Goal: Task Accomplishment & Management: Manage account settings

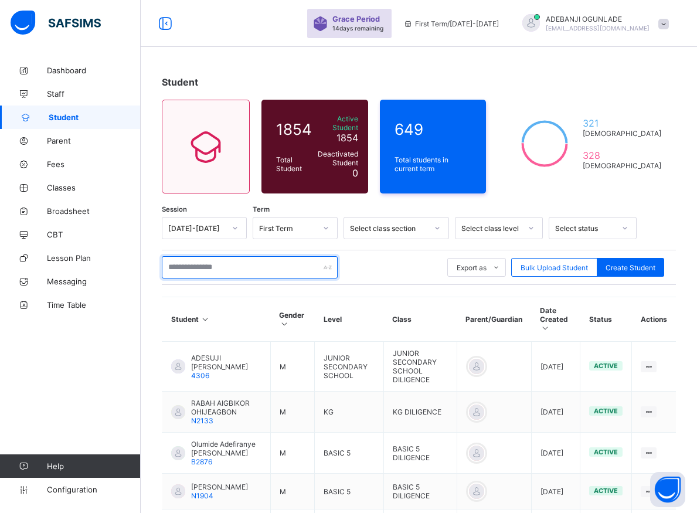
click at [178, 258] on input "text" at bounding box center [250, 267] width 176 height 22
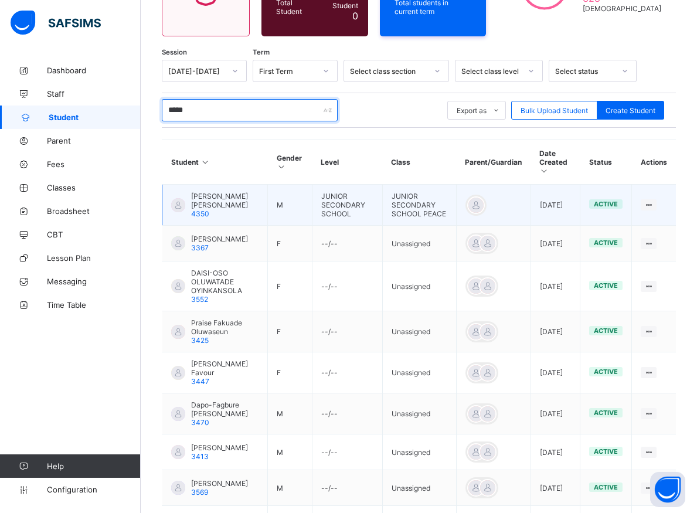
scroll to position [60, 0]
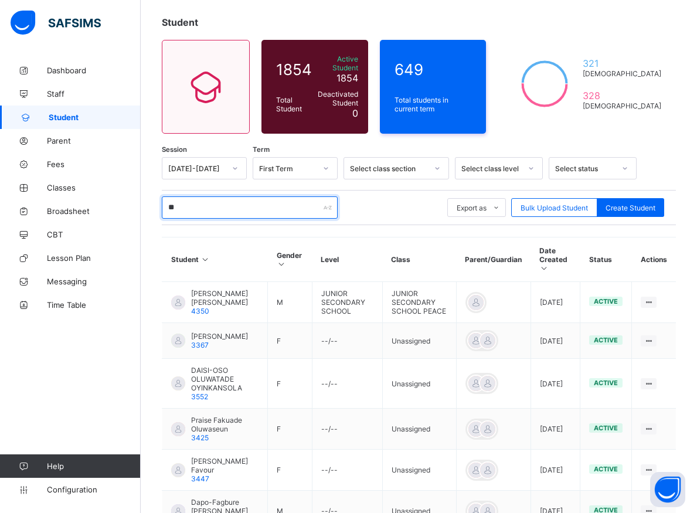
type input "*"
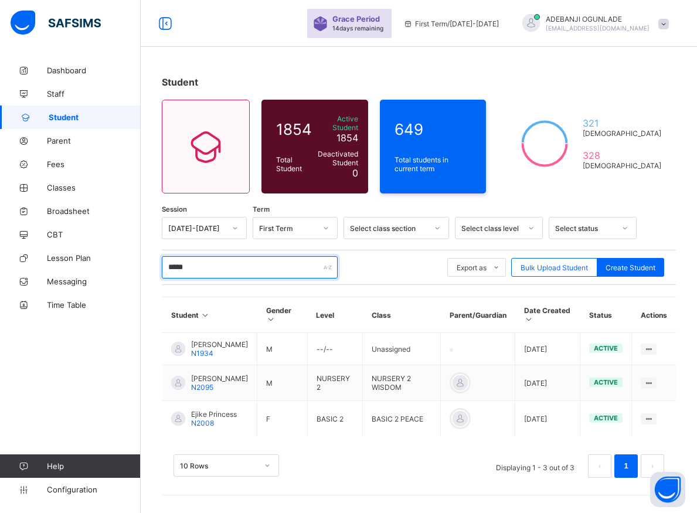
scroll to position [3, 0]
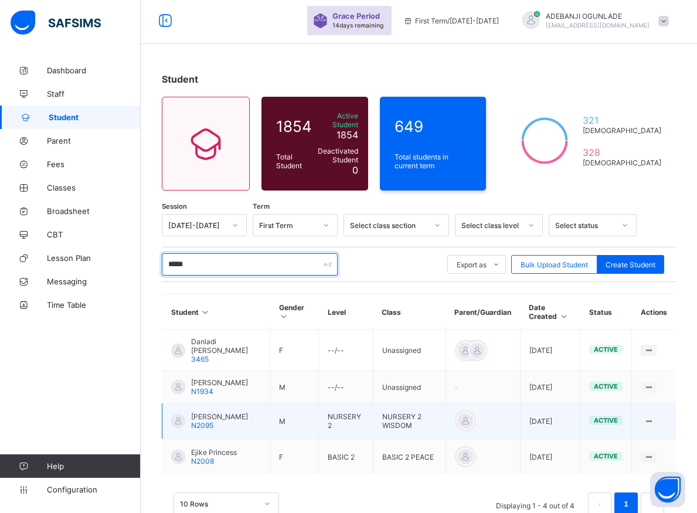
type input "*****"
click at [622, 424] on div "active" at bounding box center [605, 419] width 33 height 9
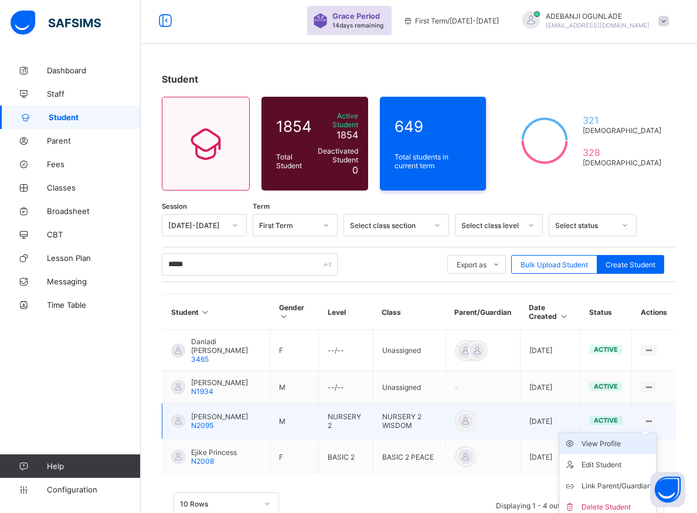
click at [625, 449] on div "View Profile" at bounding box center [616, 444] width 70 height 12
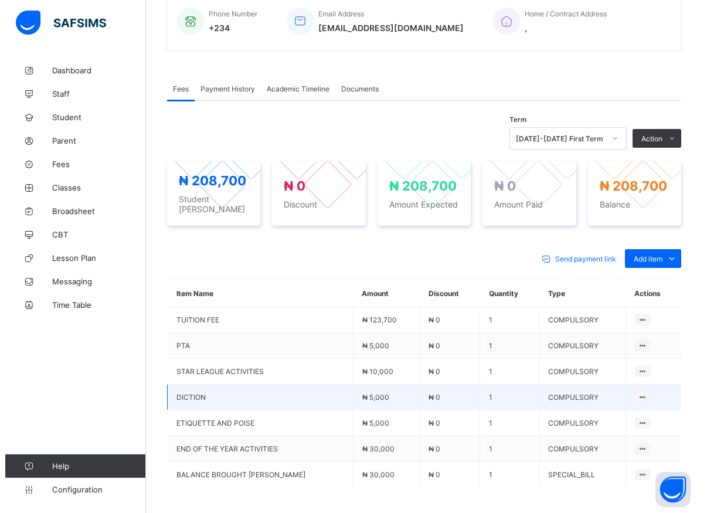
scroll to position [387, 0]
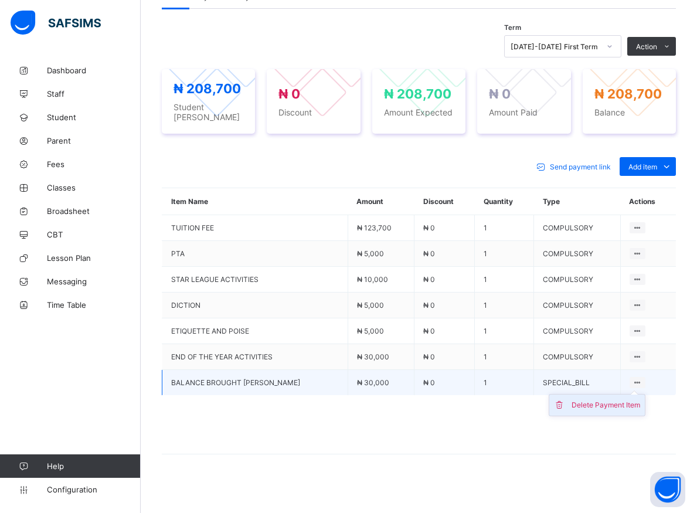
click at [636, 399] on div "Delete Payment Item" at bounding box center [605, 405] width 69 height 12
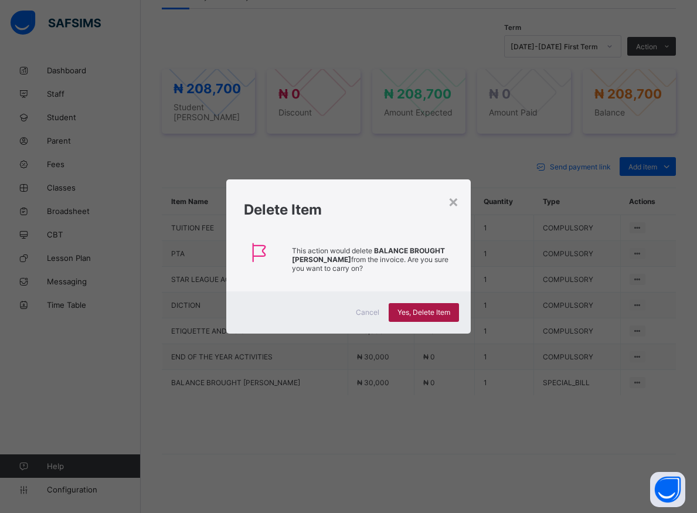
click at [433, 311] on span "Yes, Delete Item" at bounding box center [423, 312] width 53 height 9
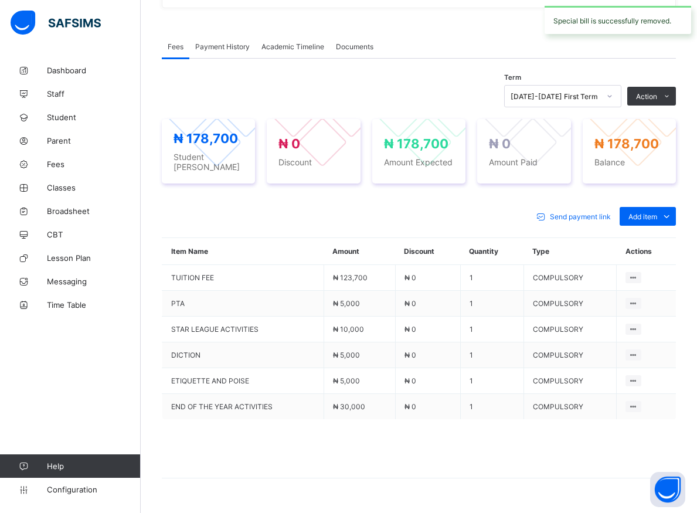
scroll to position [277, 0]
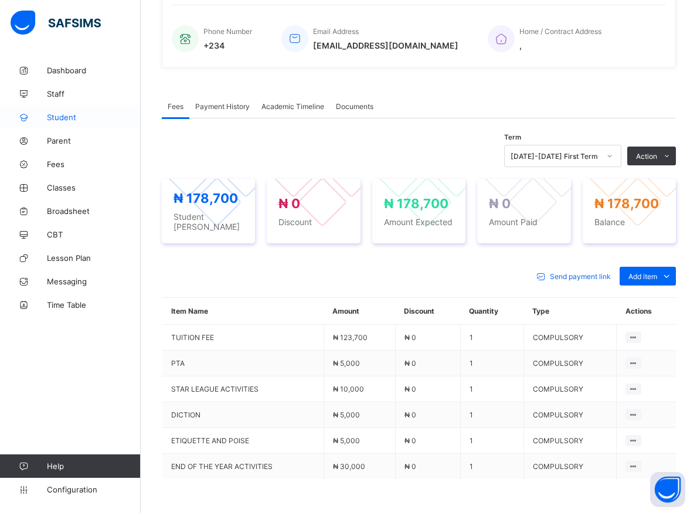
click at [65, 117] on span "Student" at bounding box center [94, 117] width 94 height 9
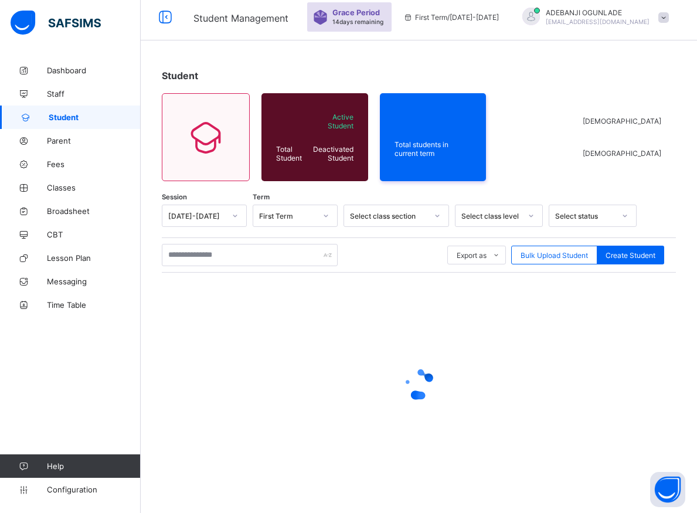
scroll to position [6, 0]
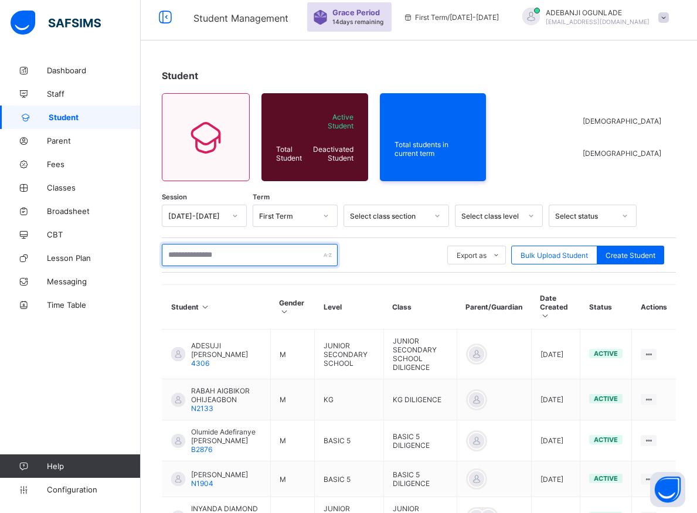
click at [218, 255] on input "text" at bounding box center [250, 255] width 176 height 22
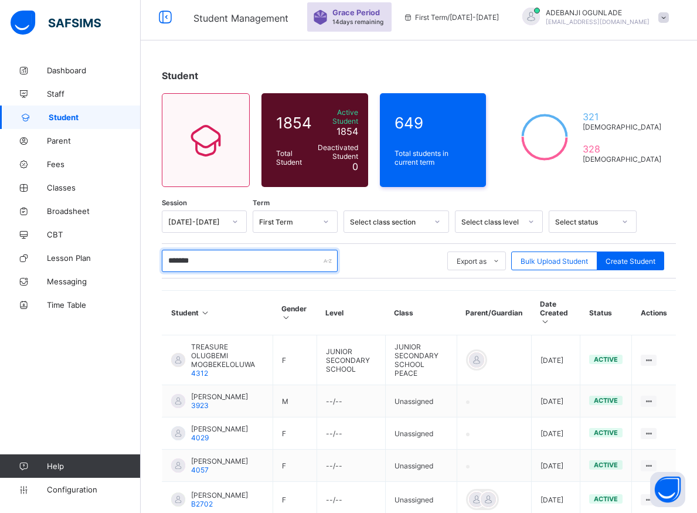
type input "********"
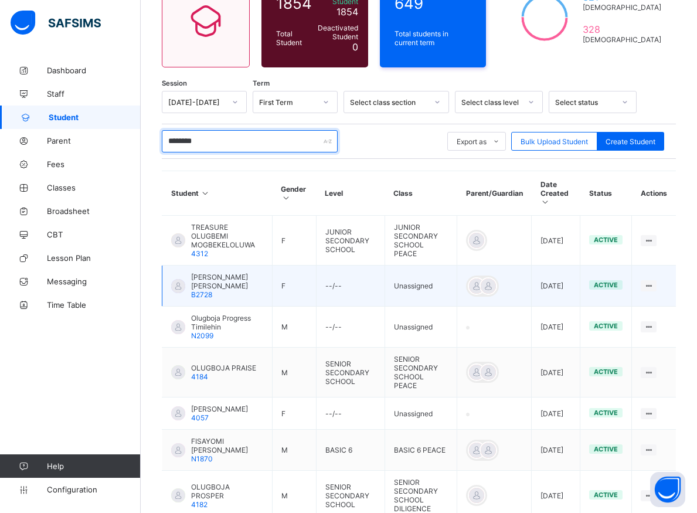
scroll to position [239, 0]
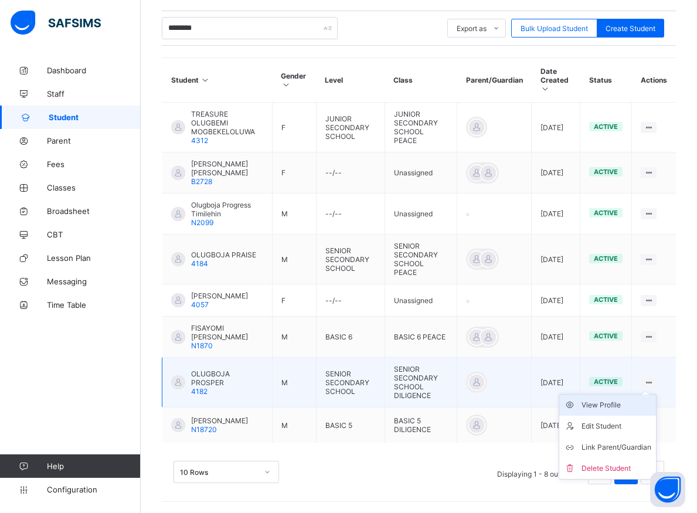
click at [627, 402] on div "View Profile" at bounding box center [616, 405] width 70 height 12
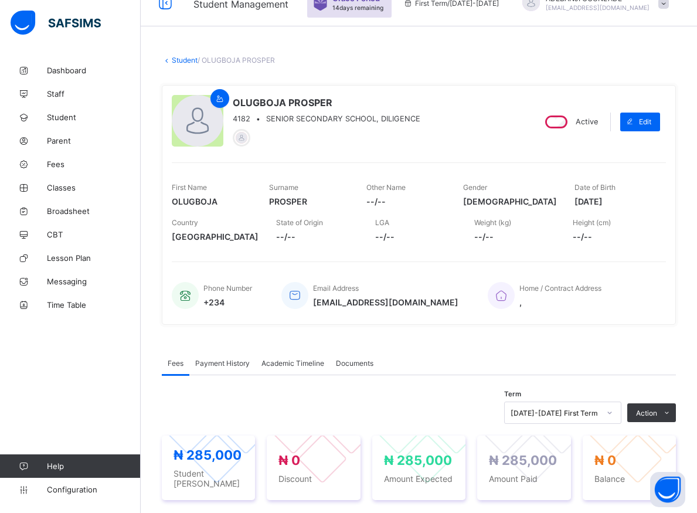
scroll to position [179, 0]
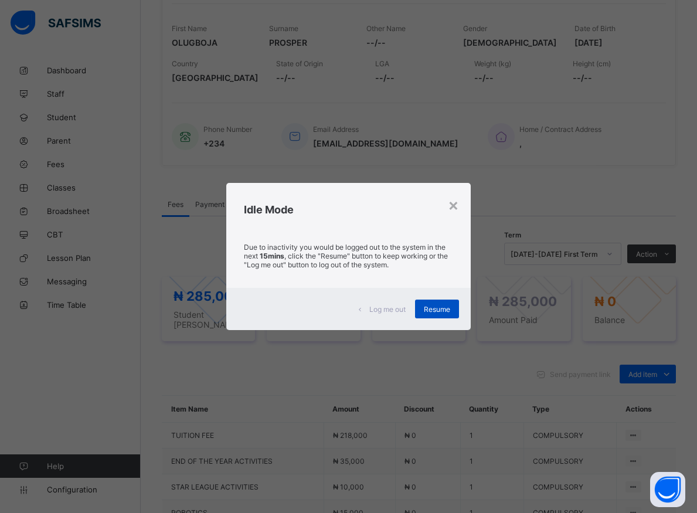
click at [450, 313] on span "Resume" at bounding box center [437, 309] width 26 height 9
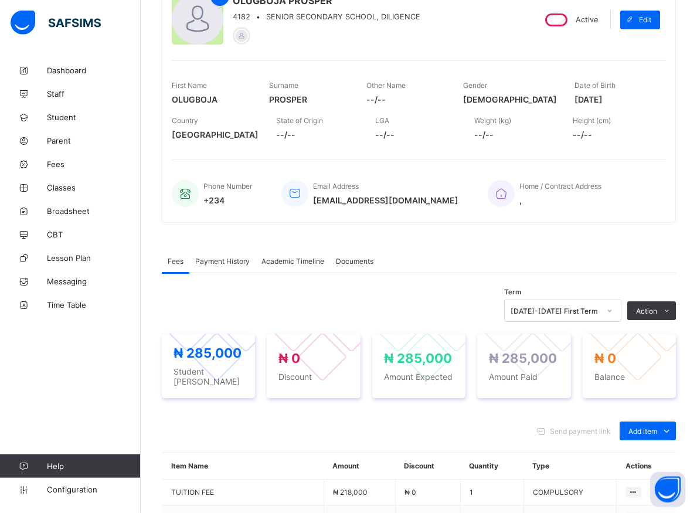
scroll to position [120, 0]
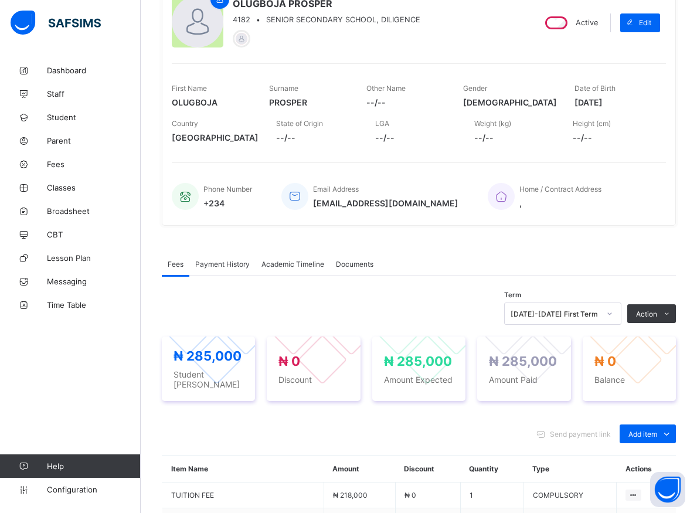
click at [172, 264] on span "Fees" at bounding box center [176, 264] width 16 height 9
click at [175, 264] on span "Fees" at bounding box center [176, 264] width 16 height 9
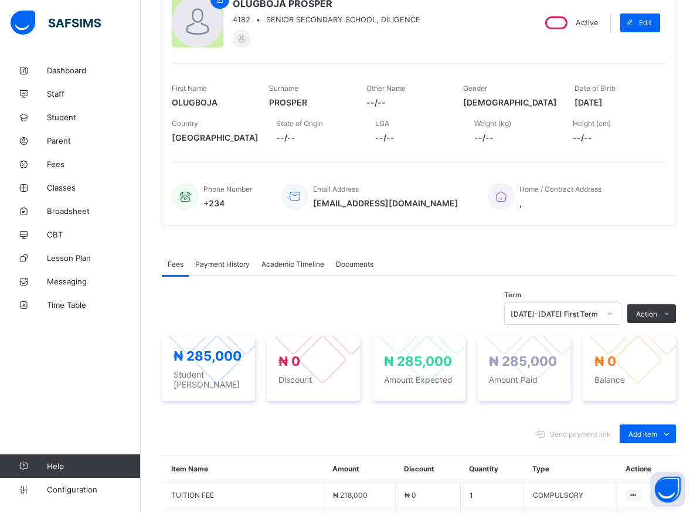
click at [190, 289] on div "Term [DATE]-[DATE] First Term Action Receive Payment Manage Discount Send Email…" at bounding box center [419, 487] width 514 height 423
click at [212, 263] on span "Payment History" at bounding box center [222, 264] width 54 height 9
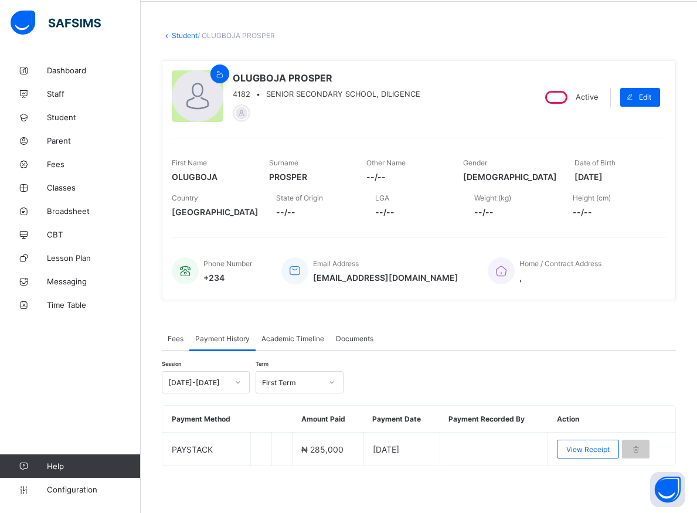
scroll to position [45, 0]
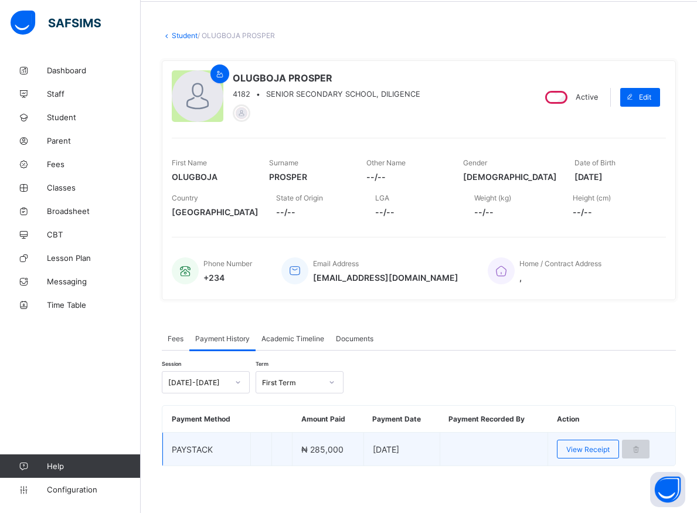
click at [640, 448] on icon at bounding box center [636, 449] width 10 height 9
click at [594, 451] on span "View Receipt" at bounding box center [587, 449] width 43 height 9
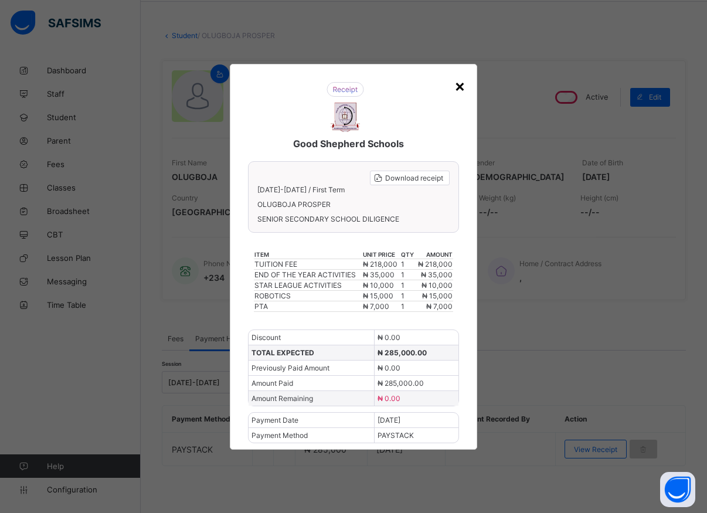
click at [462, 88] on div "×" at bounding box center [459, 86] width 11 height 20
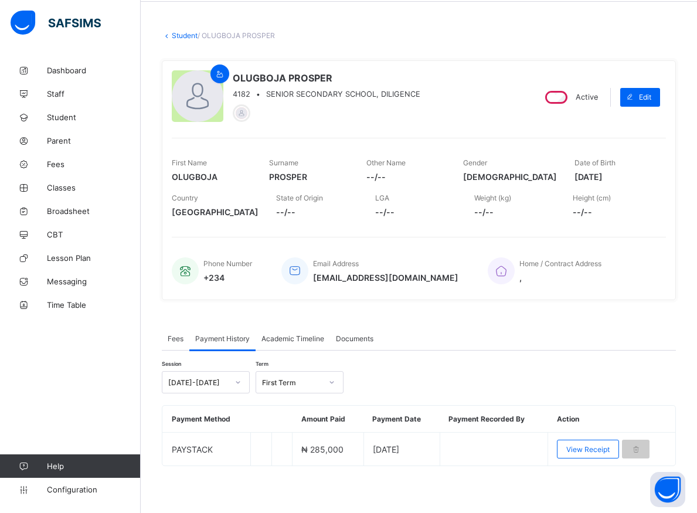
click at [211, 339] on span "Payment History" at bounding box center [222, 338] width 54 height 9
click at [182, 339] on span "Fees" at bounding box center [176, 338] width 16 height 9
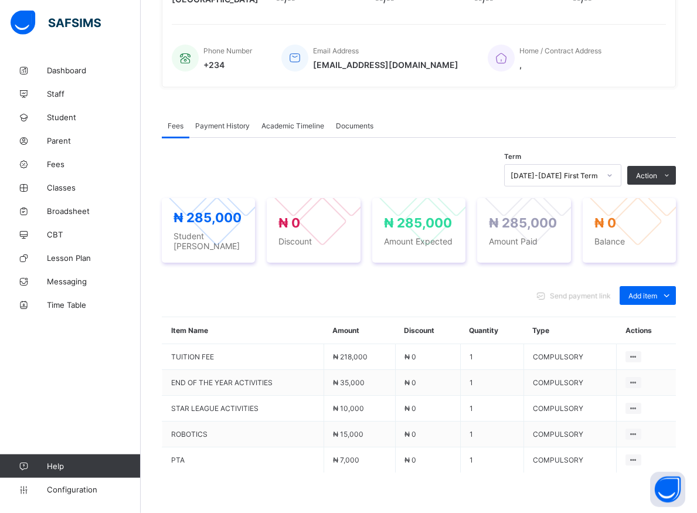
scroll to position [275, 0]
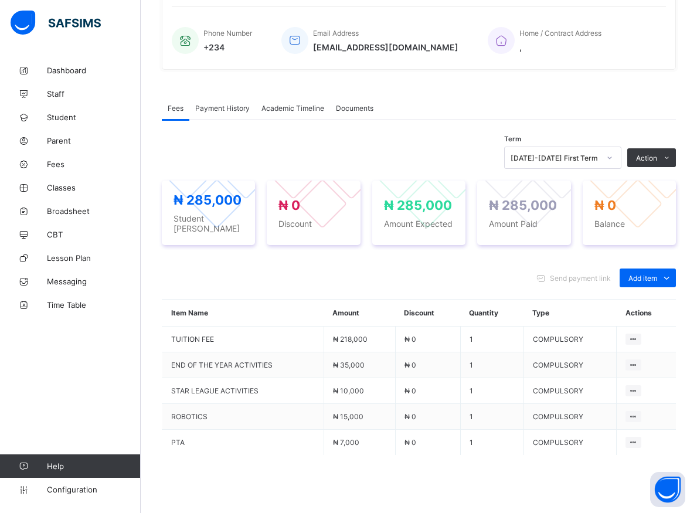
click at [215, 103] on div "Payment History" at bounding box center [222, 107] width 66 height 23
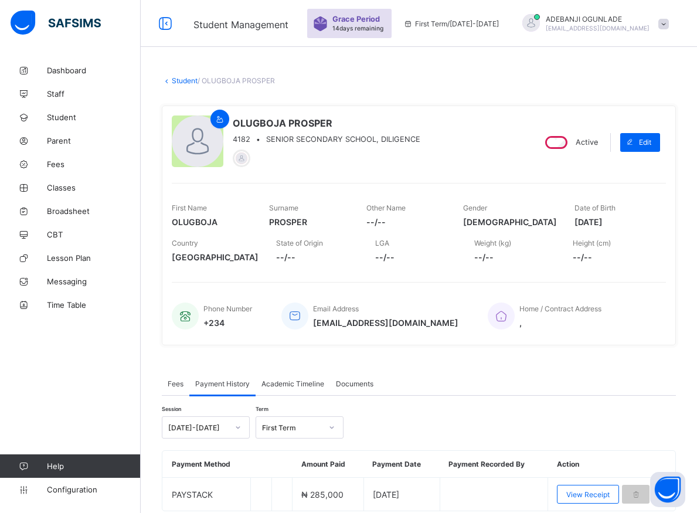
scroll to position [45, 0]
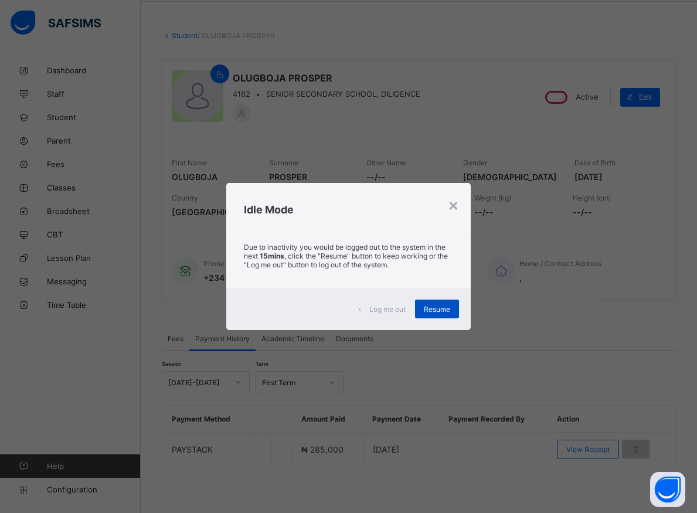
click at [441, 311] on span "Resume" at bounding box center [437, 309] width 26 height 9
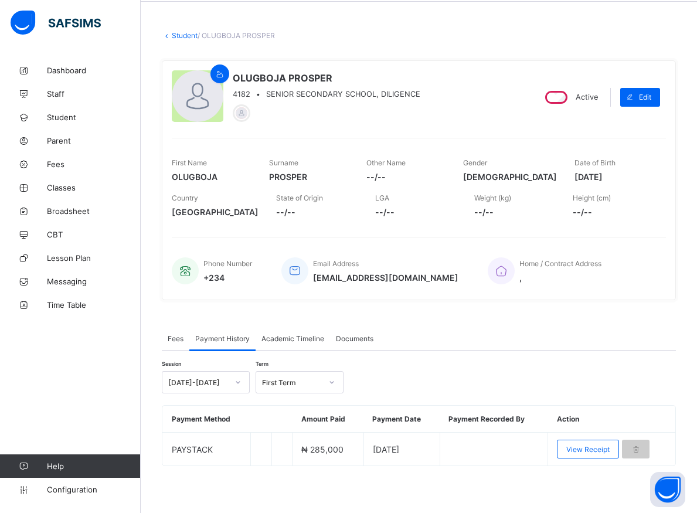
click at [441, 311] on div "Fees Payment History Academic Timeline Documents Payment History More Options T…" at bounding box center [419, 402] width 514 height 186
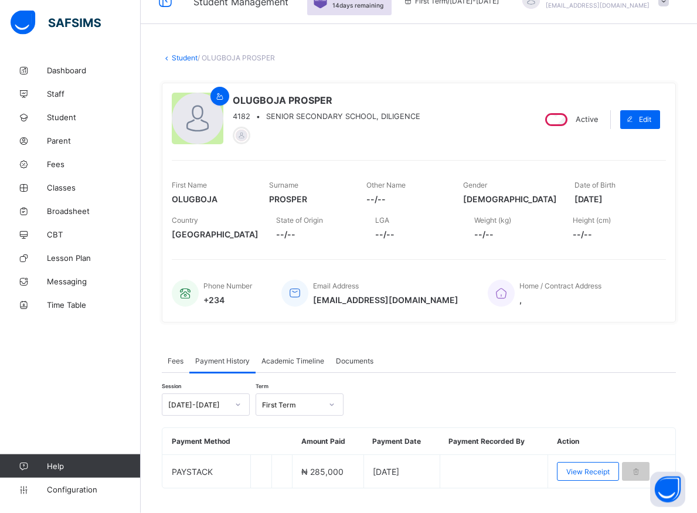
scroll to position [0, 0]
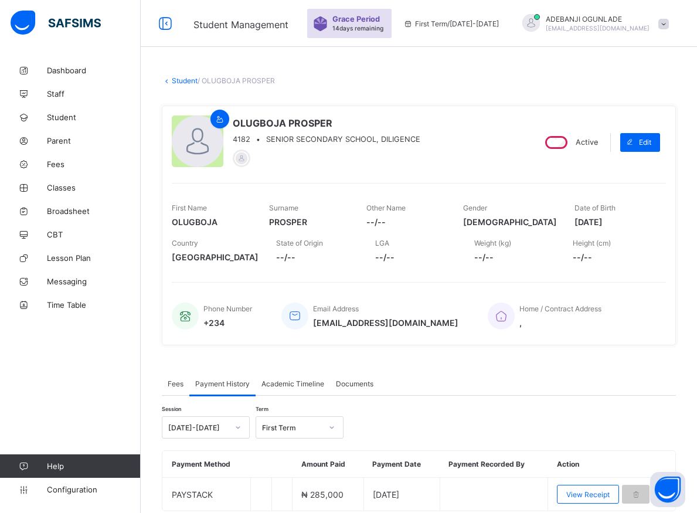
click at [421, 360] on div "Fees Payment History Academic Timeline Documents Payment History More Options T…" at bounding box center [419, 447] width 514 height 186
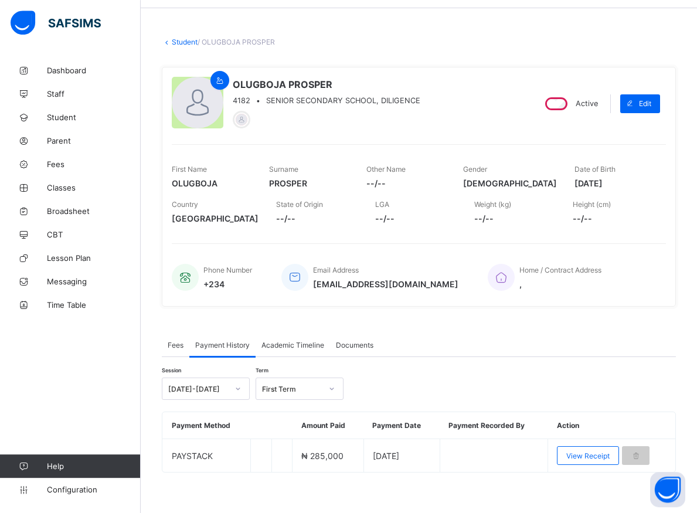
scroll to position [45, 0]
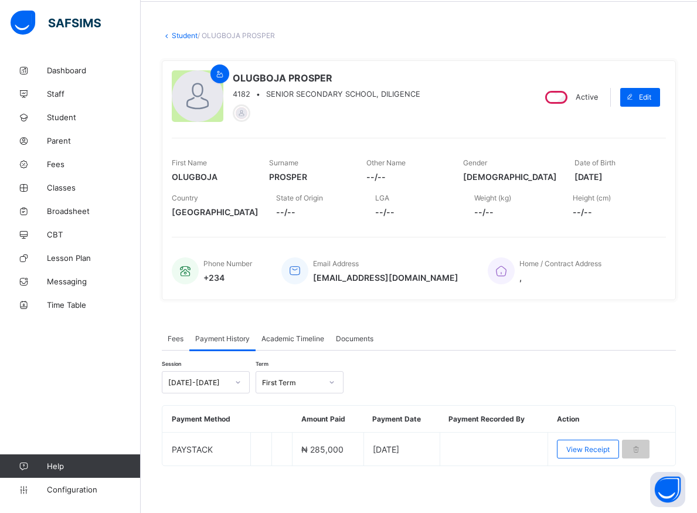
click at [88, 352] on div "Dashboard Staff Student Parent Fees Classes Broadsheet CBT Lesson Plan Messagin…" at bounding box center [70, 280] width 141 height 466
click at [66, 117] on span "Student" at bounding box center [94, 117] width 94 height 9
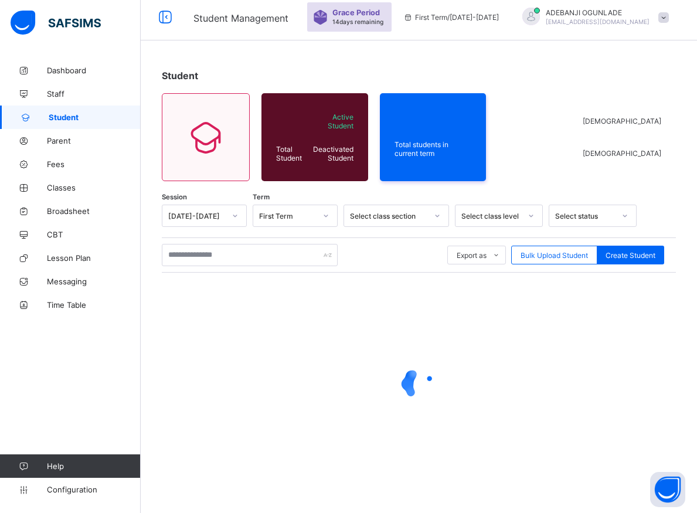
scroll to position [6, 0]
click at [252, 254] on input "text" at bounding box center [250, 255] width 176 height 22
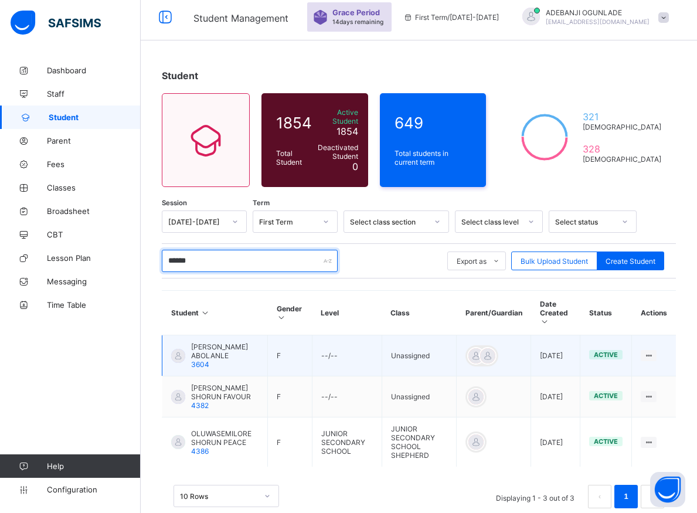
scroll to position [17, 0]
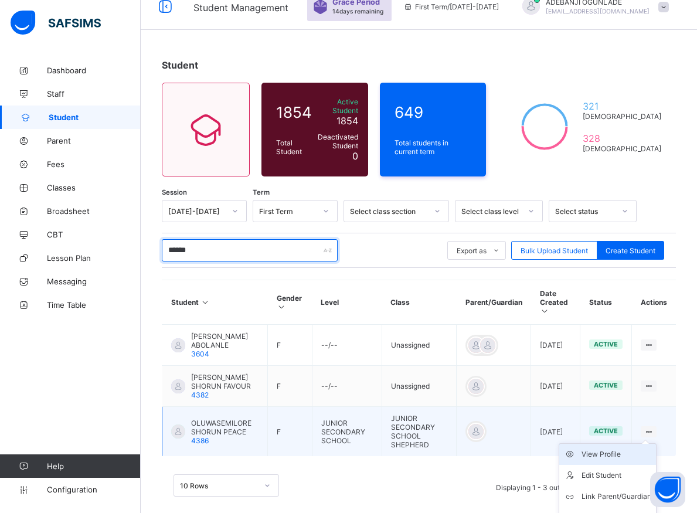
type input "******"
click at [618, 448] on div "View Profile" at bounding box center [616, 454] width 70 height 12
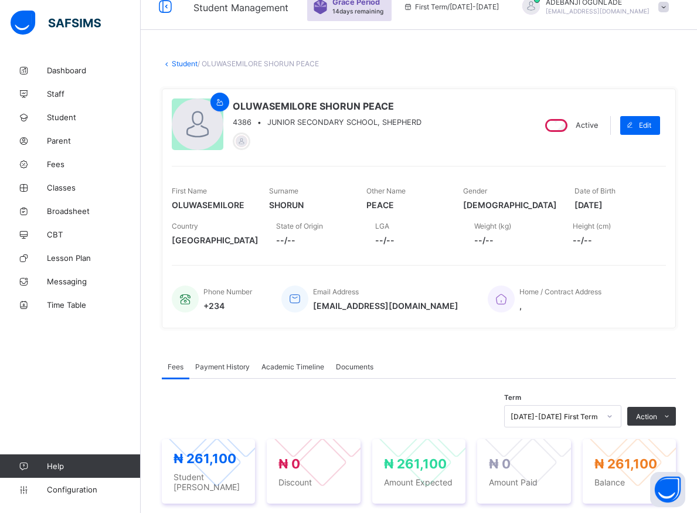
scroll to position [137, 0]
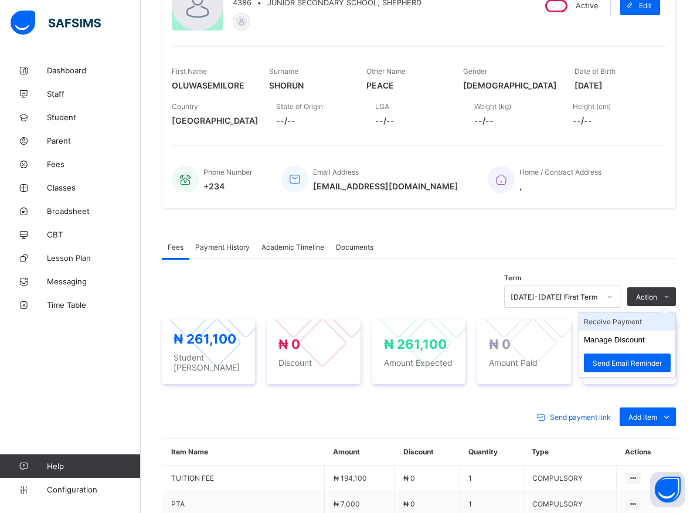
click at [622, 323] on li "Receive Payment" at bounding box center [627, 321] width 96 height 18
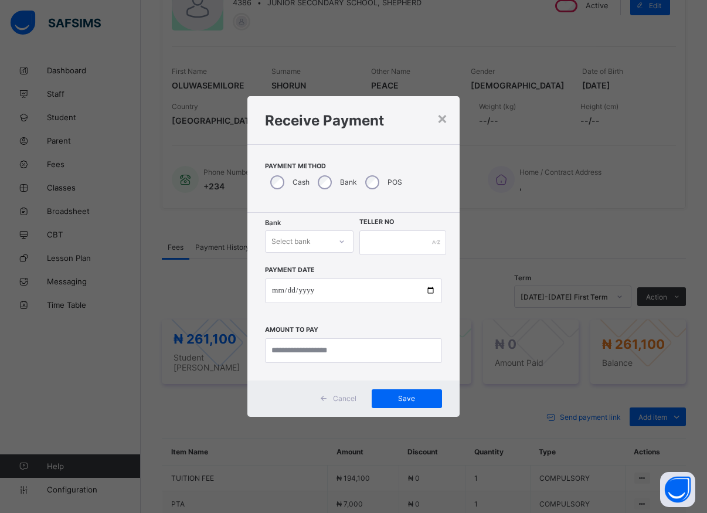
click at [342, 243] on icon at bounding box center [341, 242] width 7 height 12
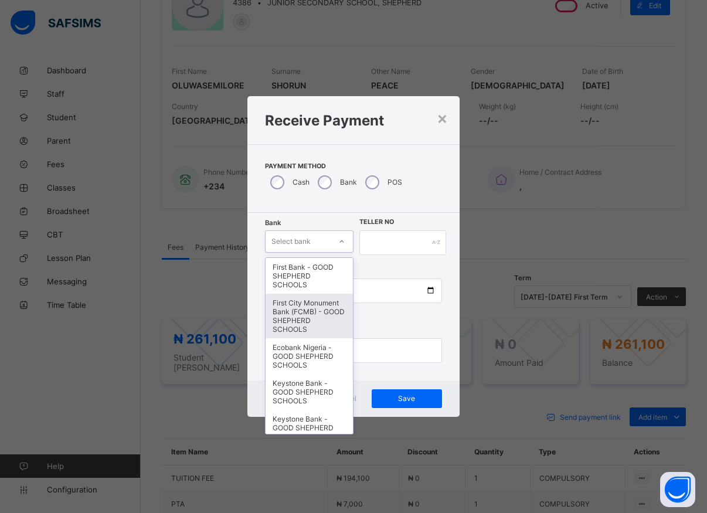
click at [285, 315] on div "First City Monument Bank (FCMB) - GOOD SHEPHERD SCHOOLS" at bounding box center [308, 316] width 87 height 45
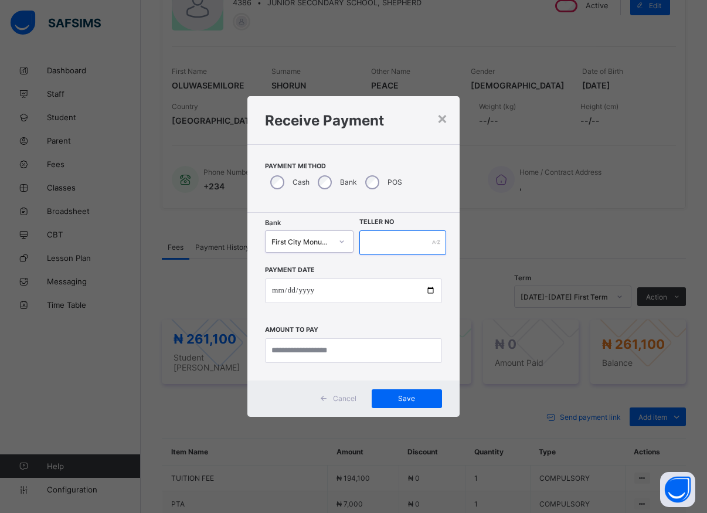
click at [367, 243] on input "text" at bounding box center [402, 242] width 87 height 25
type input "*****"
click at [428, 295] on input "date" at bounding box center [353, 290] width 177 height 25
type input "**********"
click at [289, 351] on input "currency" at bounding box center [353, 350] width 177 height 25
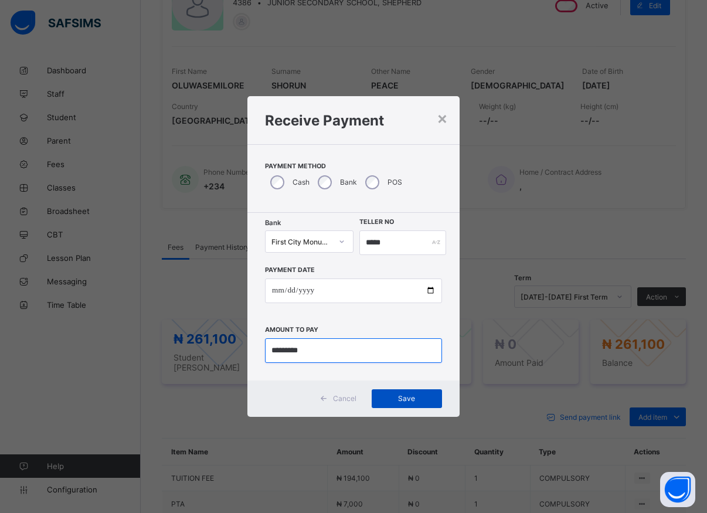
type input "*********"
click at [401, 400] on span "Save" at bounding box center [406, 398] width 53 height 9
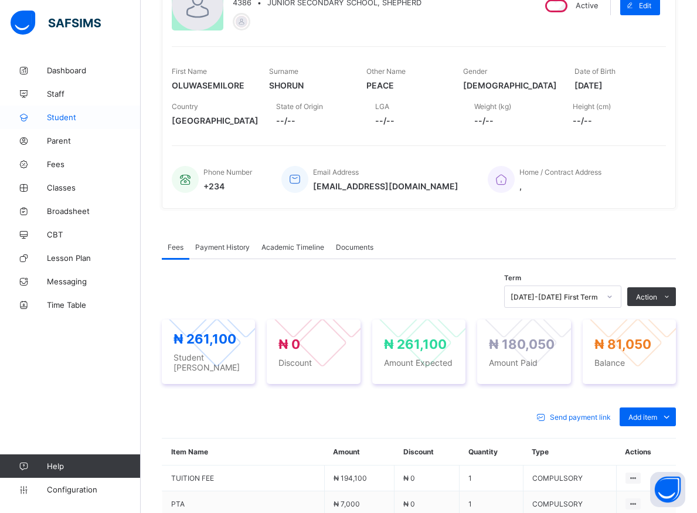
click at [70, 120] on span "Student" at bounding box center [94, 117] width 94 height 9
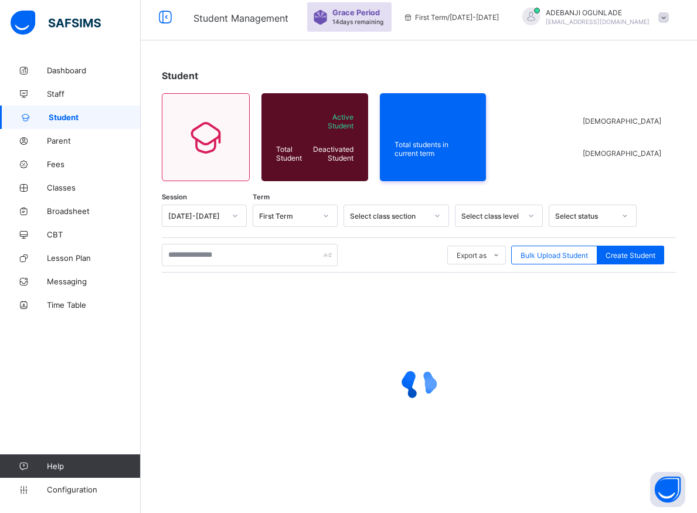
scroll to position [6, 0]
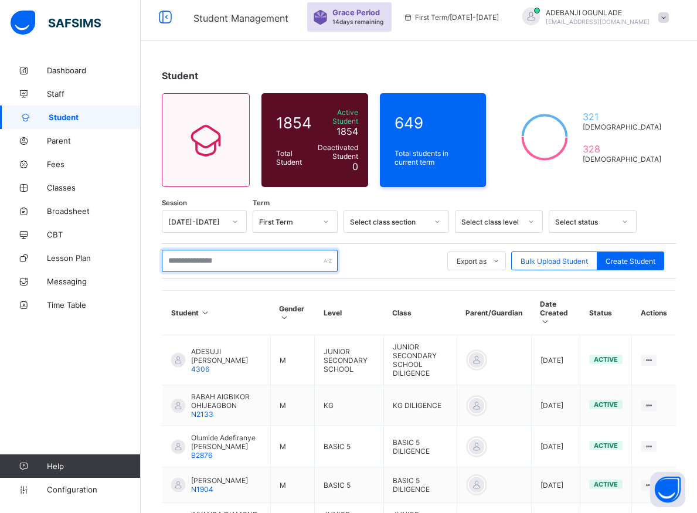
click at [216, 253] on input "text" at bounding box center [250, 261] width 176 height 22
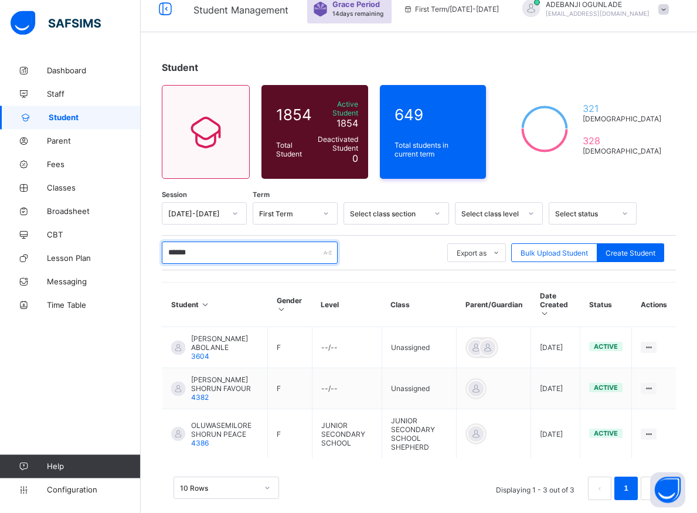
scroll to position [16, 0]
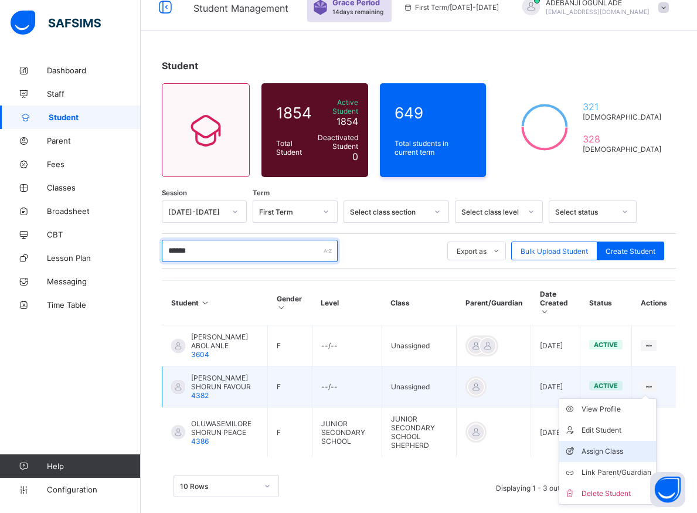
type input "******"
click at [618, 445] on div "Assign Class" at bounding box center [616, 451] width 70 height 12
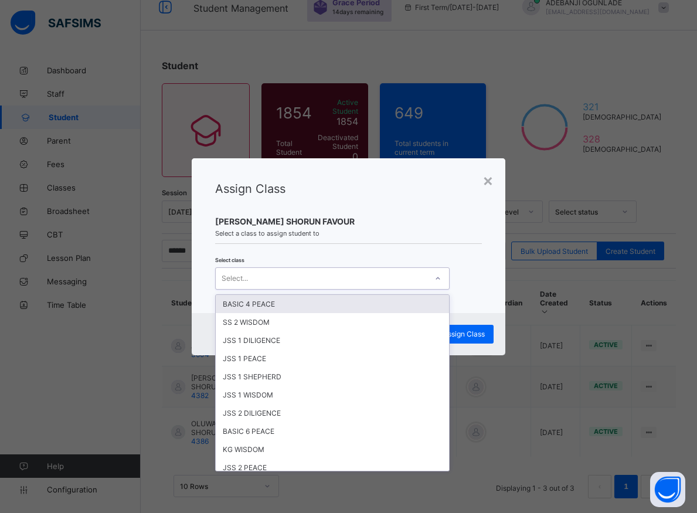
click at [434, 278] on icon at bounding box center [437, 278] width 7 height 12
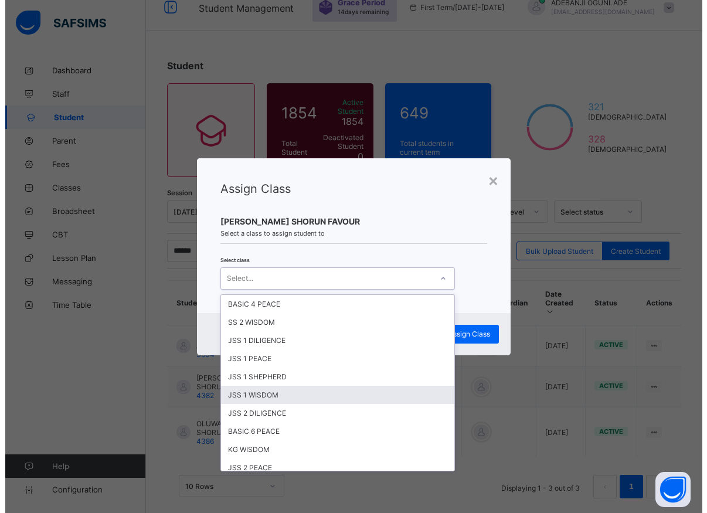
scroll to position [158, 0]
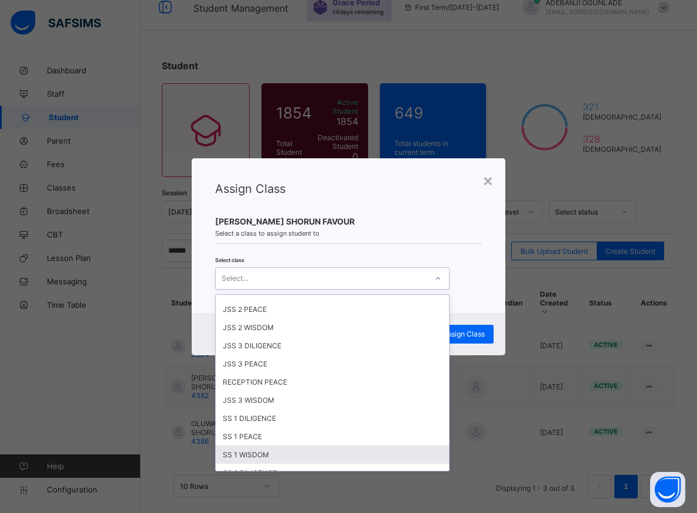
click at [240, 454] on div "SS 1 WISDOM" at bounding box center [332, 454] width 233 height 18
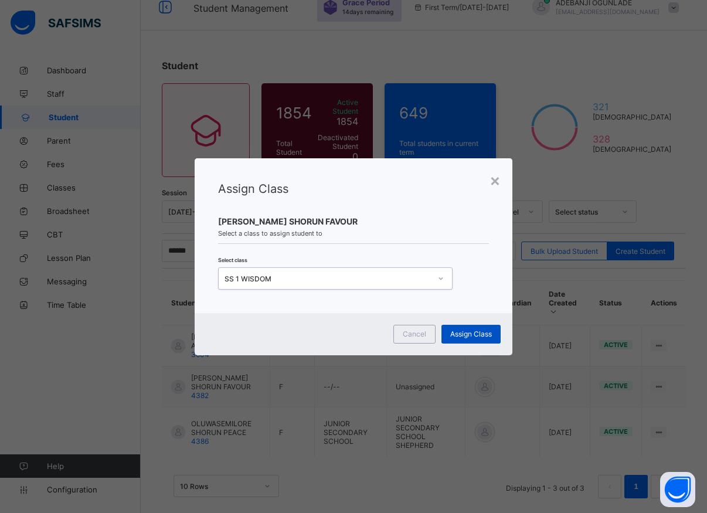
click at [459, 337] on span "Assign Class" at bounding box center [471, 333] width 42 height 9
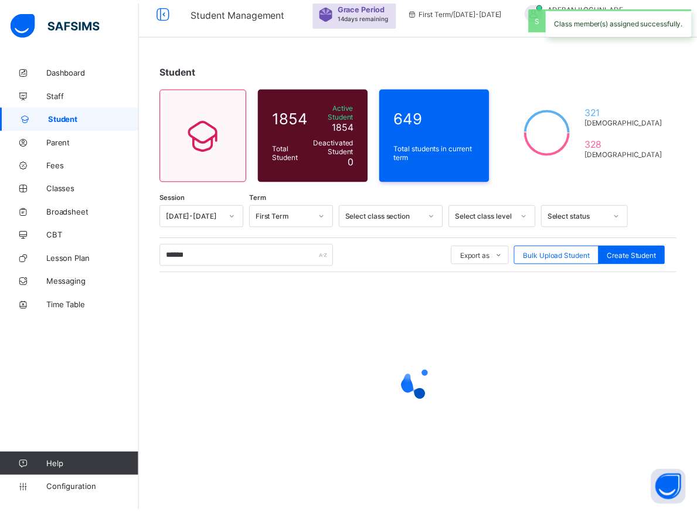
scroll to position [6, 0]
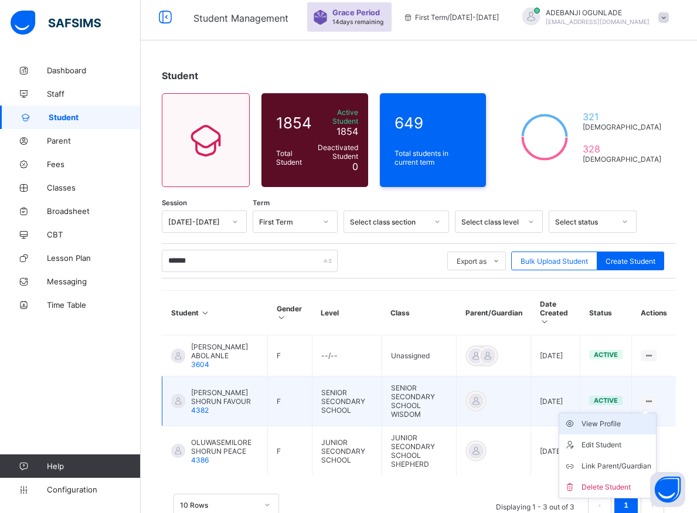
click at [618, 418] on div "View Profile" at bounding box center [616, 424] width 70 height 12
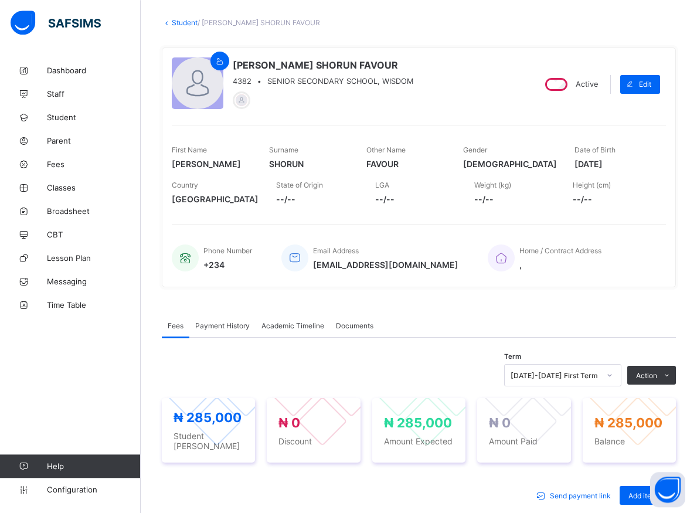
scroll to position [66, 0]
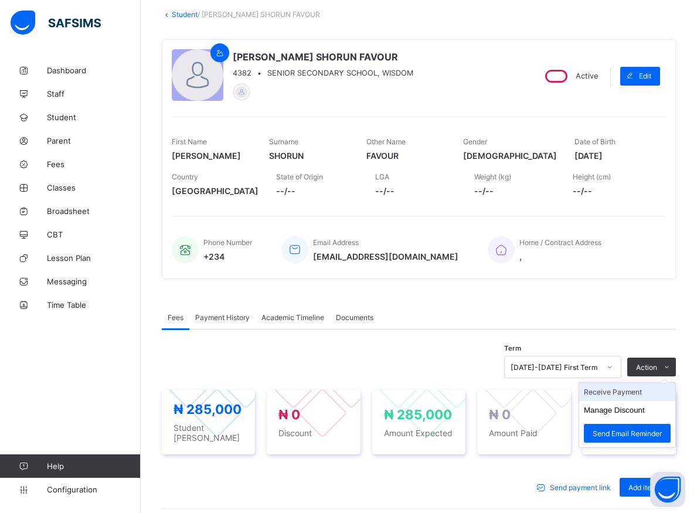
click at [607, 391] on li "Receive Payment" at bounding box center [627, 392] width 96 height 18
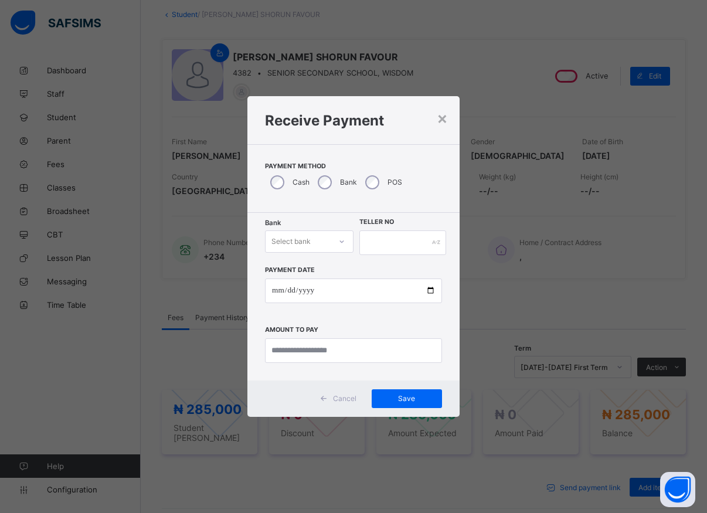
click at [340, 244] on icon at bounding box center [341, 242] width 7 height 12
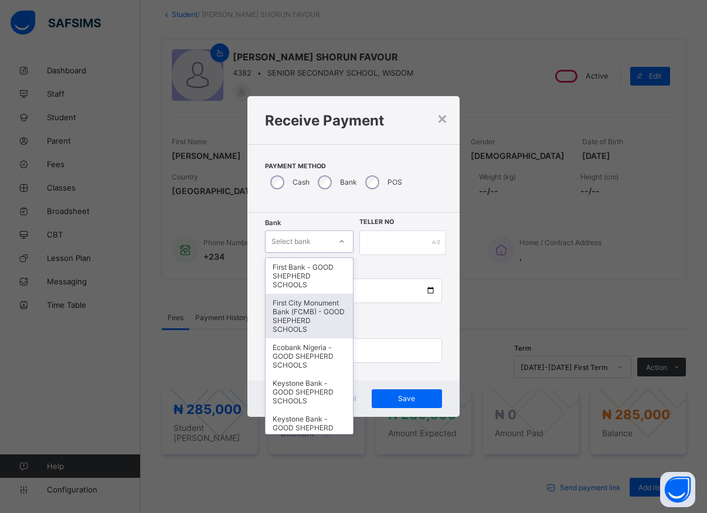
click at [297, 319] on div "First City Monument Bank (FCMB) - GOOD SHEPHERD SCHOOLS" at bounding box center [308, 316] width 87 height 45
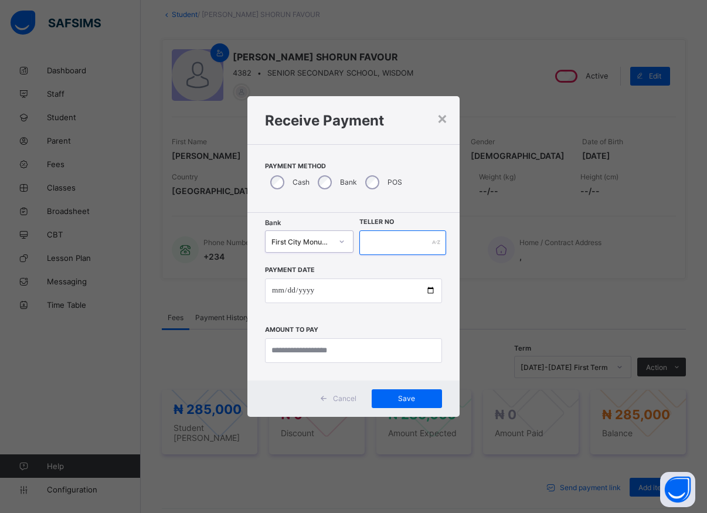
click at [370, 240] on input "text" at bounding box center [402, 242] width 87 height 25
type input "*****"
click at [428, 291] on input "date" at bounding box center [353, 290] width 177 height 25
type input "**********"
click at [308, 350] on input "currency" at bounding box center [353, 350] width 177 height 25
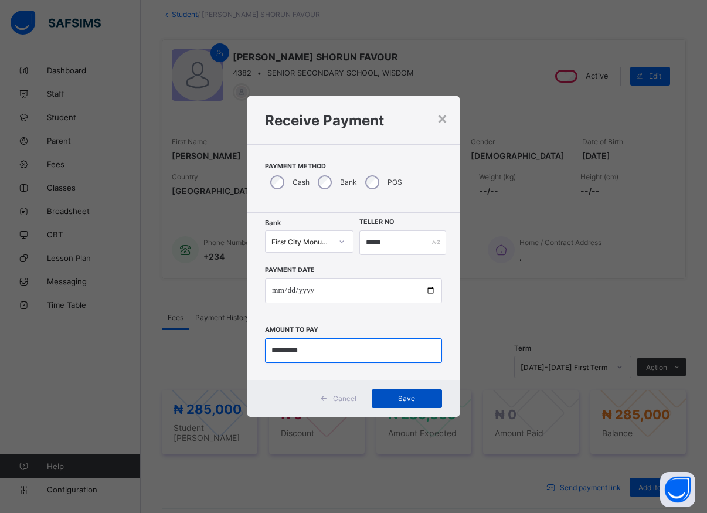
type input "*********"
click at [406, 398] on span "Save" at bounding box center [406, 398] width 53 height 9
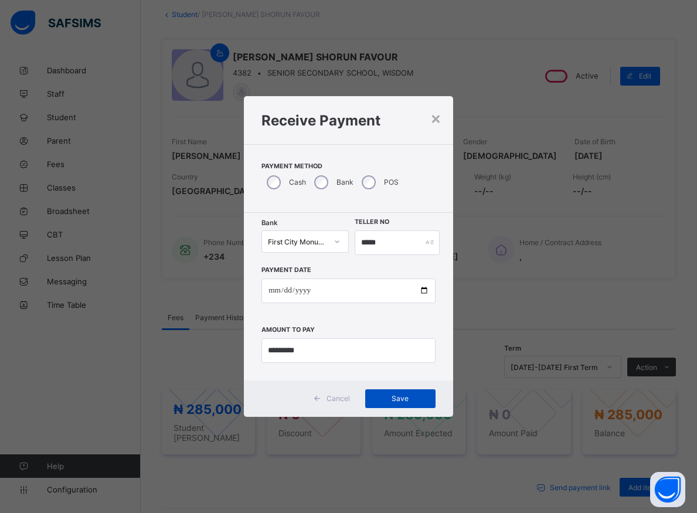
click at [390, 400] on span "Save" at bounding box center [400, 398] width 53 height 9
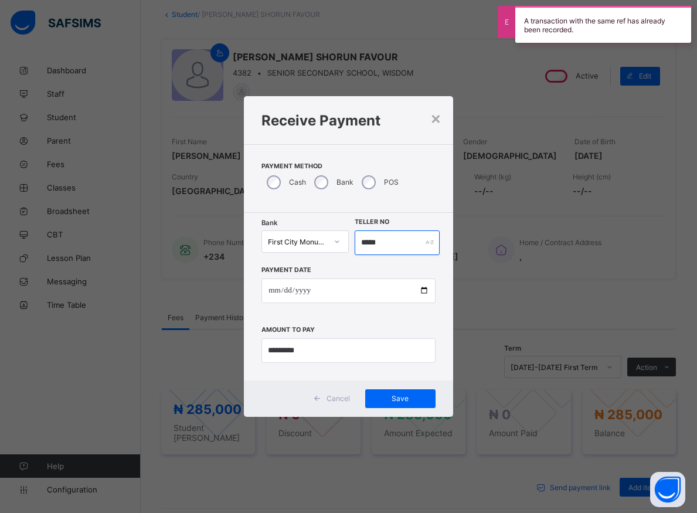
click at [387, 241] on input "*****" at bounding box center [397, 242] width 85 height 25
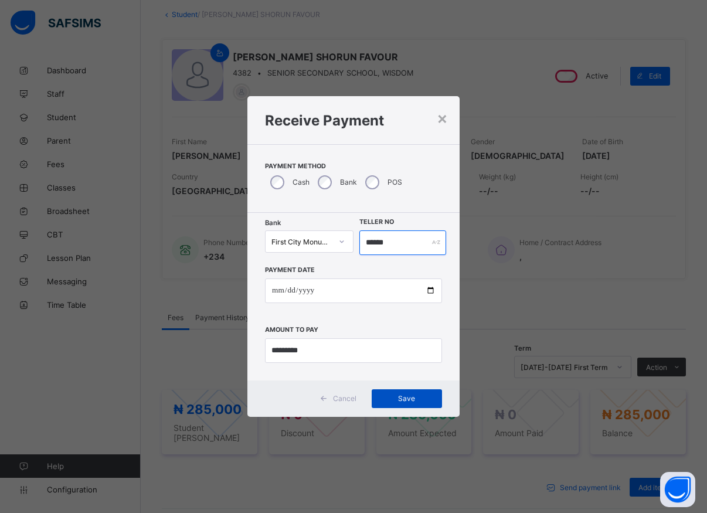
type input "******"
click at [407, 395] on span "Save" at bounding box center [406, 398] width 53 height 9
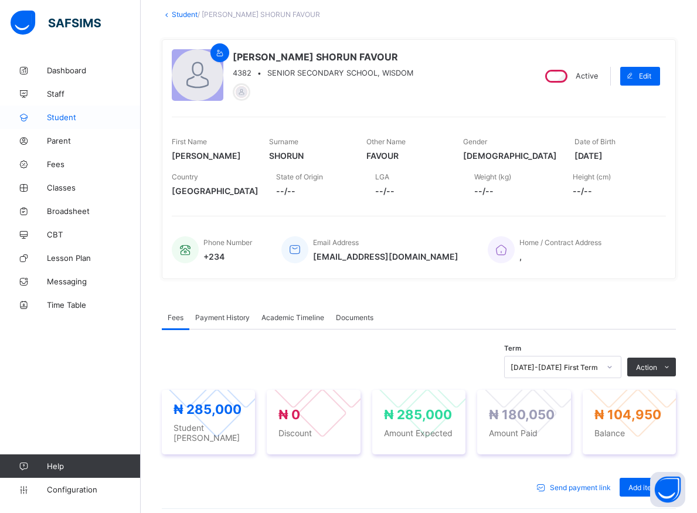
click at [61, 118] on span "Student" at bounding box center [94, 117] width 94 height 9
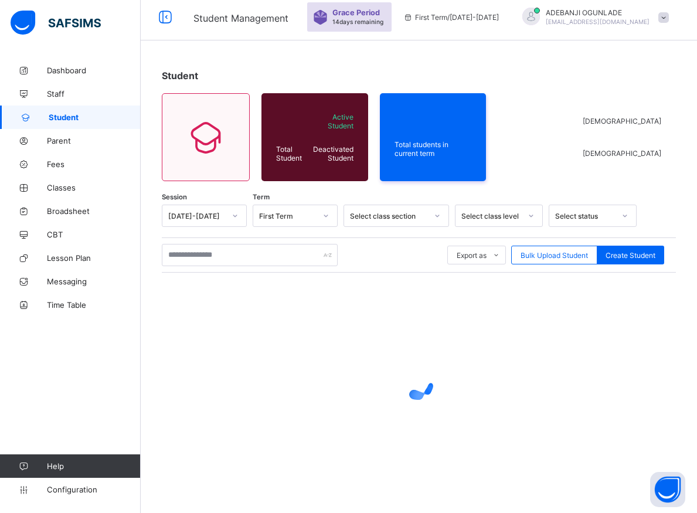
scroll to position [6, 0]
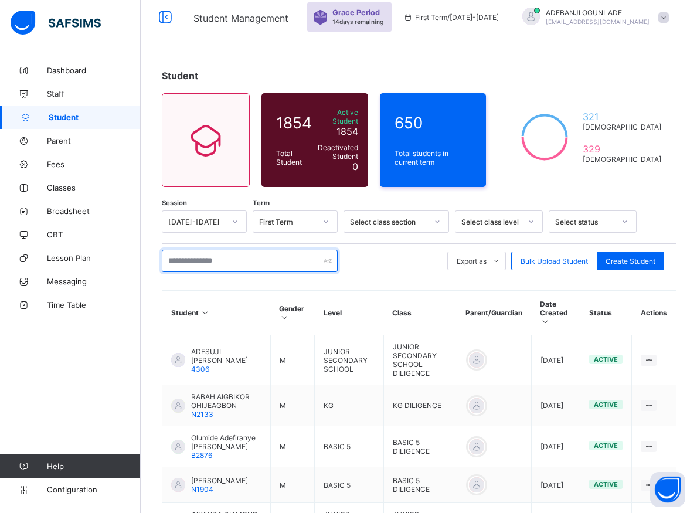
click at [196, 257] on input "text" at bounding box center [250, 261] width 176 height 22
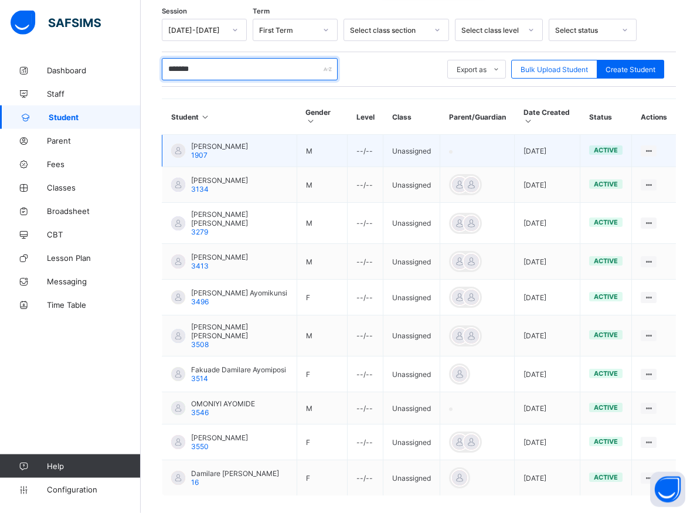
scroll to position [140, 0]
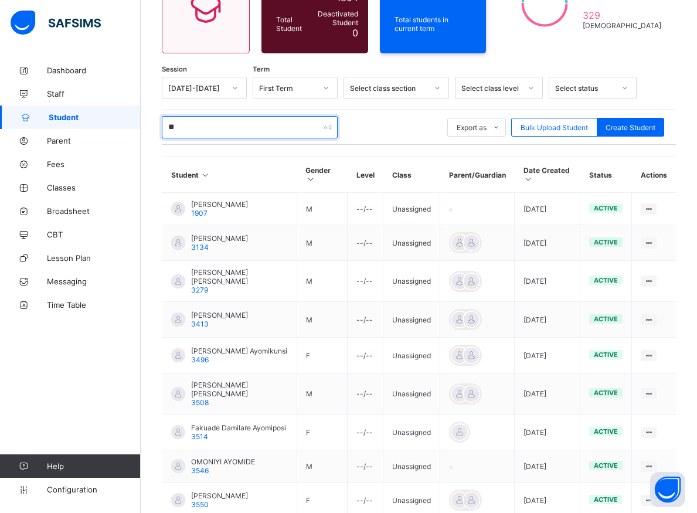
type input "*"
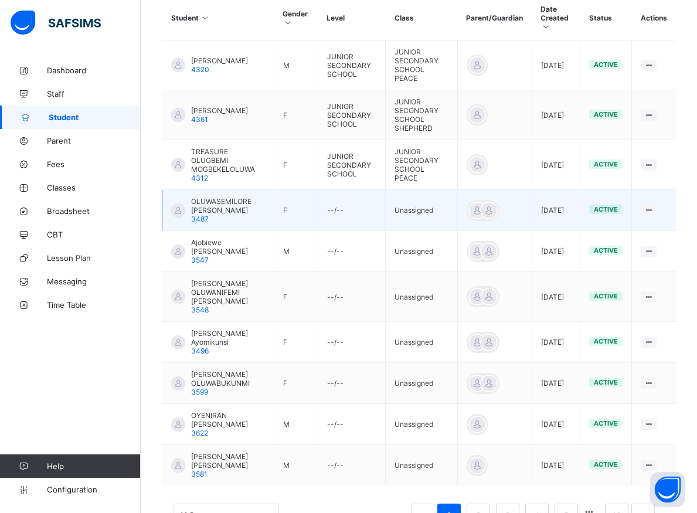
scroll to position [339, 0]
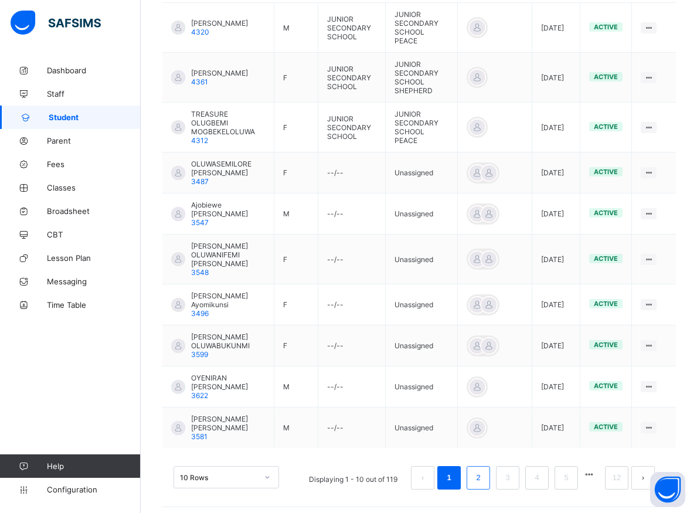
click at [486, 466] on li "2" at bounding box center [477, 477] width 23 height 23
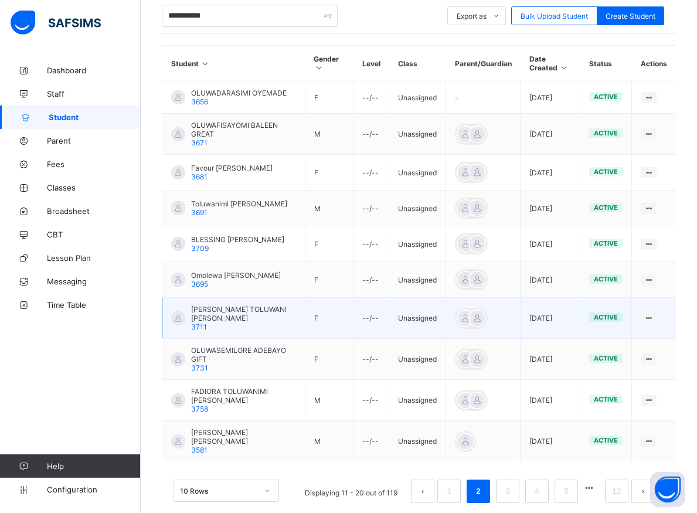
scroll to position [260, 0]
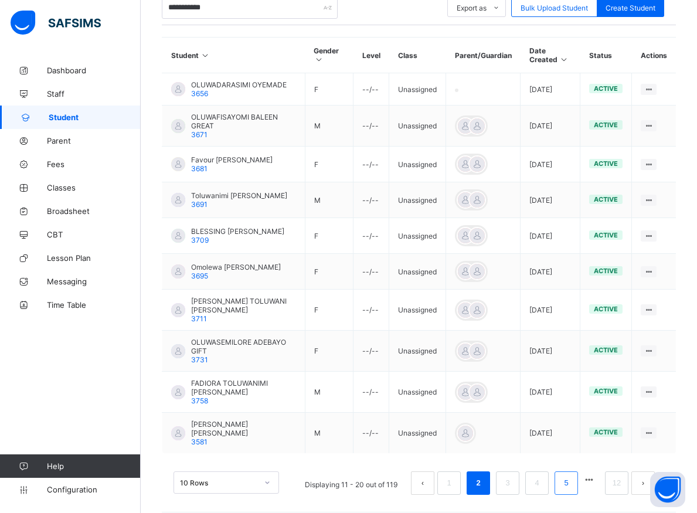
click at [571, 475] on link "5" at bounding box center [565, 482] width 11 height 15
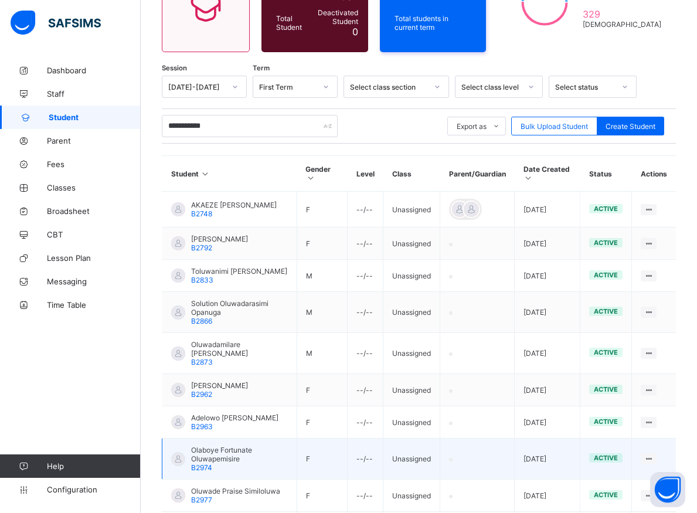
scroll to position [66, 0]
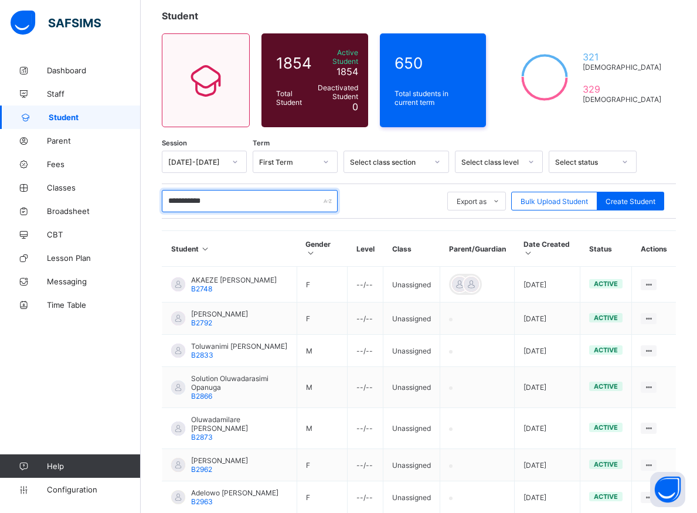
click at [232, 199] on input "**********" at bounding box center [250, 201] width 176 height 22
type input "*"
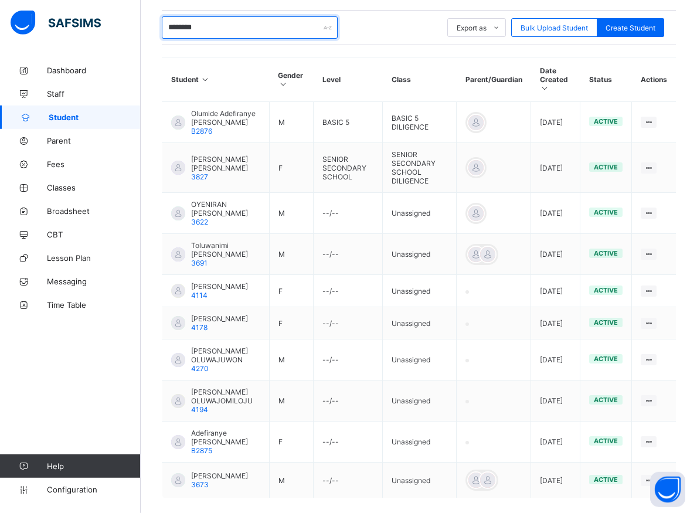
scroll to position [295, 0]
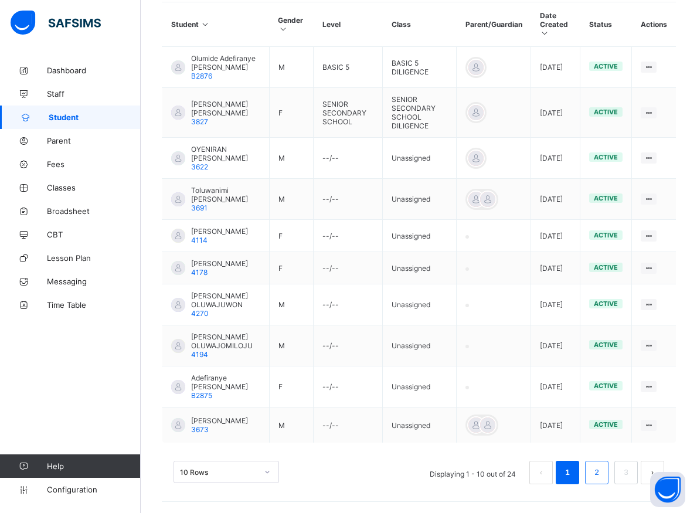
type input "********"
click at [602, 474] on link "2" at bounding box center [596, 472] width 11 height 15
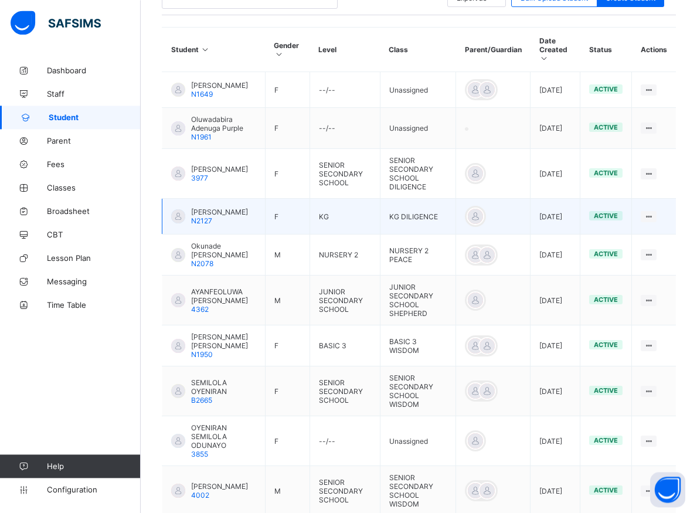
scroll to position [305, 0]
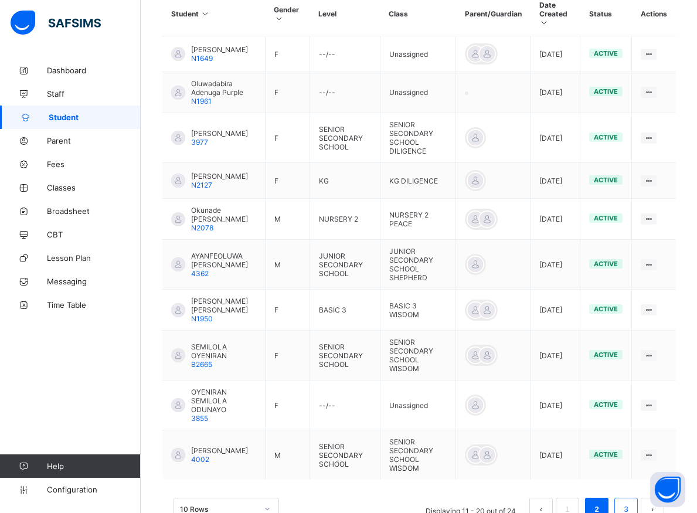
click at [631, 502] on link "3" at bounding box center [625, 509] width 11 height 15
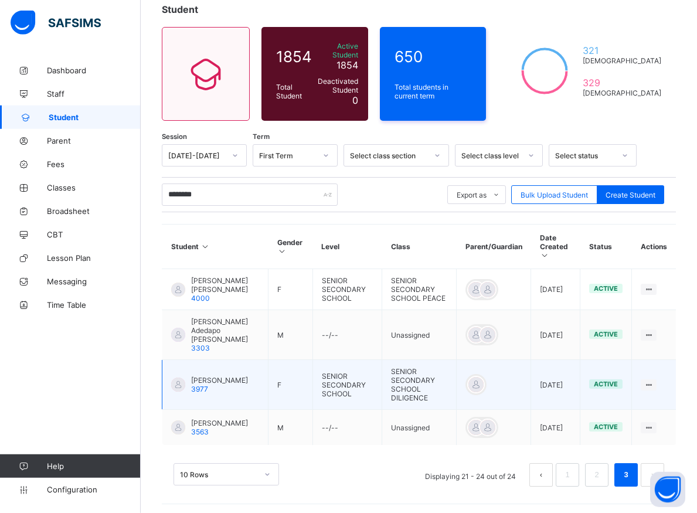
scroll to position [75, 0]
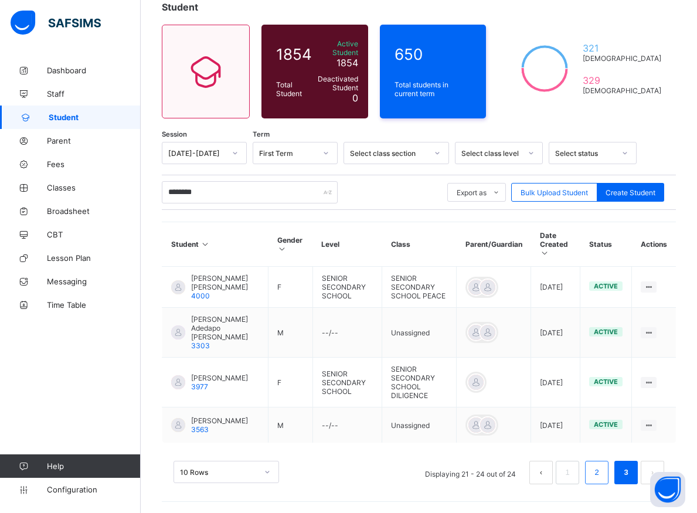
click at [601, 471] on li "2" at bounding box center [596, 472] width 23 height 23
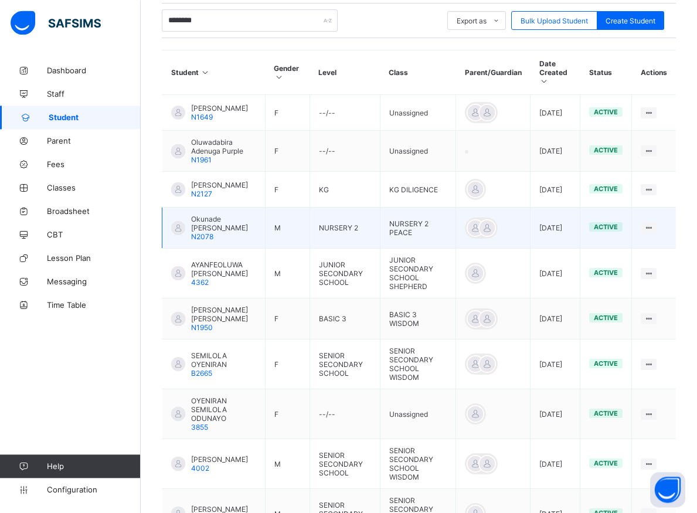
scroll to position [305, 0]
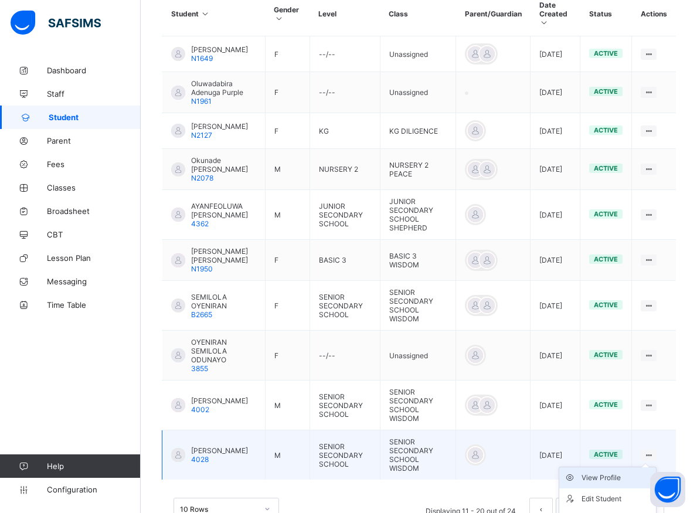
click at [612, 472] on div "View Profile" at bounding box center [616, 478] width 70 height 12
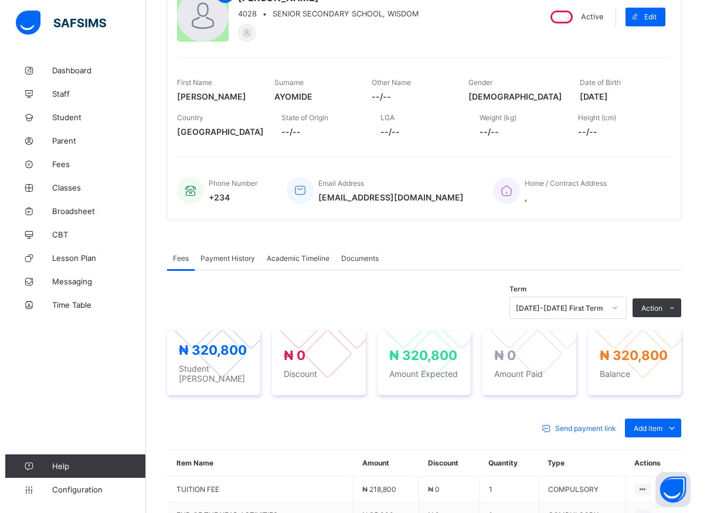
scroll to position [361, 0]
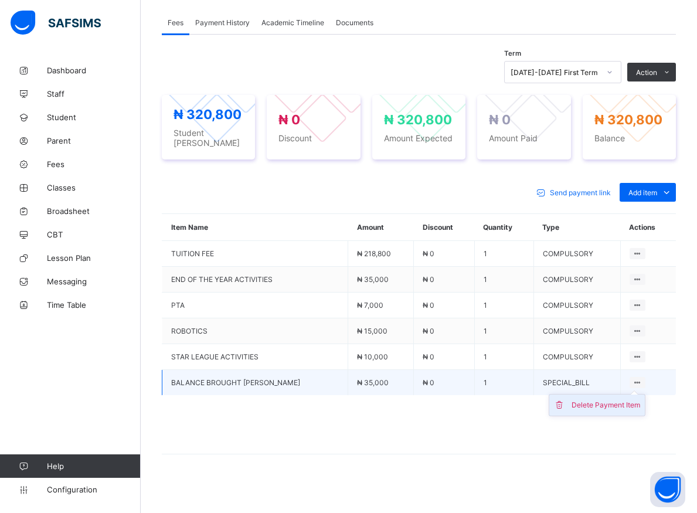
click at [614, 399] on div "Delete Payment Item" at bounding box center [605, 405] width 69 height 12
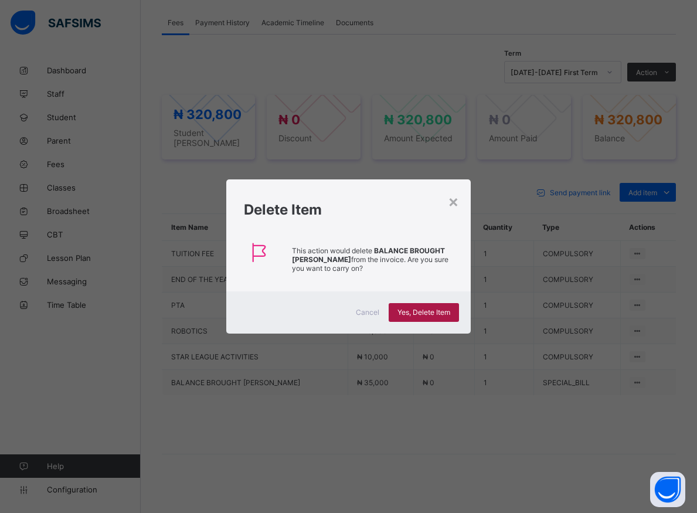
click at [427, 308] on div "Yes, Delete Item" at bounding box center [424, 312] width 70 height 19
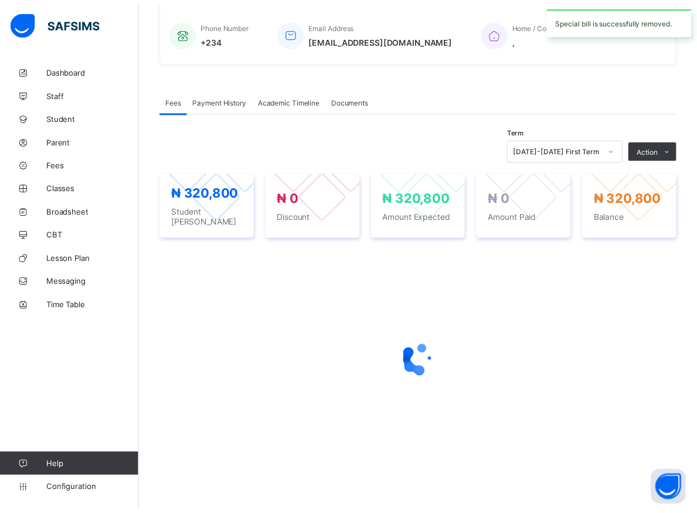
scroll to position [277, 0]
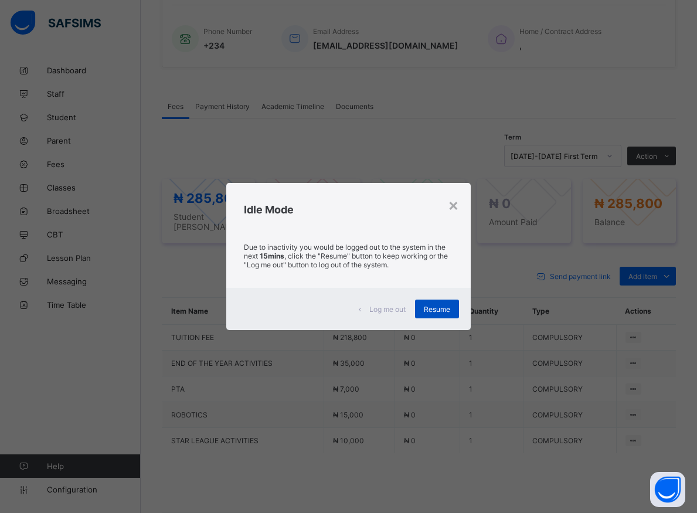
click at [443, 314] on div "Resume" at bounding box center [437, 308] width 44 height 19
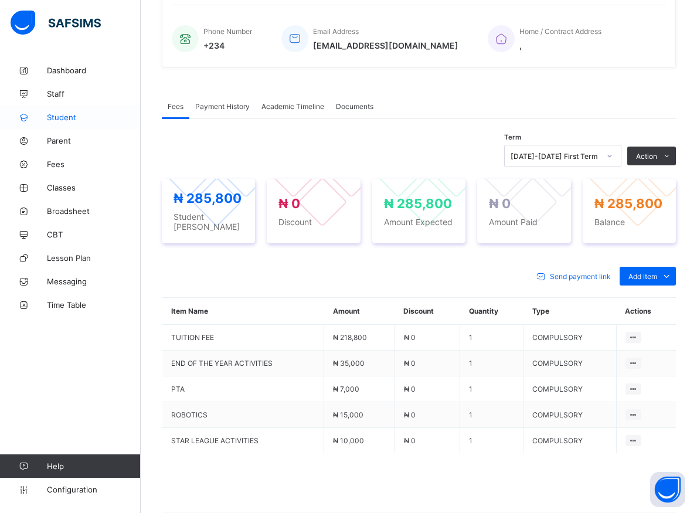
click at [62, 118] on span "Student" at bounding box center [94, 117] width 94 height 9
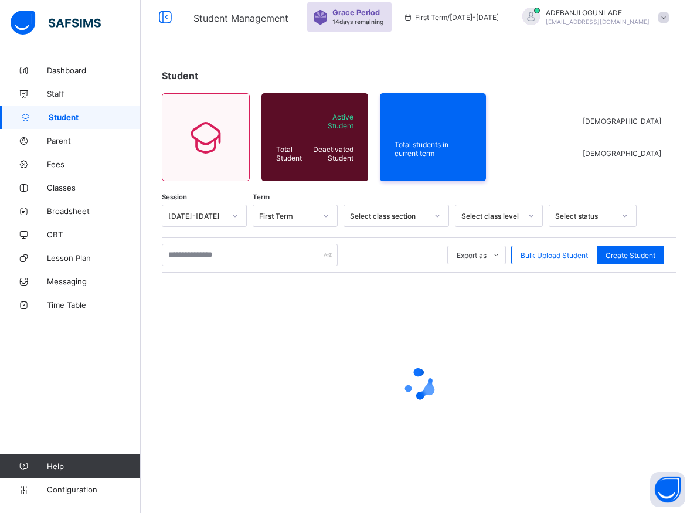
scroll to position [6, 0]
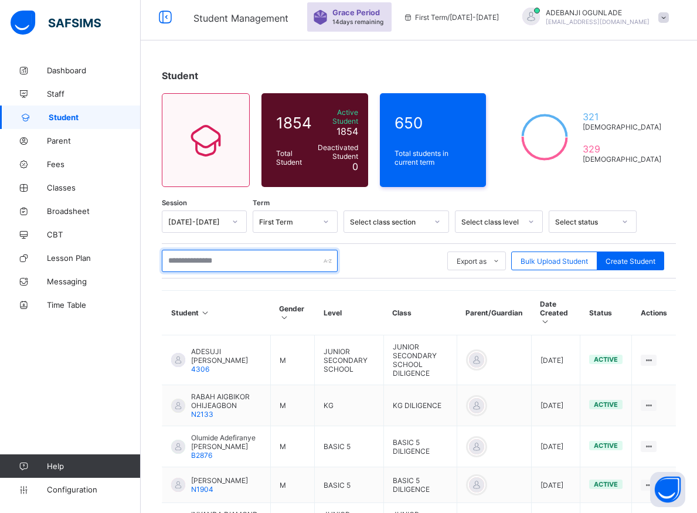
click at [263, 256] on input "text" at bounding box center [250, 261] width 176 height 22
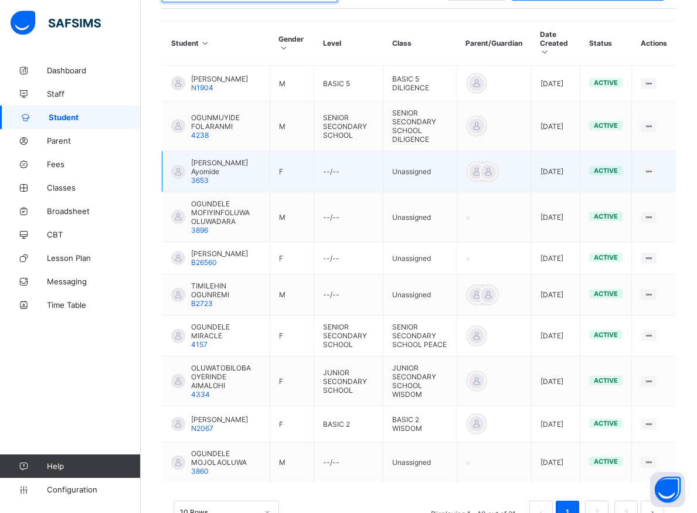
scroll to position [316, 0]
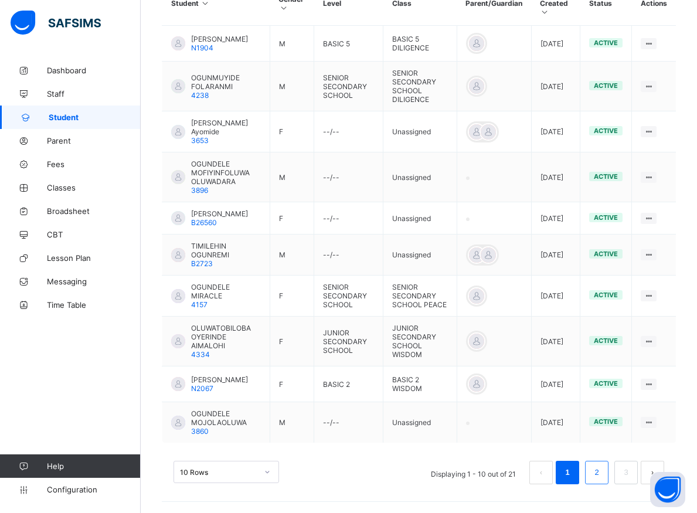
type input "*********"
click at [602, 477] on link "2" at bounding box center [596, 472] width 11 height 15
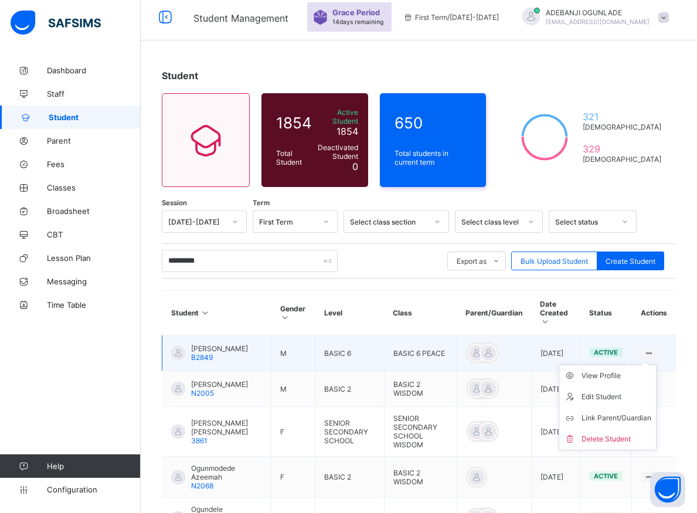
click at [653, 349] on icon at bounding box center [648, 353] width 10 height 9
click at [594, 370] on div "View Profile" at bounding box center [616, 376] width 70 height 12
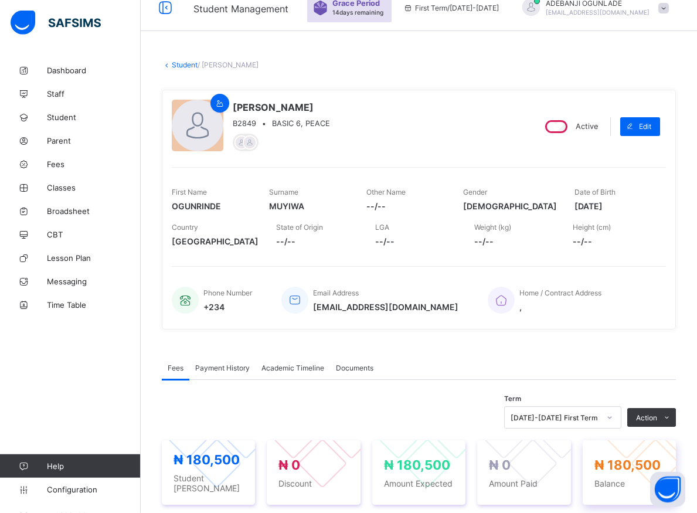
scroll to position [120, 0]
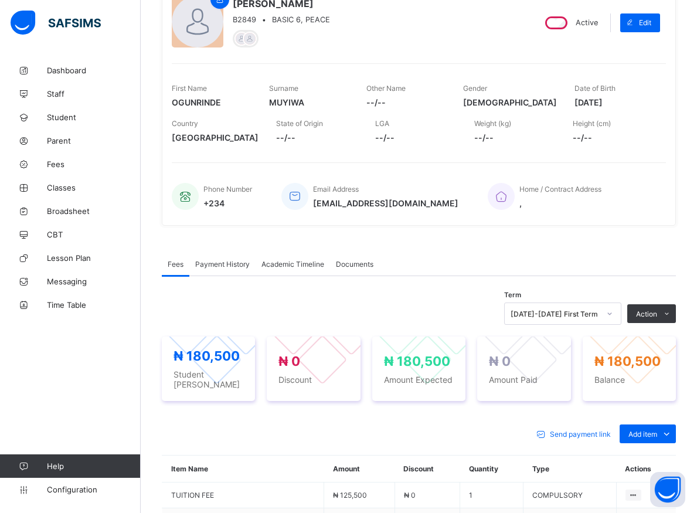
click at [613, 316] on icon at bounding box center [609, 314] width 7 height 12
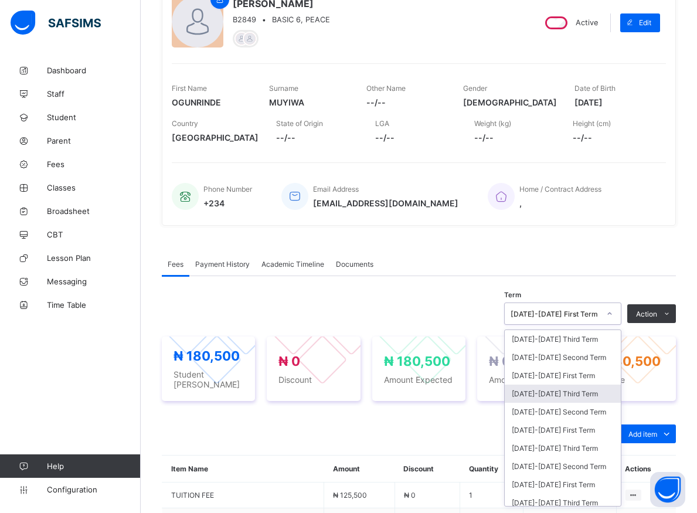
click at [552, 394] on div "[DATE]-[DATE] Third Term" at bounding box center [563, 393] width 116 height 18
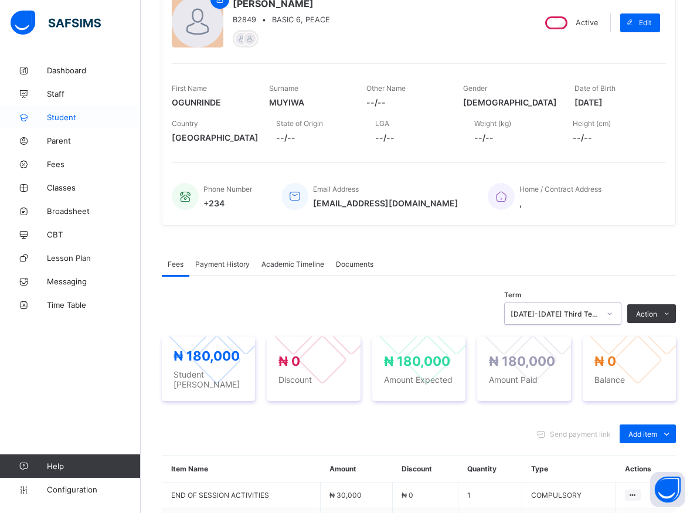
click at [72, 117] on span "Student" at bounding box center [94, 117] width 94 height 9
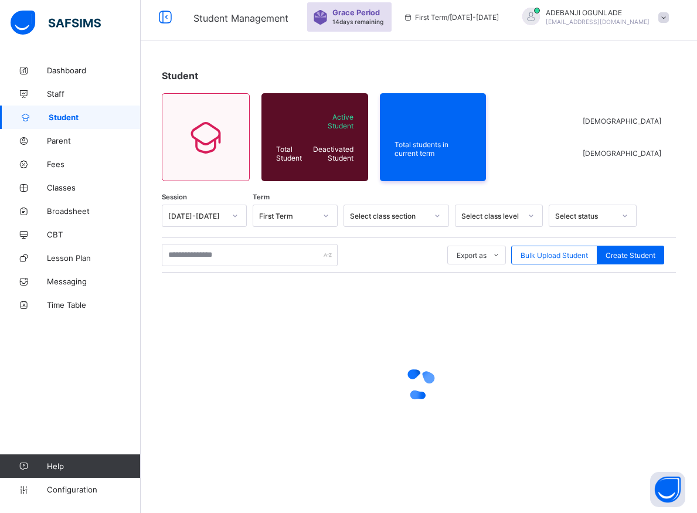
scroll to position [6, 0]
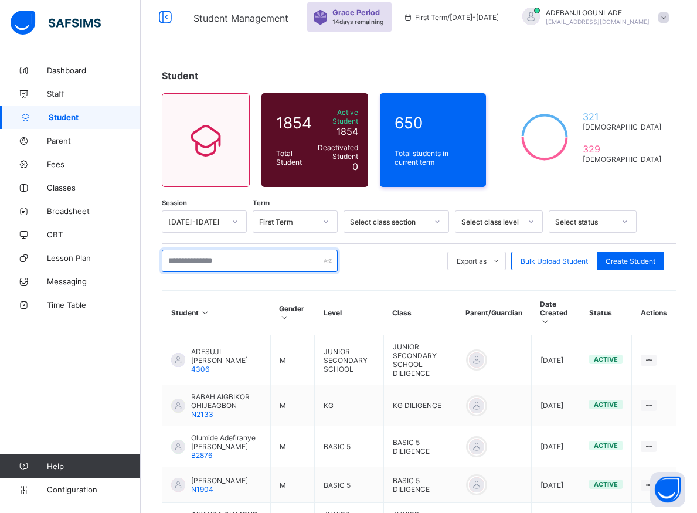
click at [202, 255] on input "text" at bounding box center [250, 261] width 176 height 22
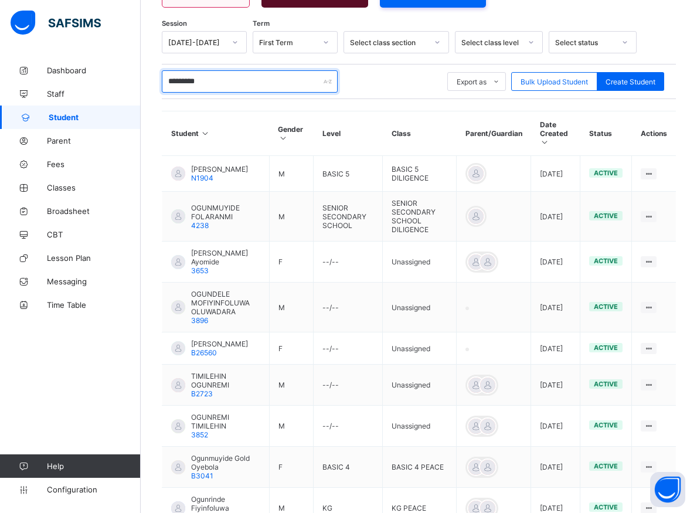
scroll to position [312, 0]
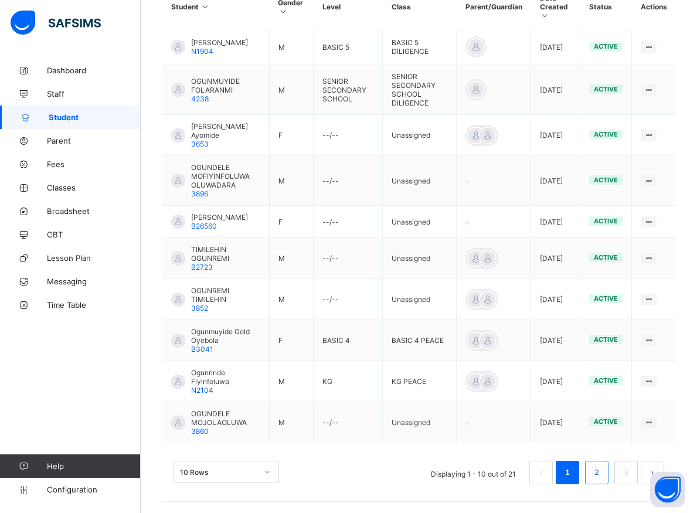
type input "*********"
click at [602, 476] on link "2" at bounding box center [596, 472] width 11 height 15
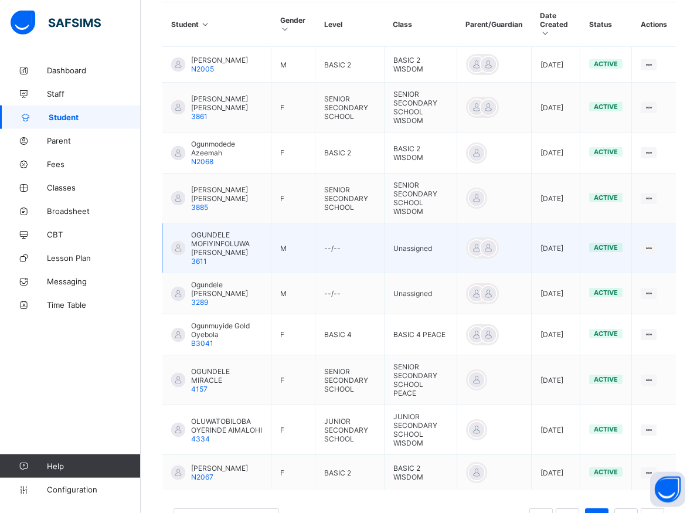
scroll to position [337, 0]
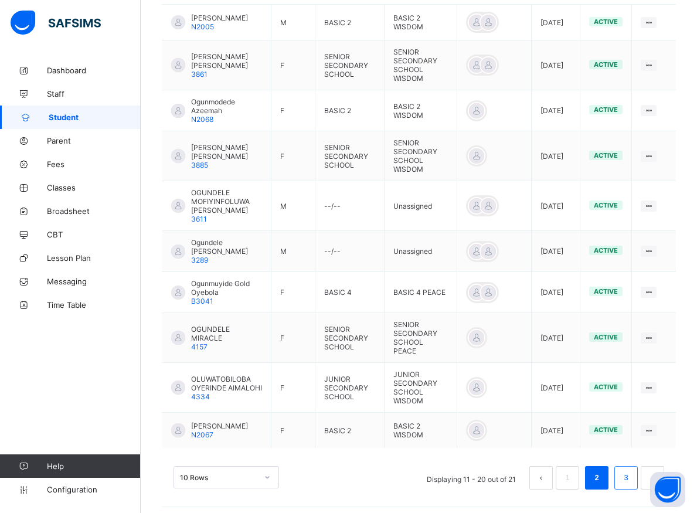
click at [631, 473] on link "3" at bounding box center [625, 477] width 11 height 15
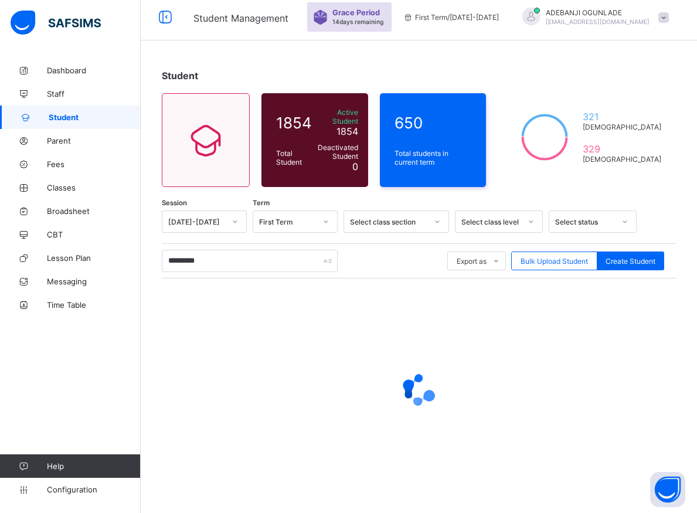
scroll to position [0, 0]
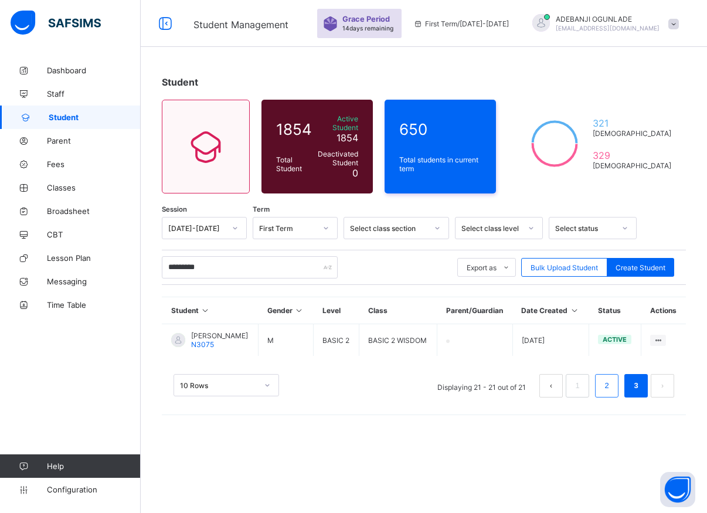
click at [605, 393] on link "2" at bounding box center [606, 385] width 11 height 15
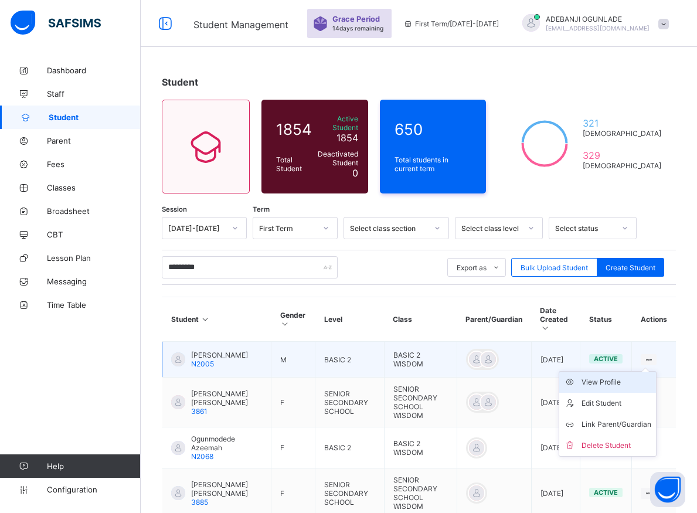
click at [619, 376] on div "View Profile" at bounding box center [616, 382] width 70 height 12
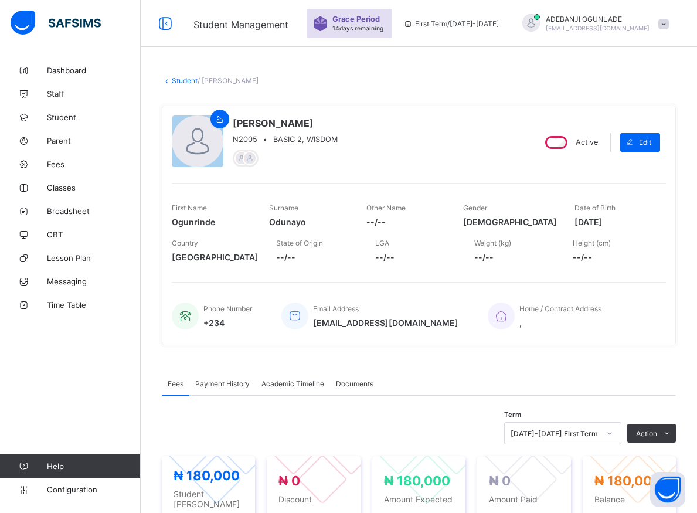
click at [619, 431] on div "[DATE]-[DATE] First Term" at bounding box center [562, 433] width 117 height 22
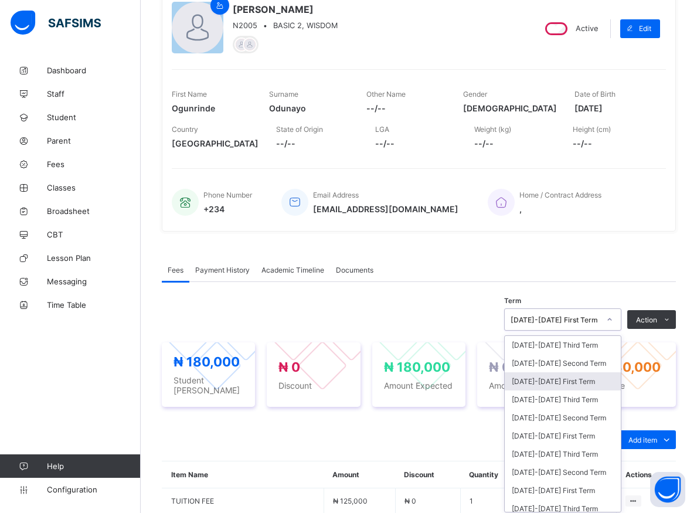
scroll to position [118, 0]
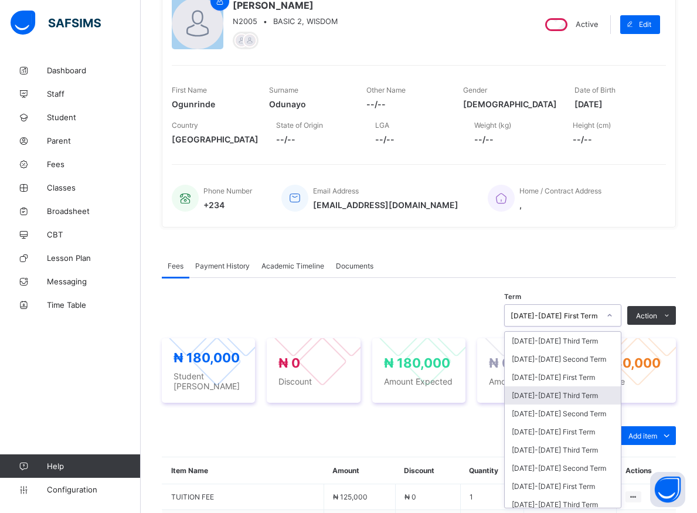
click at [545, 393] on div "[DATE]-[DATE] Third Term" at bounding box center [563, 395] width 116 height 18
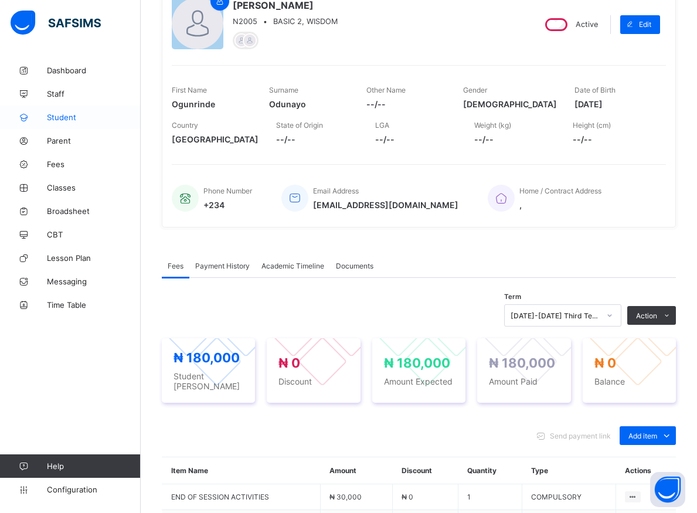
click at [66, 119] on span "Student" at bounding box center [94, 117] width 94 height 9
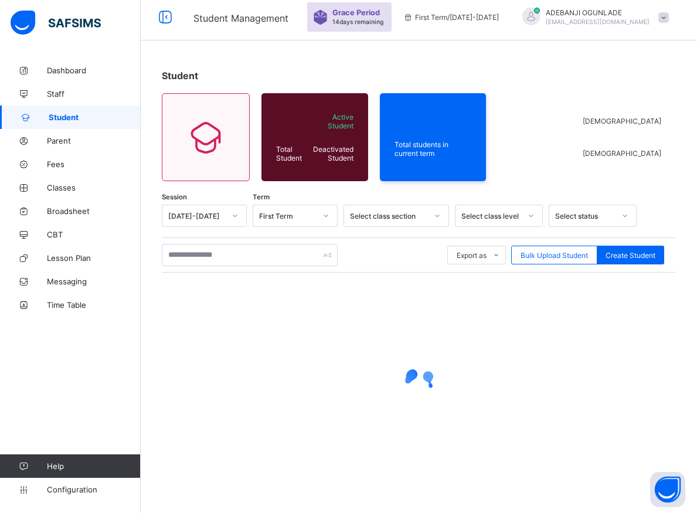
scroll to position [6, 0]
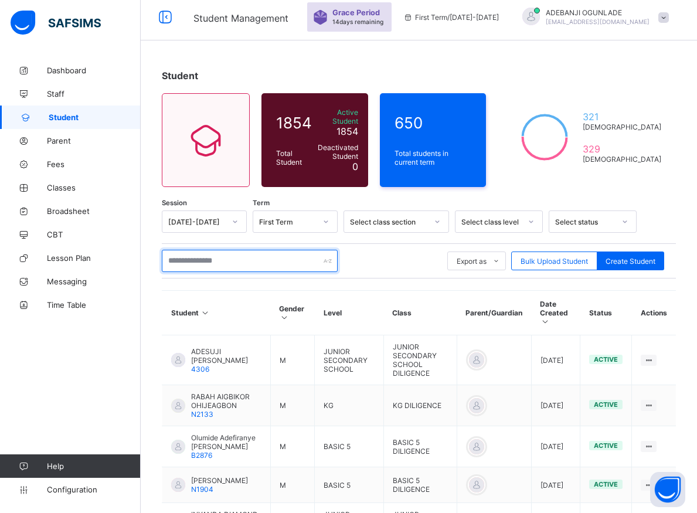
click at [241, 255] on input "text" at bounding box center [250, 261] width 176 height 22
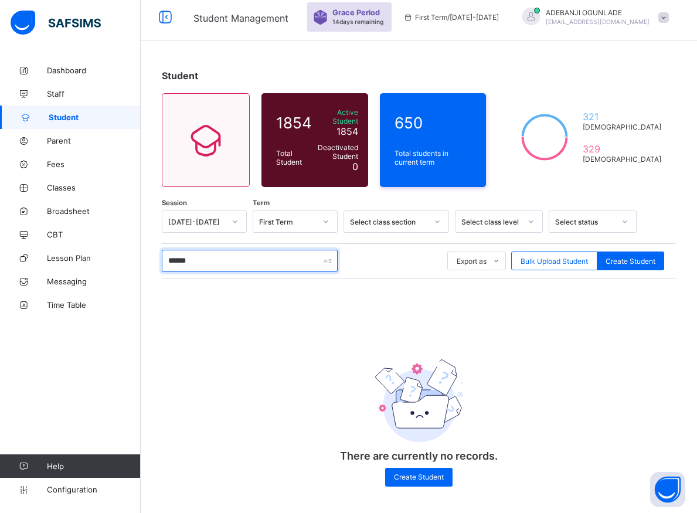
scroll to position [5, 0]
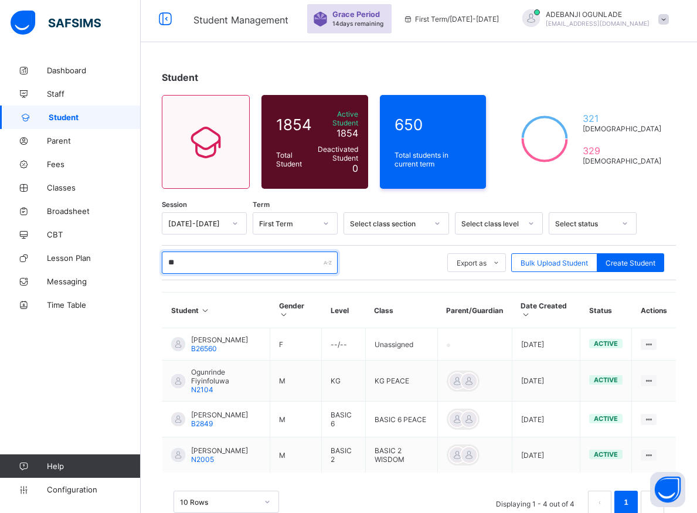
type input "*"
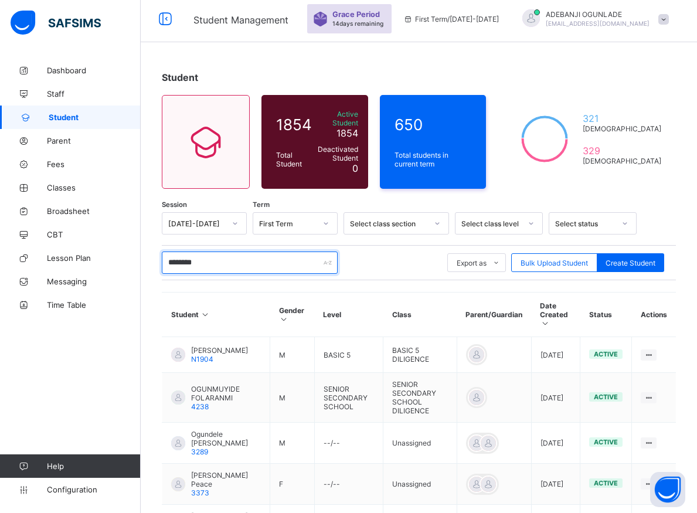
type input "*********"
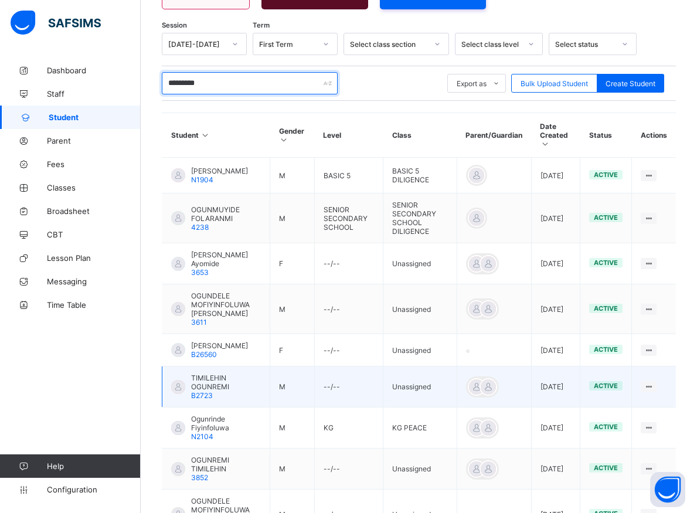
scroll to position [244, 0]
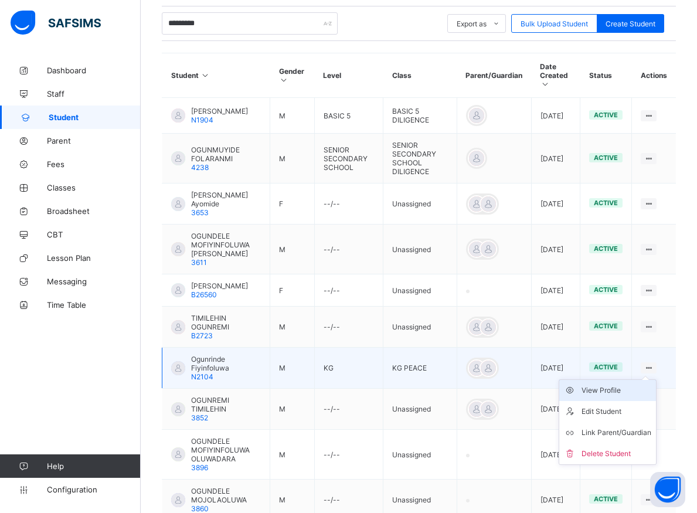
click at [632, 391] on div "View Profile" at bounding box center [616, 390] width 70 height 12
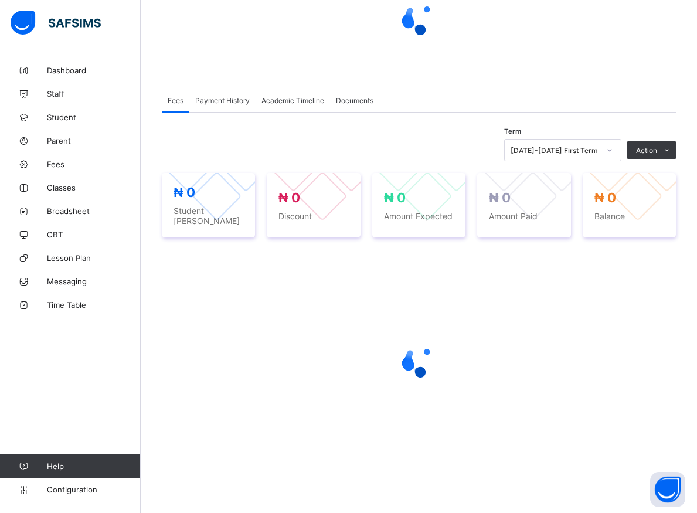
scroll to position [125, 0]
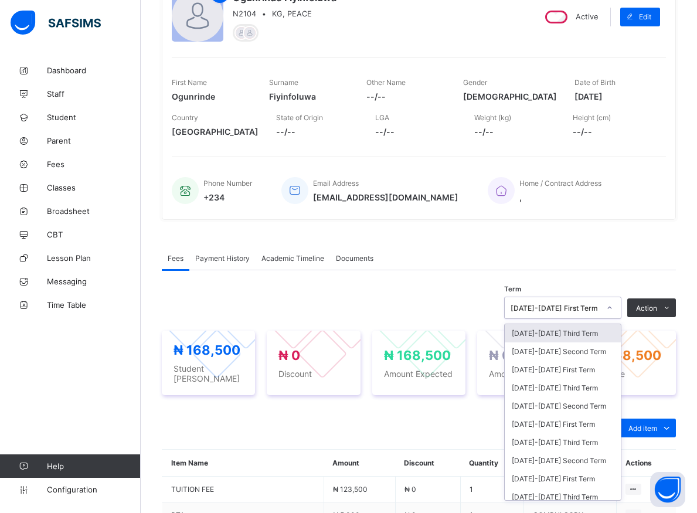
click at [613, 308] on icon at bounding box center [609, 308] width 7 height 12
click at [542, 388] on div "[DATE]-[DATE] Third Term" at bounding box center [563, 388] width 116 height 18
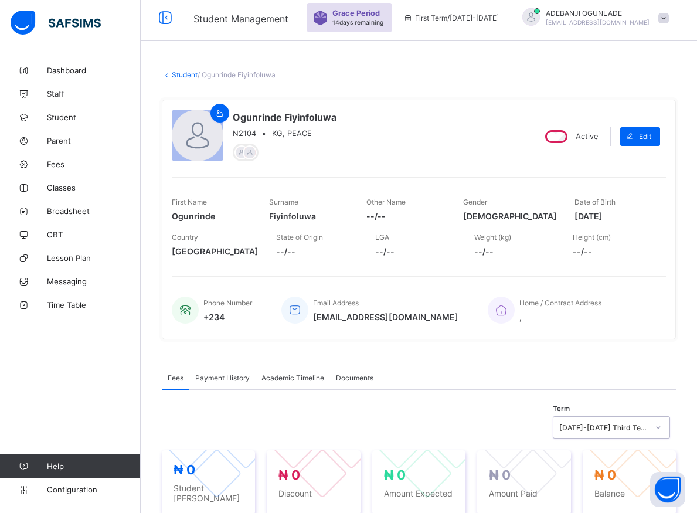
scroll to position [185, 0]
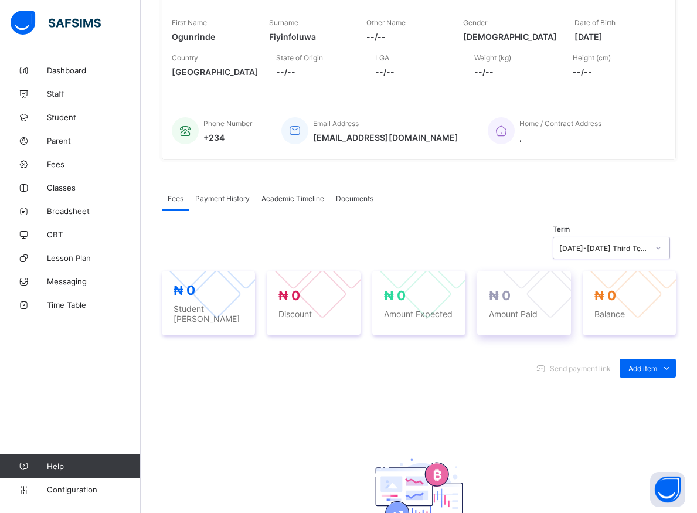
click at [550, 314] on span "Amount Paid" at bounding box center [524, 314] width 70 height 10
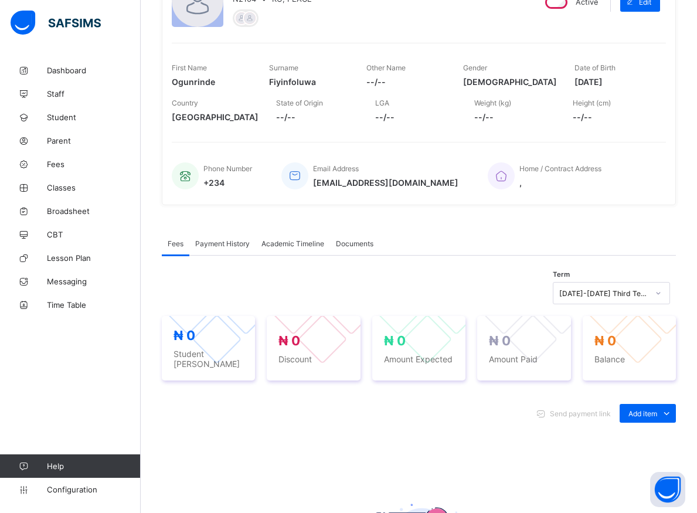
scroll to position [139, 0]
click at [389, 265] on div "Term [DATE]-[DATE] Third Term ₦ 0 Student Bill ₦ 0 Discount ₦ 0 Amount Expected…" at bounding box center [419, 459] width 514 height 405
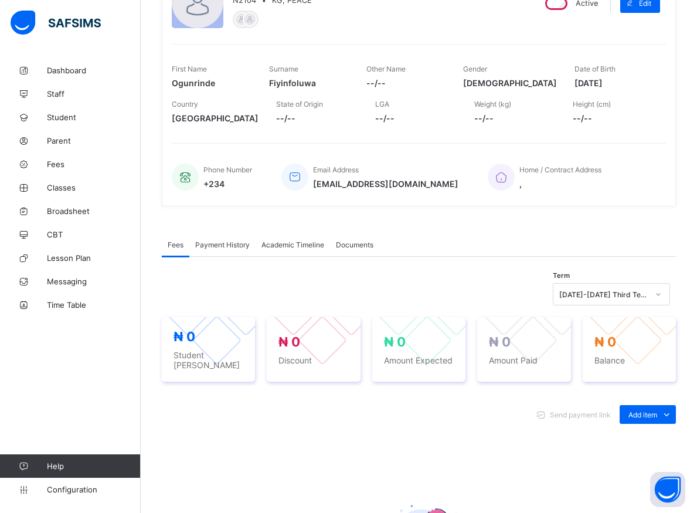
click at [389, 265] on div "Term [DATE]-[DATE] Third Term ₦ 0 Student Bill ₦ 0 Discount ₦ 0 Amount Expected…" at bounding box center [419, 459] width 514 height 405
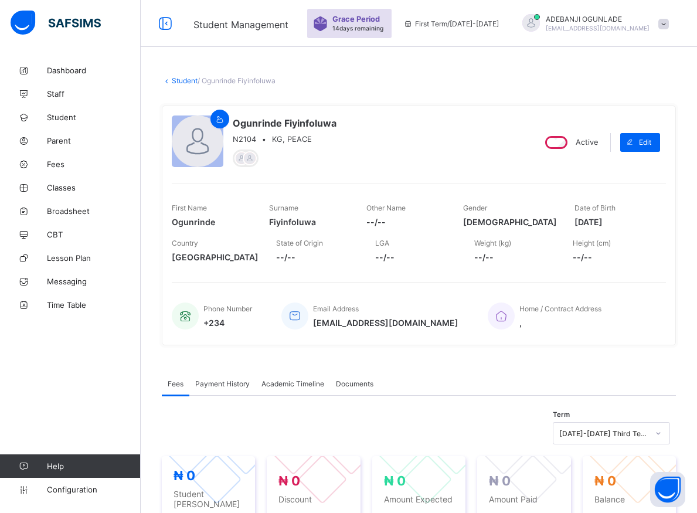
scroll to position [60, 0]
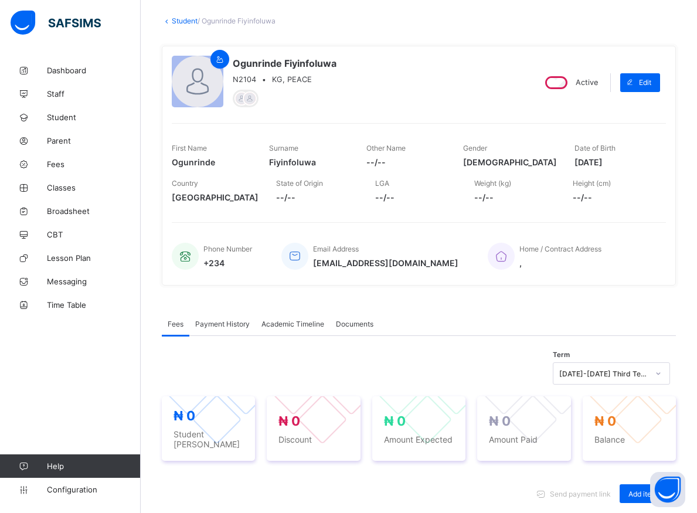
click at [663, 378] on div "[DATE]-[DATE] Third Term" at bounding box center [611, 373] width 117 height 22
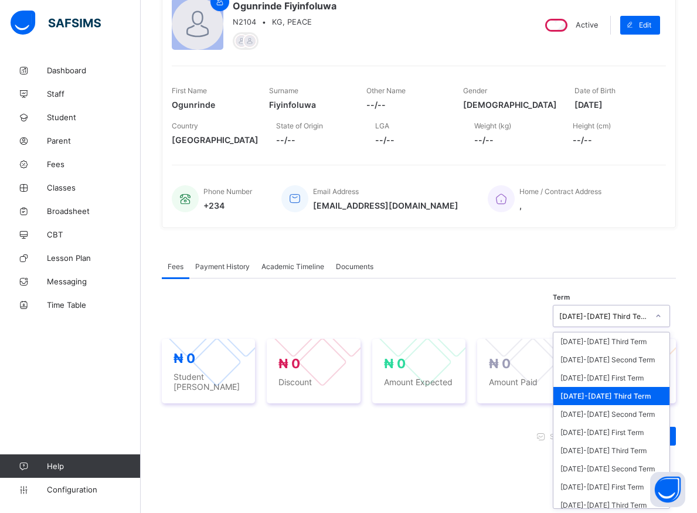
scroll to position [118, 0]
click at [613, 413] on div "[DATE]-[DATE] Second Term" at bounding box center [611, 413] width 116 height 18
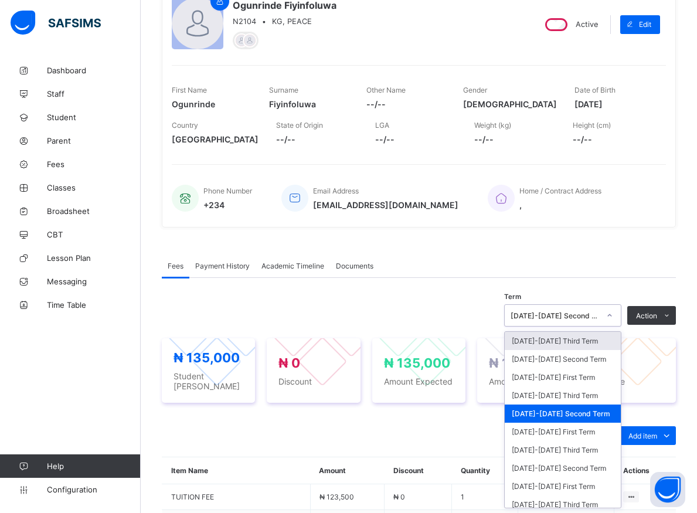
click at [613, 314] on icon at bounding box center [609, 315] width 7 height 12
click at [565, 449] on div "[DATE]-[DATE] Third Term" at bounding box center [563, 450] width 116 height 18
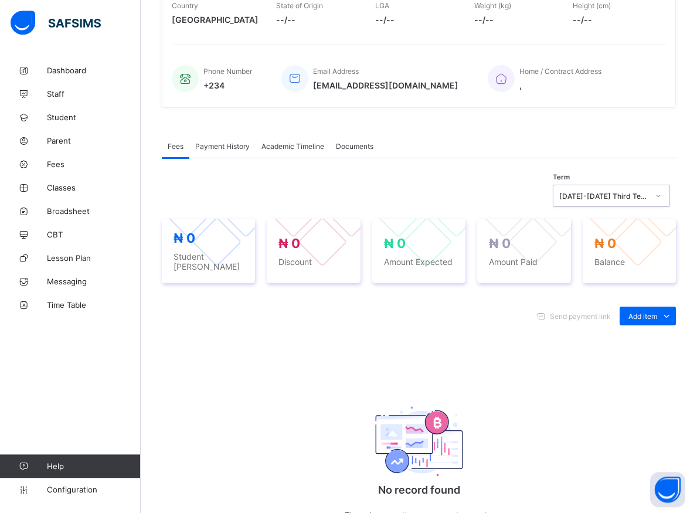
scroll to position [297, 0]
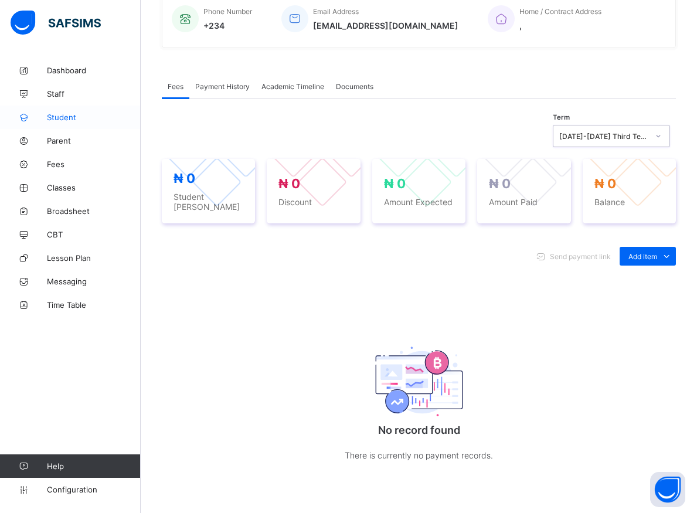
click at [62, 116] on span "Student" at bounding box center [94, 117] width 94 height 9
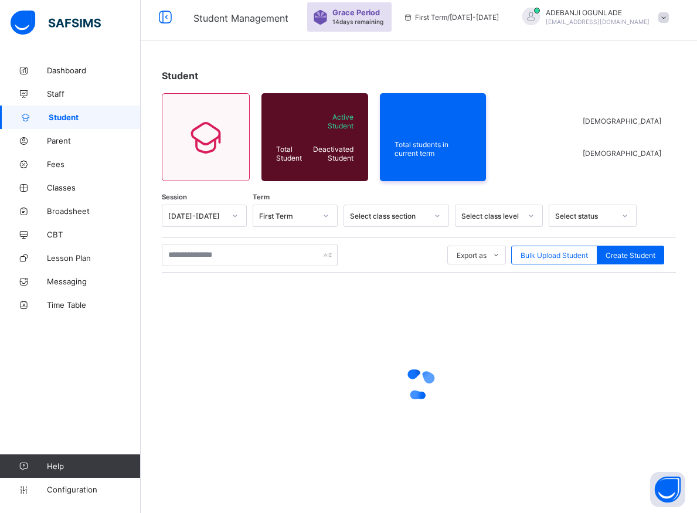
scroll to position [6, 0]
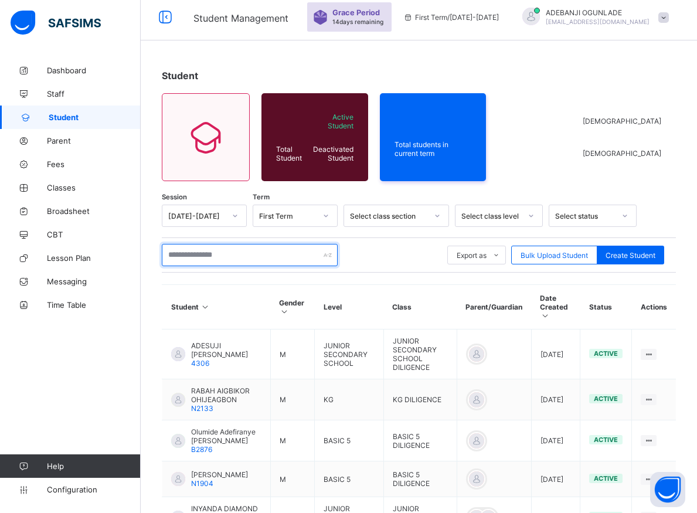
click at [204, 255] on input "text" at bounding box center [250, 255] width 176 height 22
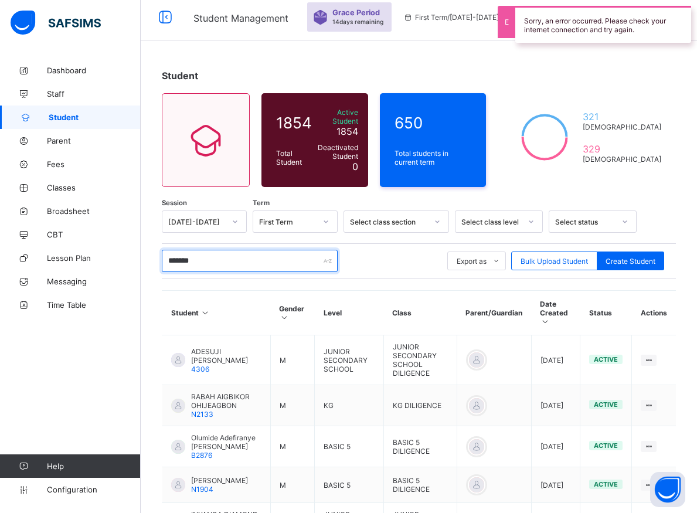
type input "********"
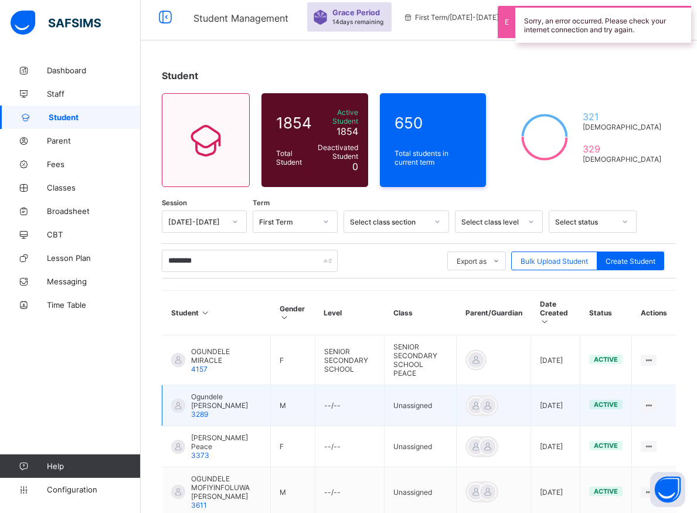
click at [241, 392] on span "Ogundele [PERSON_NAME]" at bounding box center [226, 401] width 70 height 18
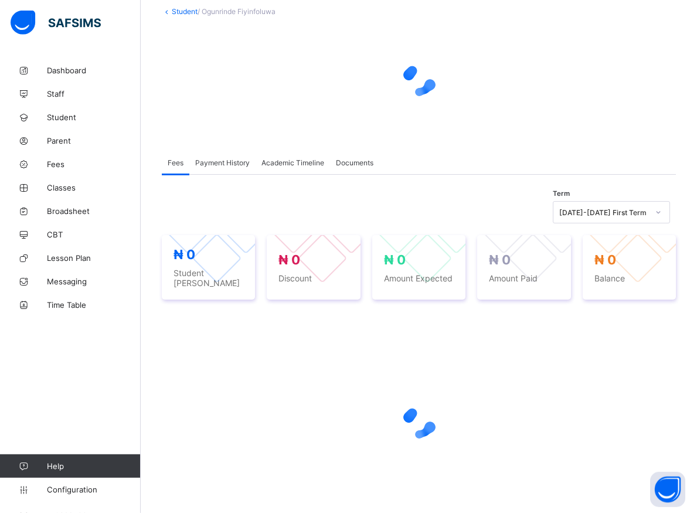
scroll to position [125, 0]
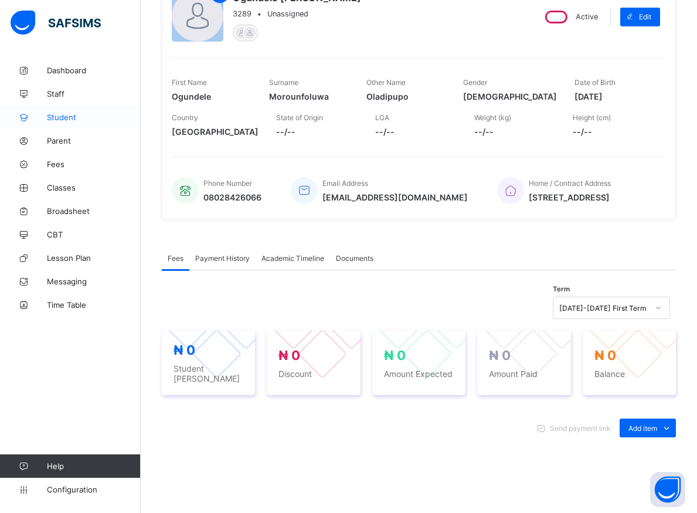
click at [61, 117] on span "Student" at bounding box center [94, 117] width 94 height 9
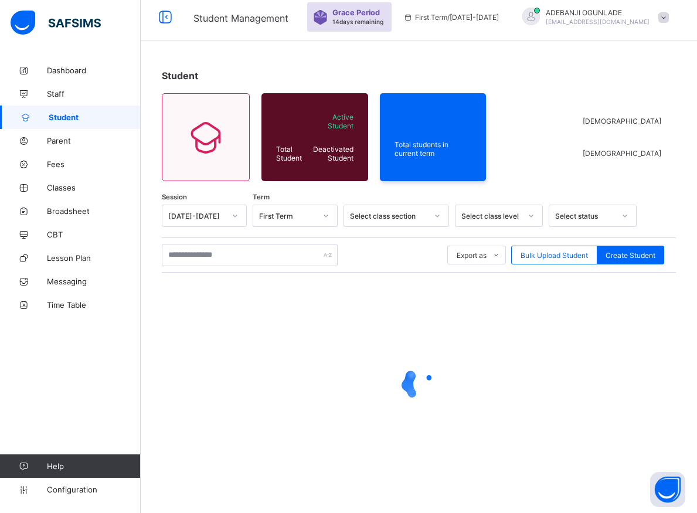
scroll to position [6, 0]
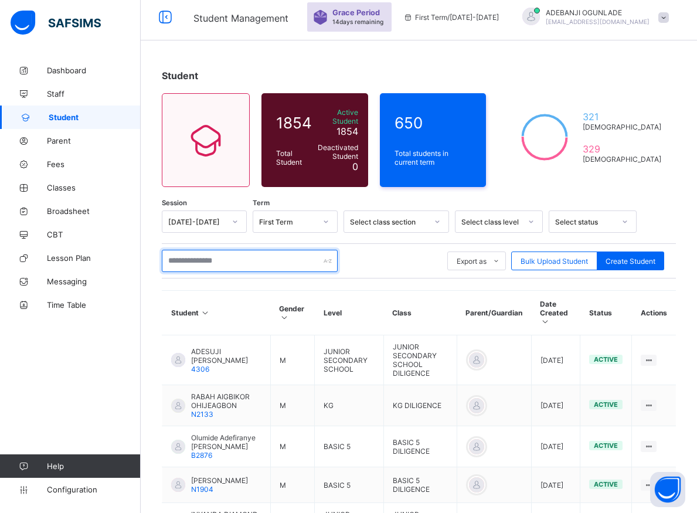
click at [217, 255] on input "text" at bounding box center [250, 261] width 176 height 22
type input "*"
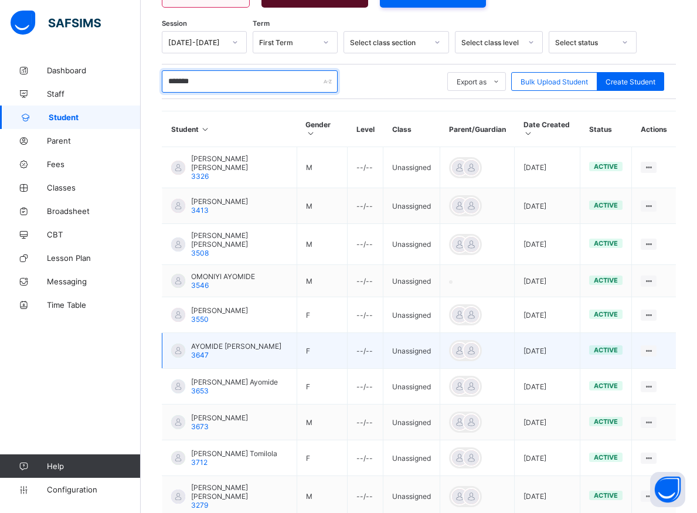
scroll to position [254, 0]
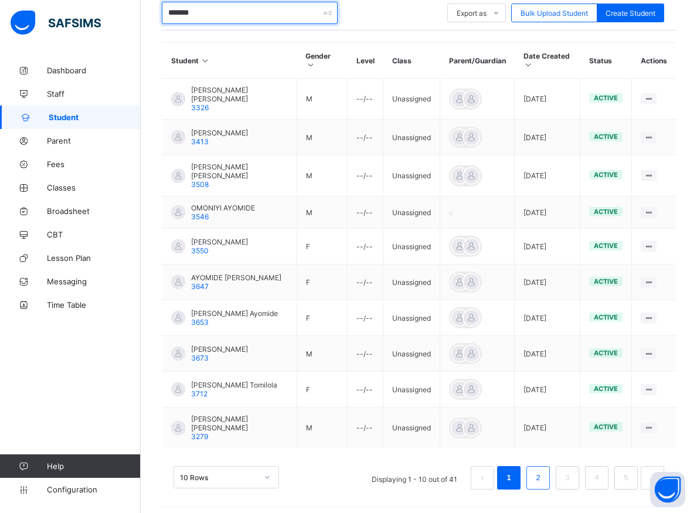
type input "*******"
click at [542, 466] on li "2" at bounding box center [537, 477] width 23 height 23
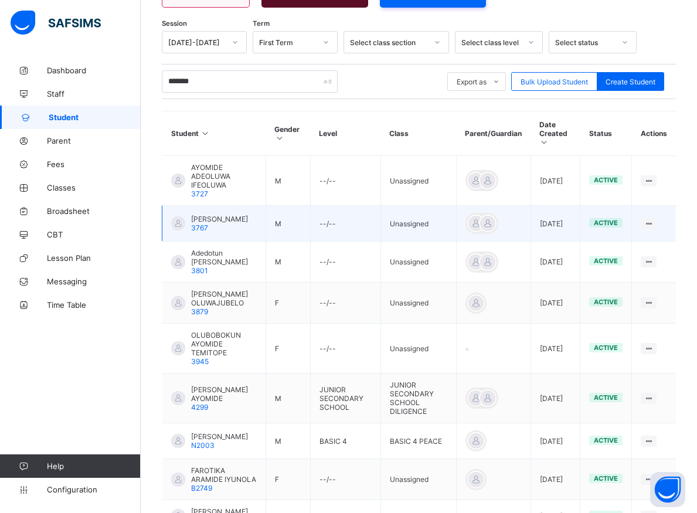
scroll to position [347, 0]
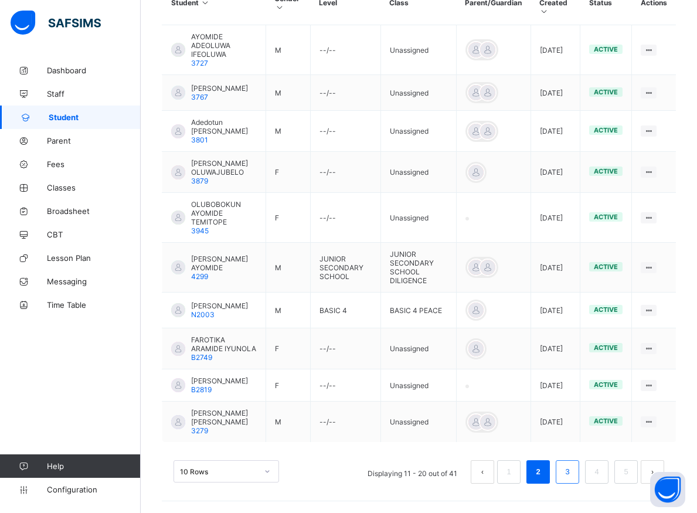
click at [573, 469] on link "3" at bounding box center [566, 471] width 11 height 15
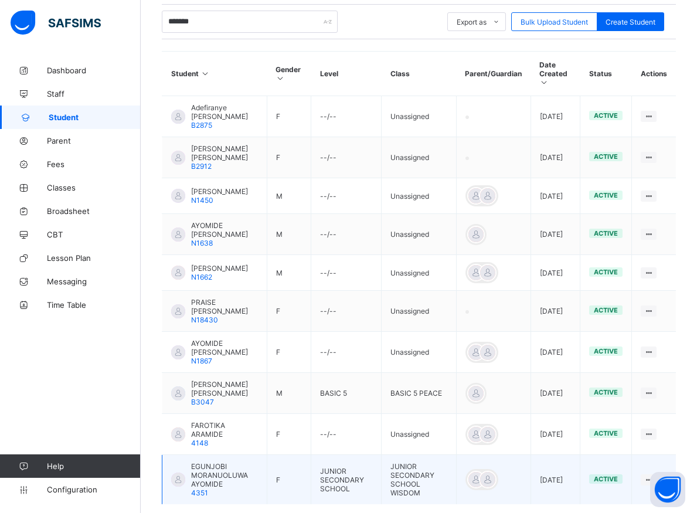
scroll to position [307, 0]
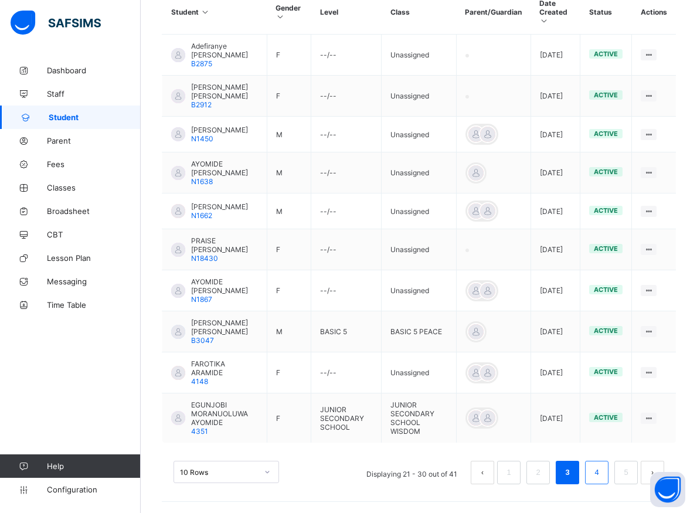
click at [601, 473] on li "4" at bounding box center [596, 472] width 23 height 23
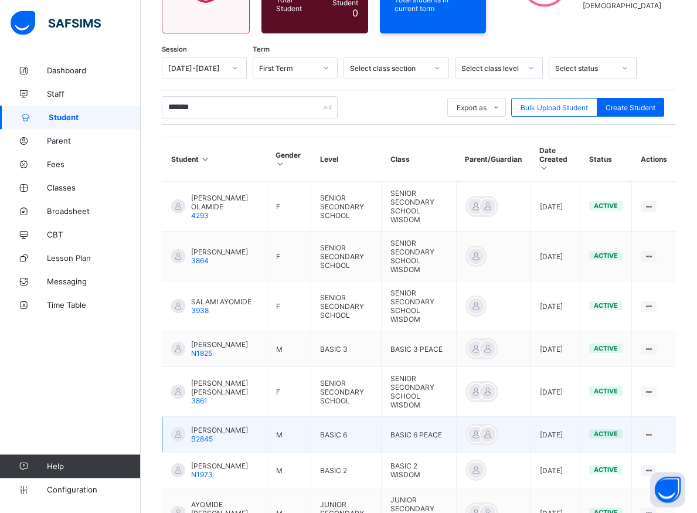
scroll to position [246, 0]
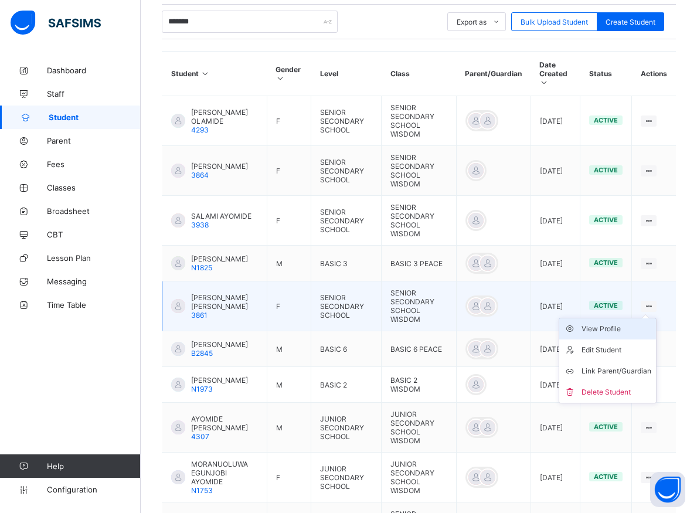
click at [614, 323] on div "View Profile" at bounding box center [616, 329] width 70 height 12
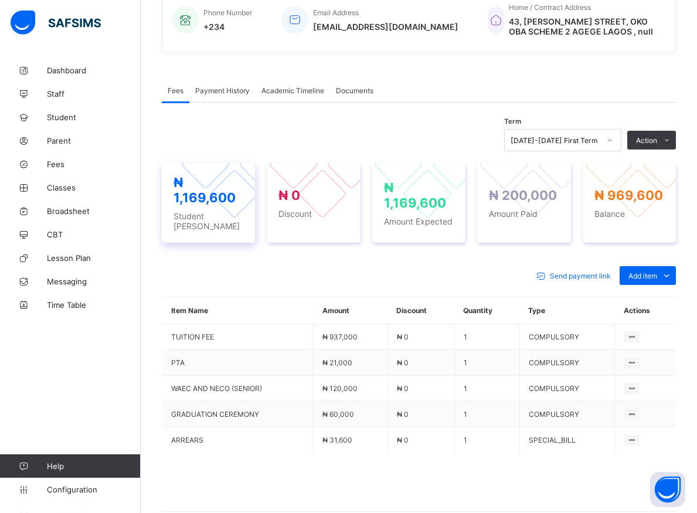
scroll to position [305, 0]
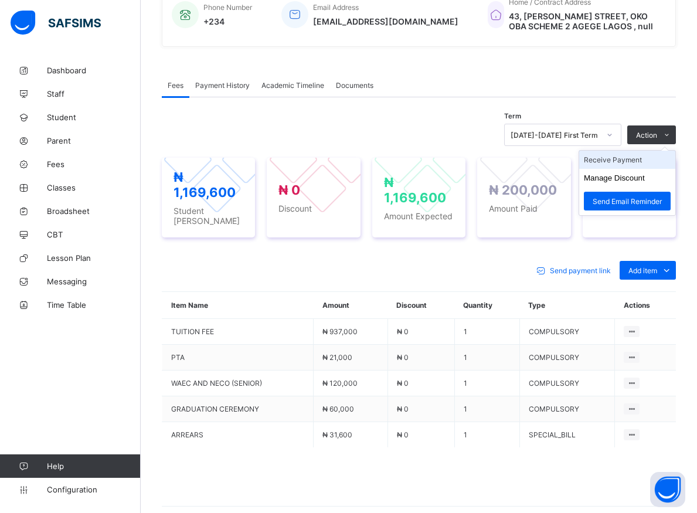
click at [625, 159] on li "Receive Payment" at bounding box center [627, 160] width 96 height 18
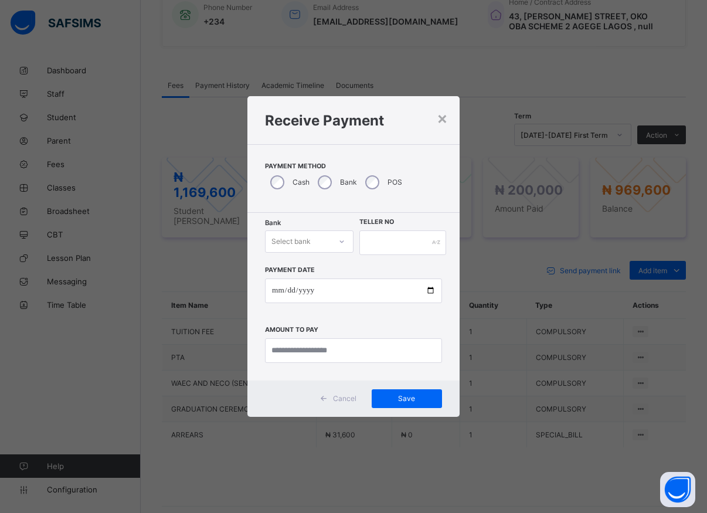
click at [343, 243] on icon at bounding box center [341, 242] width 7 height 12
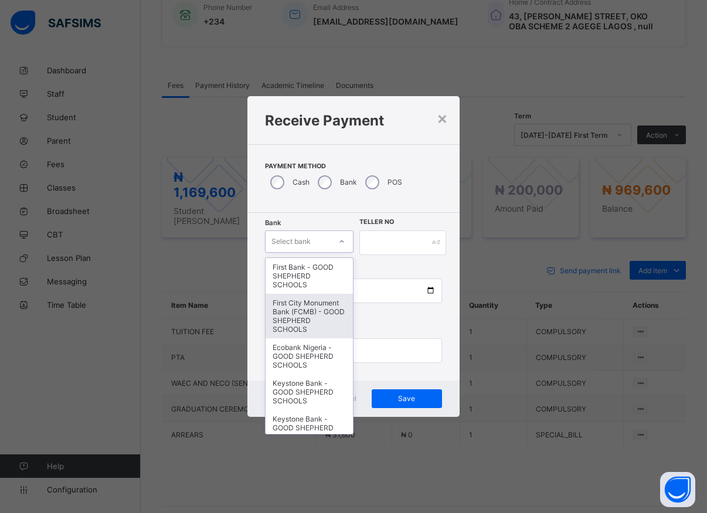
click at [314, 324] on div "First City Monument Bank (FCMB) - GOOD SHEPHERD SCHOOLS" at bounding box center [308, 316] width 87 height 45
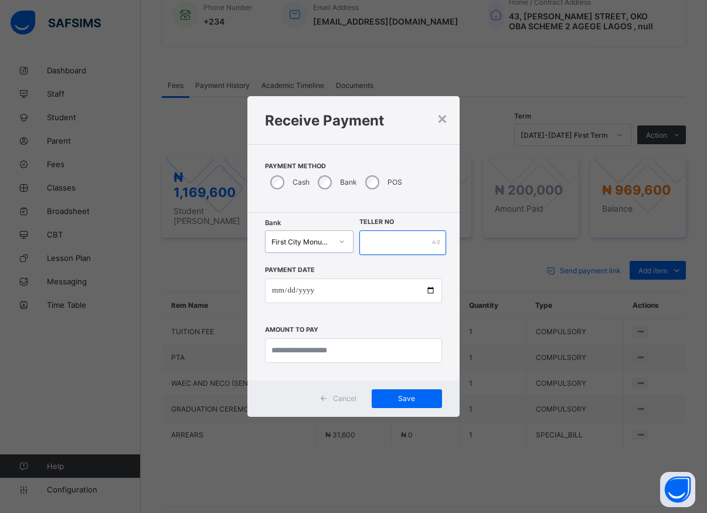
click at [372, 236] on input "text" at bounding box center [402, 242] width 87 height 25
type input "*****"
click at [427, 295] on input "date" at bounding box center [353, 290] width 177 height 25
click at [426, 289] on input "date" at bounding box center [353, 290] width 177 height 25
click at [428, 292] on input "date" at bounding box center [353, 290] width 177 height 25
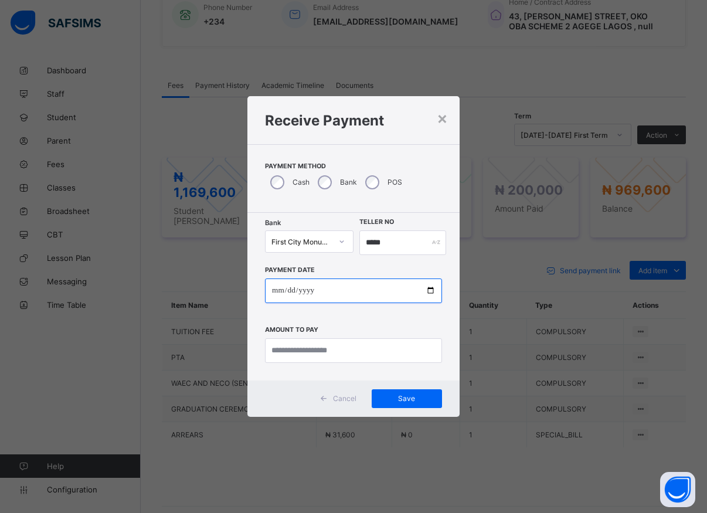
click at [428, 291] on input "date" at bounding box center [353, 290] width 177 height 25
click at [427, 291] on input "date" at bounding box center [353, 290] width 177 height 25
click at [429, 291] on input "date" at bounding box center [353, 290] width 177 height 25
type input "**********"
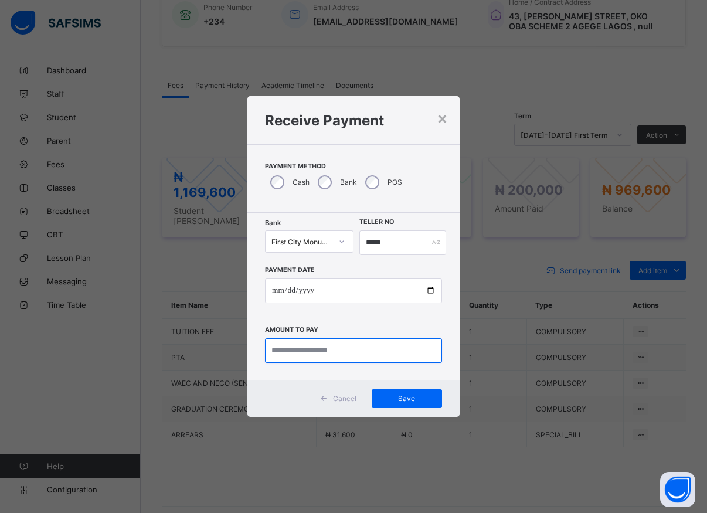
click at [299, 351] on input "currency" at bounding box center [353, 350] width 177 height 25
type input "*********"
click at [403, 401] on span "Save" at bounding box center [406, 398] width 53 height 9
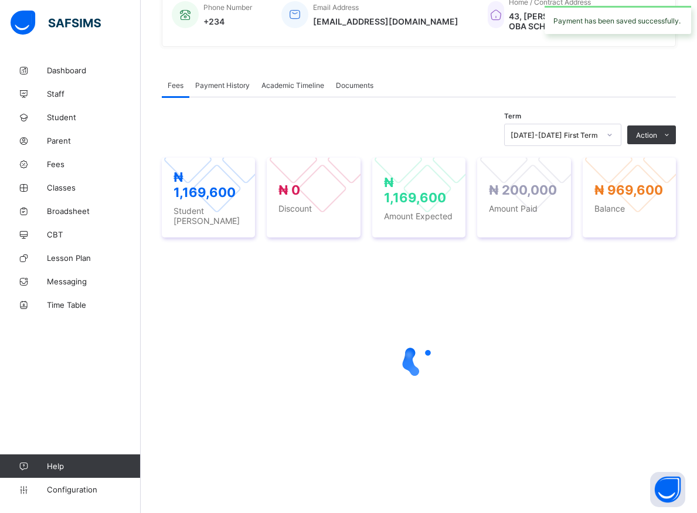
scroll to position [284, 0]
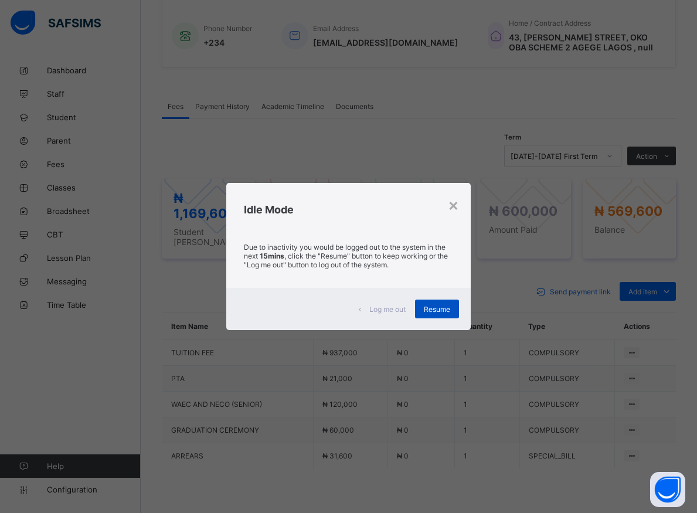
click at [440, 311] on span "Resume" at bounding box center [437, 309] width 26 height 9
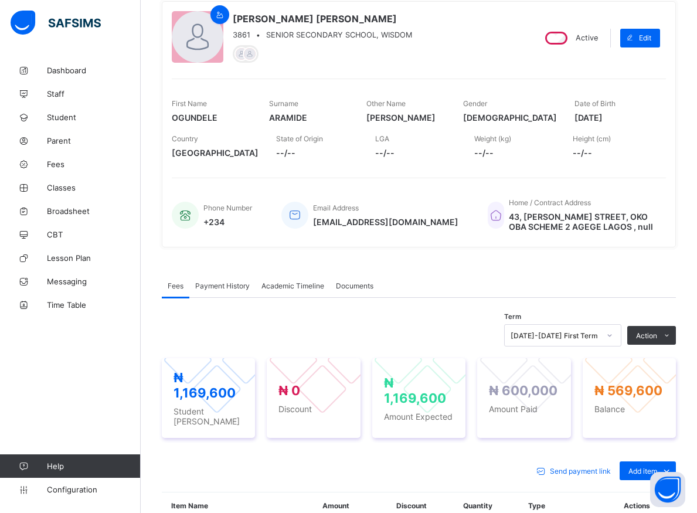
scroll to position [0, 0]
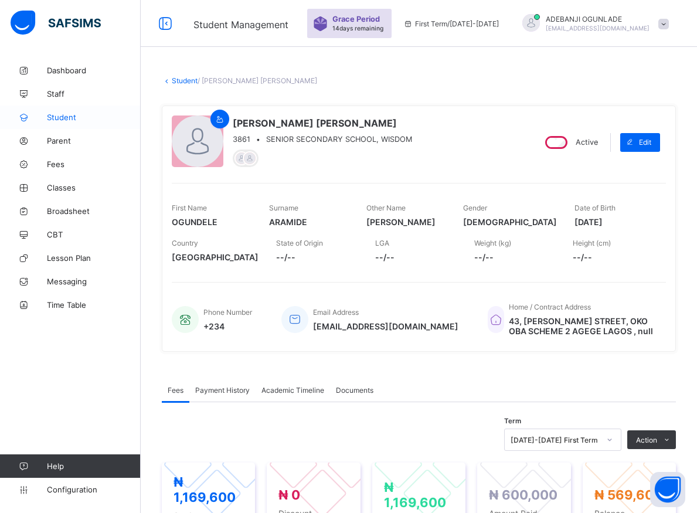
click at [57, 114] on span "Student" at bounding box center [94, 117] width 94 height 9
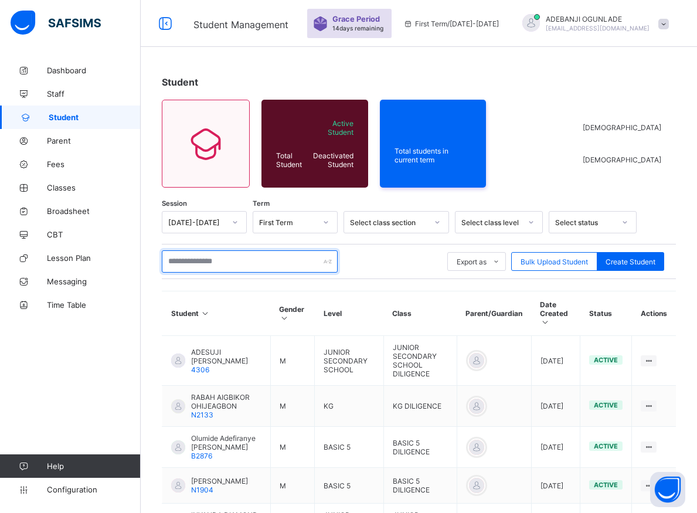
click at [188, 259] on input "text" at bounding box center [250, 261] width 176 height 22
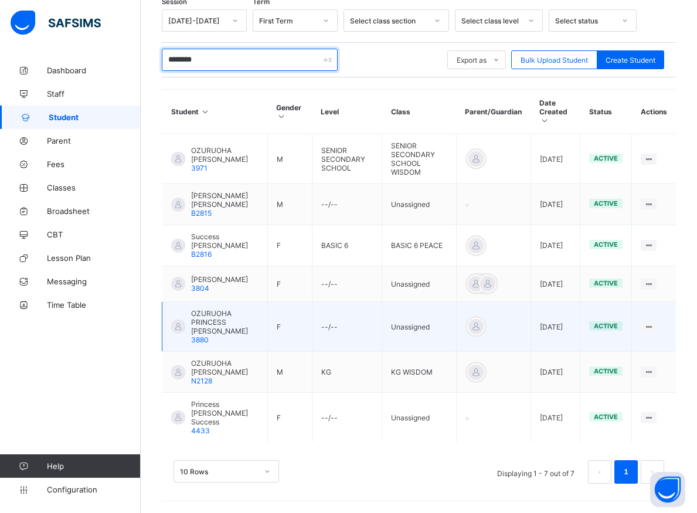
scroll to position [224, 0]
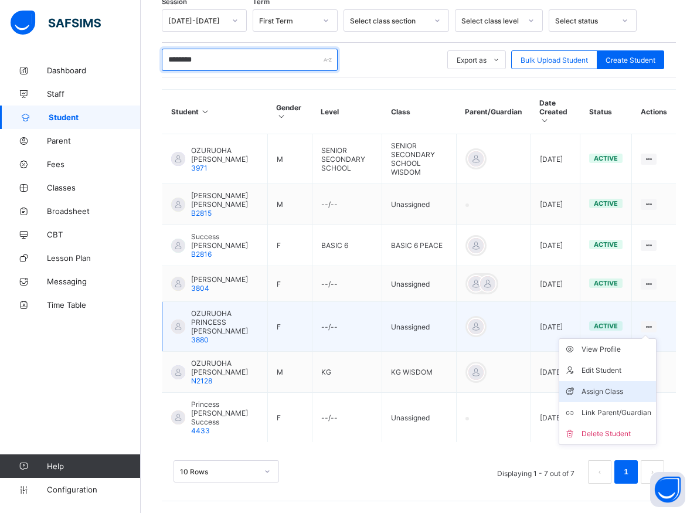
type input "********"
click at [601, 386] on div "Assign Class" at bounding box center [616, 392] width 70 height 12
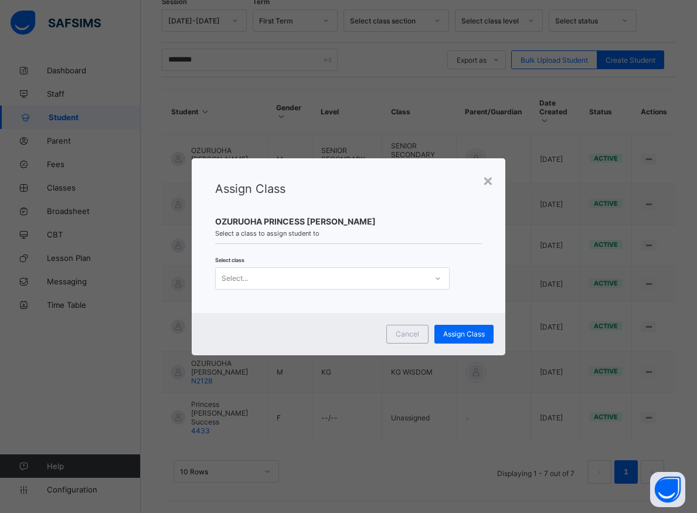
click at [435, 276] on icon at bounding box center [437, 278] width 7 height 12
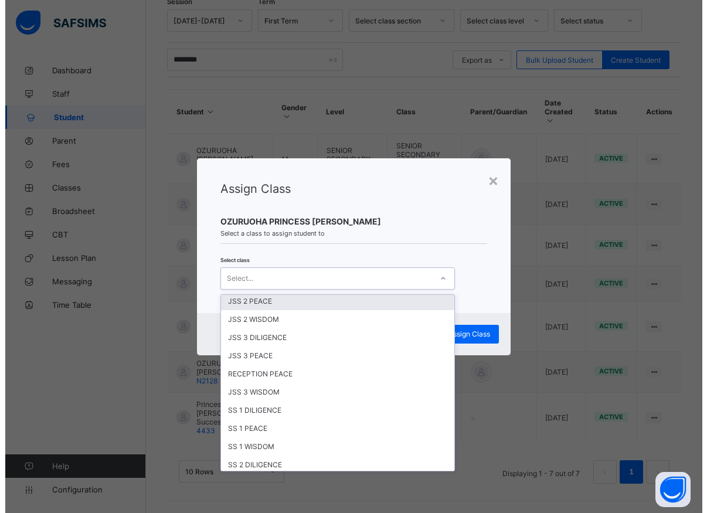
scroll to position [264, 0]
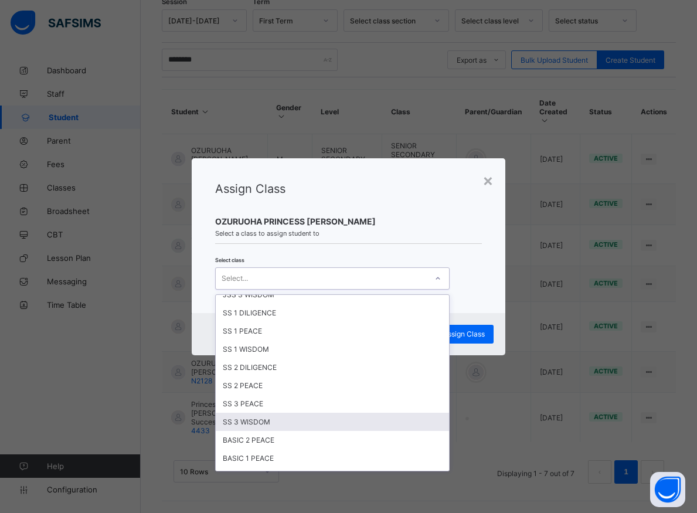
click at [246, 420] on div "SS 3 WISDOM" at bounding box center [332, 422] width 233 height 18
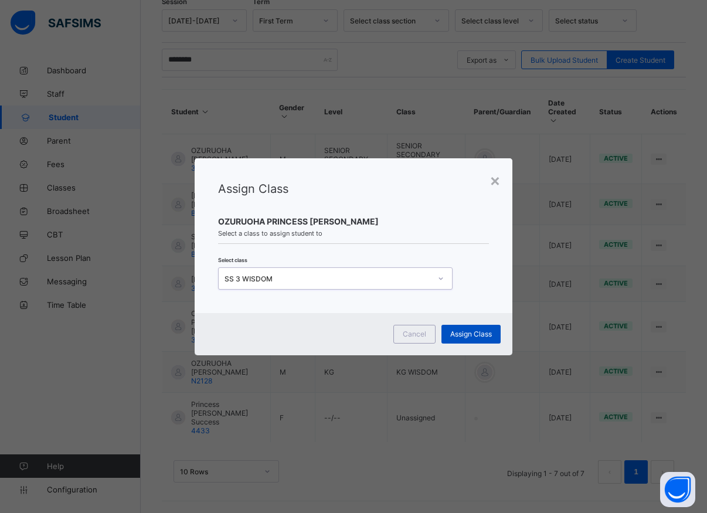
click at [461, 330] on span "Assign Class" at bounding box center [471, 333] width 42 height 9
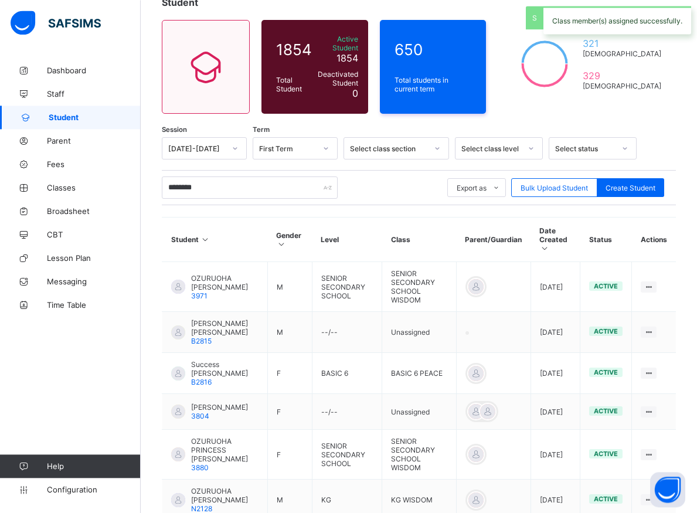
scroll to position [186, 0]
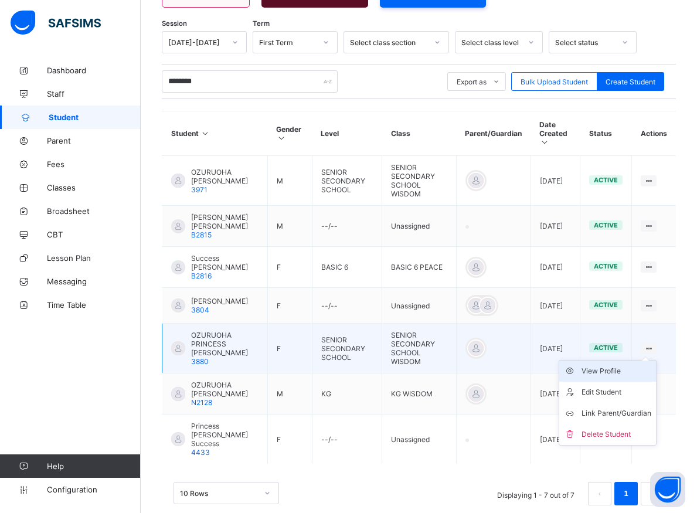
click at [610, 377] on div "View Profile" at bounding box center [616, 371] width 70 height 12
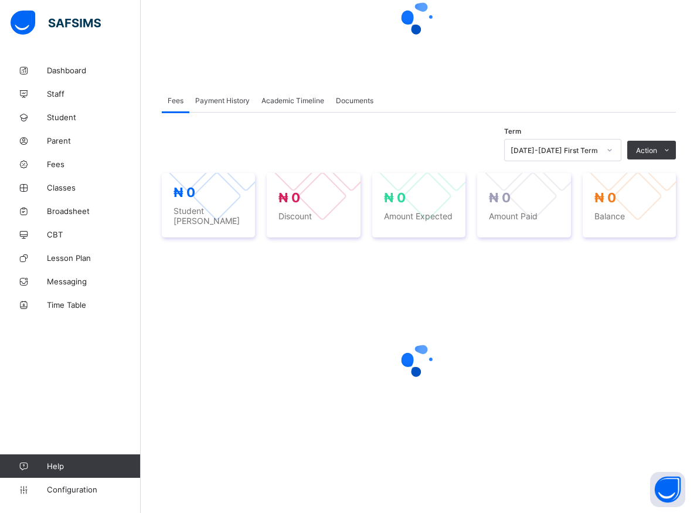
scroll to position [125, 0]
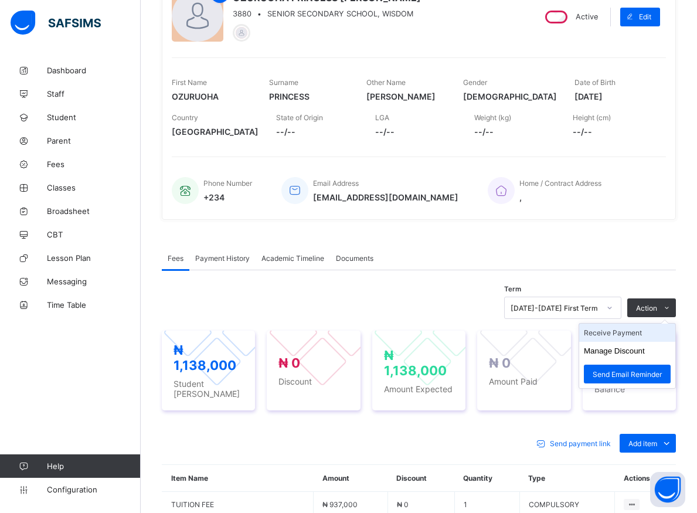
click at [635, 335] on li "Receive Payment" at bounding box center [627, 332] width 96 height 18
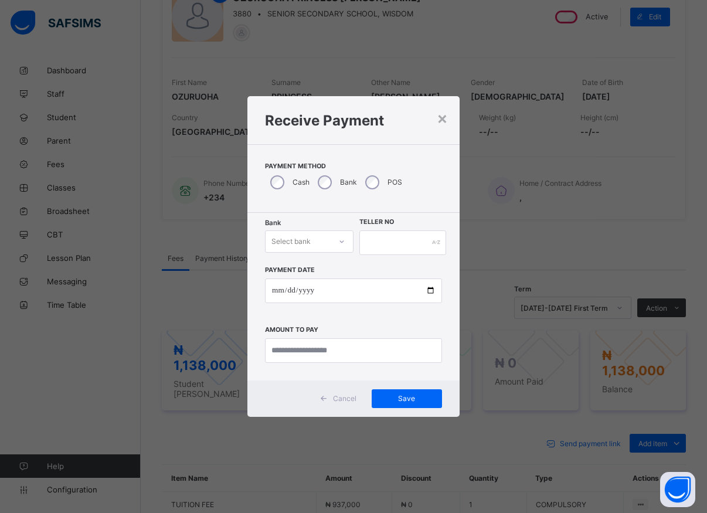
click at [338, 243] on div at bounding box center [342, 241] width 20 height 19
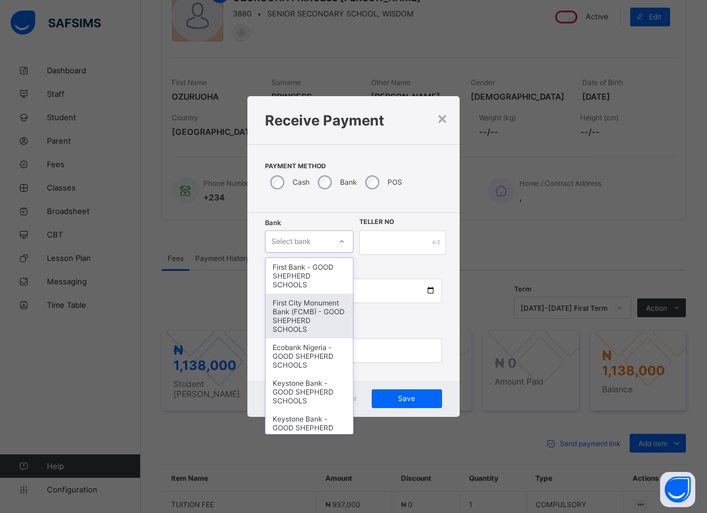
click at [287, 313] on div "First City Monument Bank (FCMB) - GOOD SHEPHERD SCHOOLS" at bounding box center [308, 316] width 87 height 45
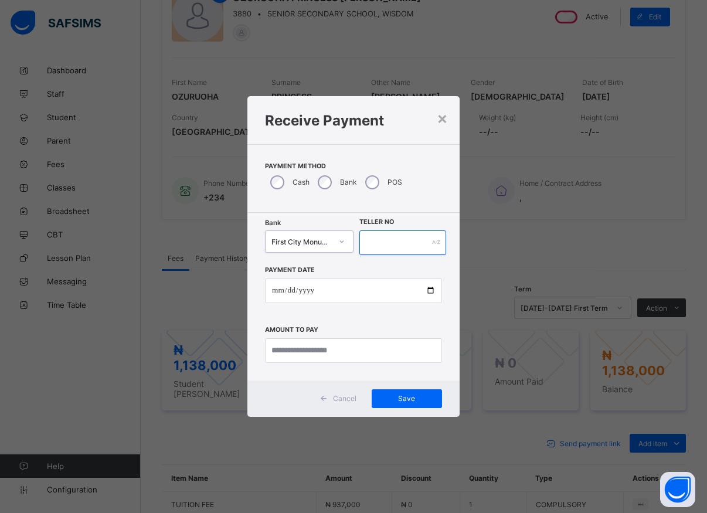
click at [376, 241] on input "text" at bounding box center [402, 242] width 87 height 25
type input "*****"
click at [430, 290] on input "date" at bounding box center [353, 290] width 177 height 25
type input "**********"
click at [304, 355] on input "currency" at bounding box center [353, 350] width 177 height 25
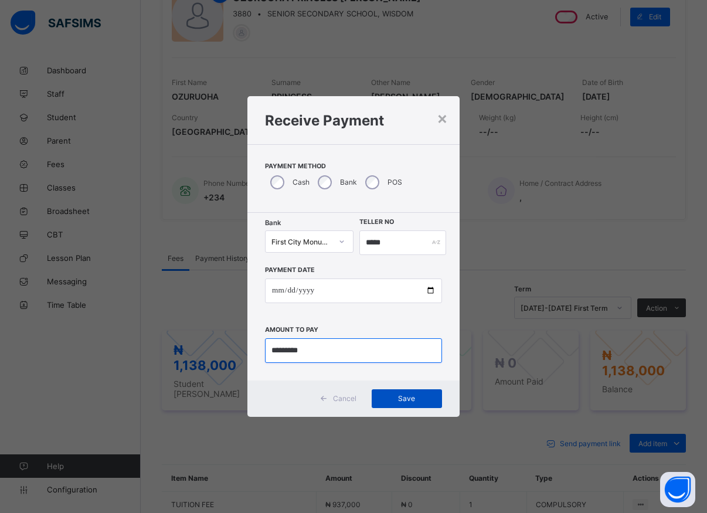
type input "*********"
click at [400, 395] on span "Save" at bounding box center [406, 398] width 53 height 9
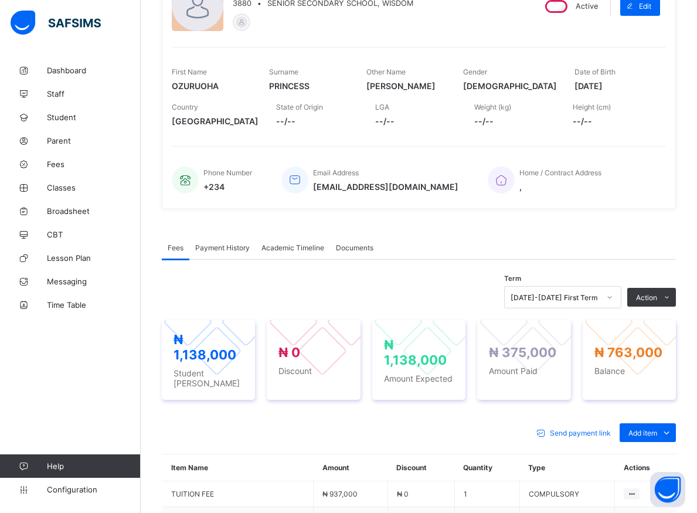
scroll to position [185, 0]
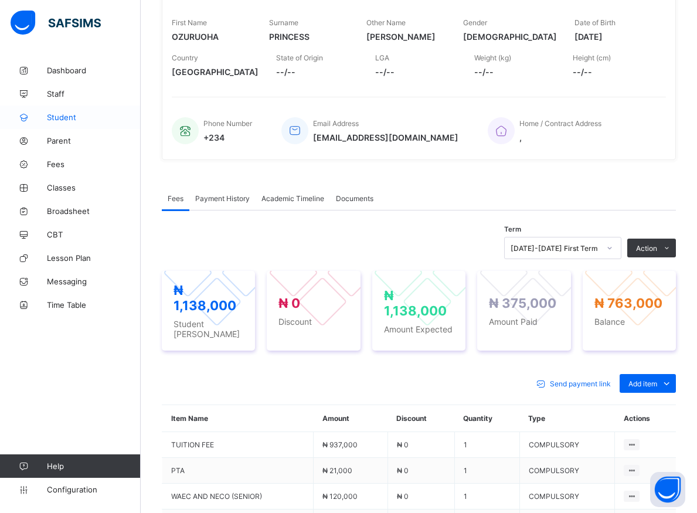
click at [56, 120] on span "Student" at bounding box center [94, 117] width 94 height 9
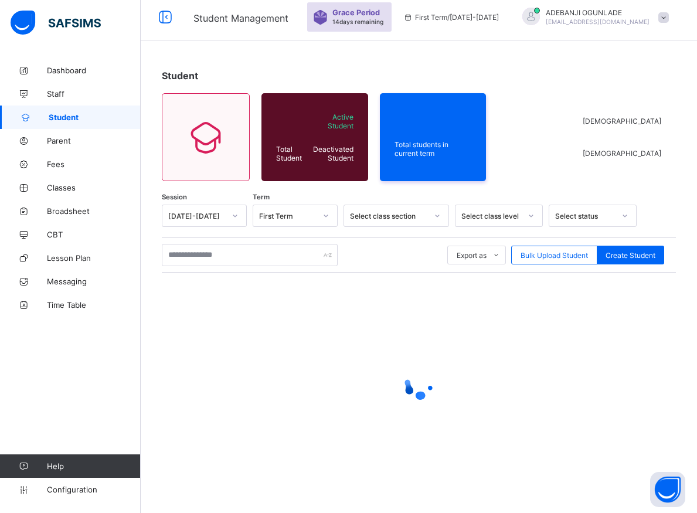
scroll to position [6, 0]
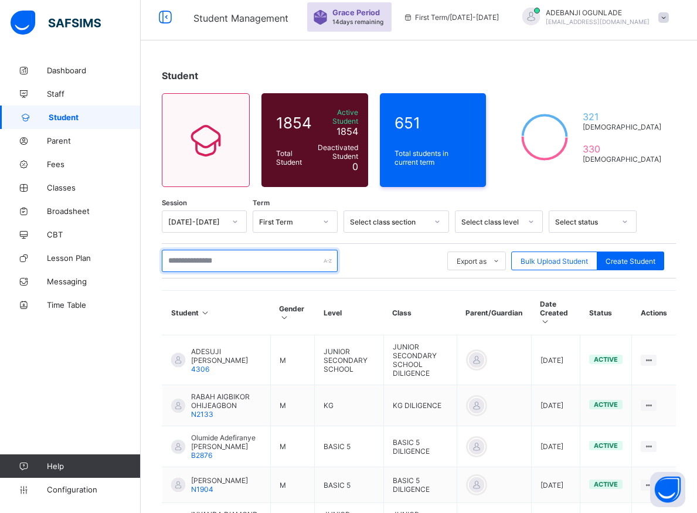
click at [190, 253] on input "text" at bounding box center [250, 261] width 176 height 22
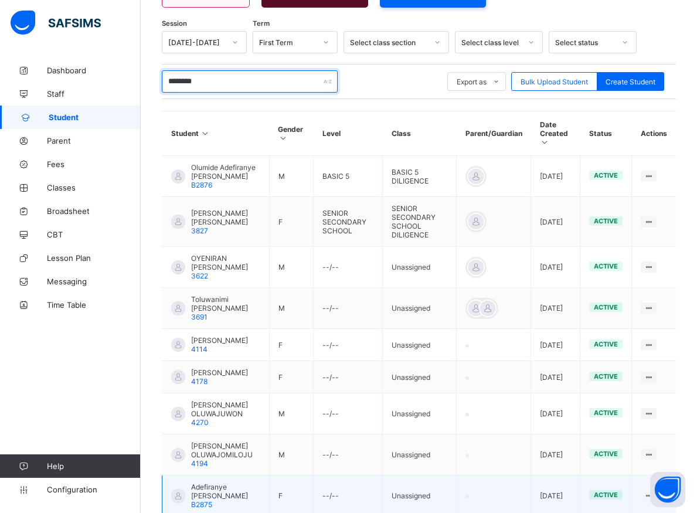
scroll to position [295, 0]
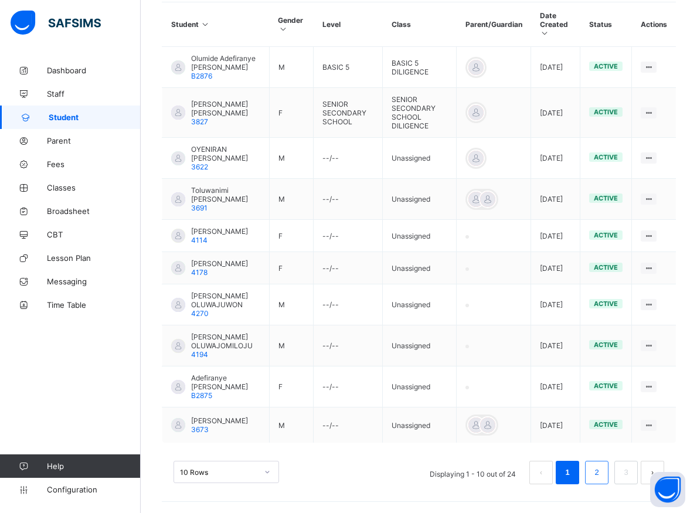
type input "********"
click at [602, 473] on link "2" at bounding box center [596, 472] width 11 height 15
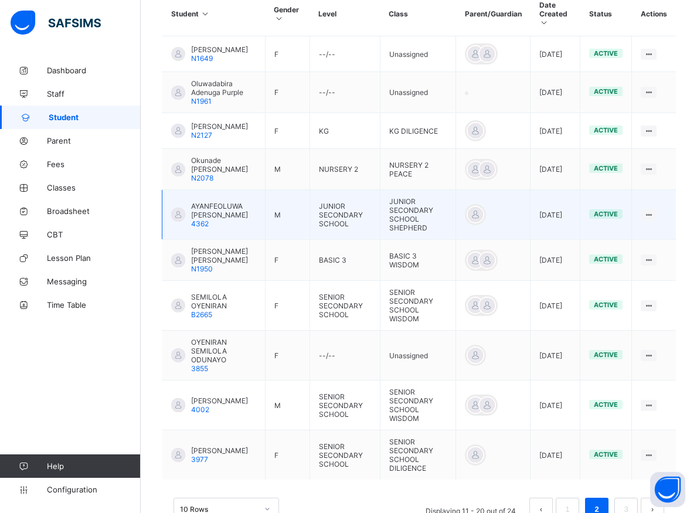
scroll to position [333, 0]
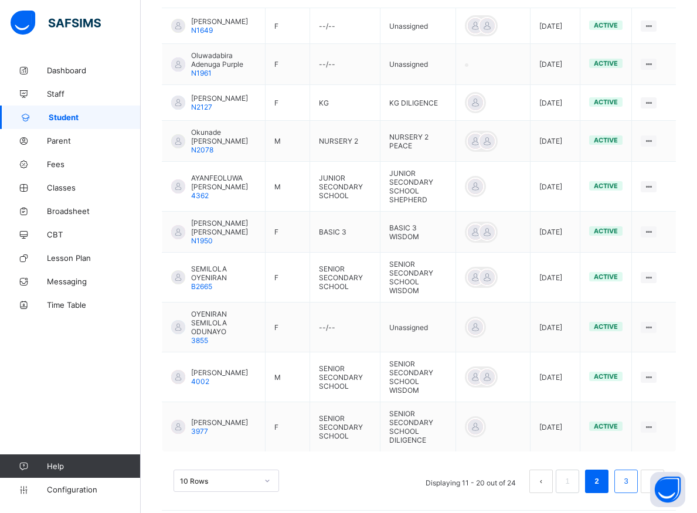
click at [631, 476] on link "3" at bounding box center [625, 480] width 11 height 15
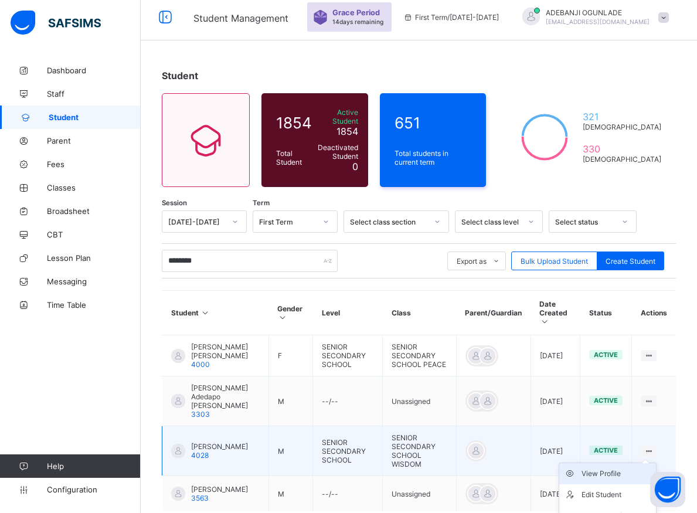
click at [612, 468] on div "View Profile" at bounding box center [616, 474] width 70 height 12
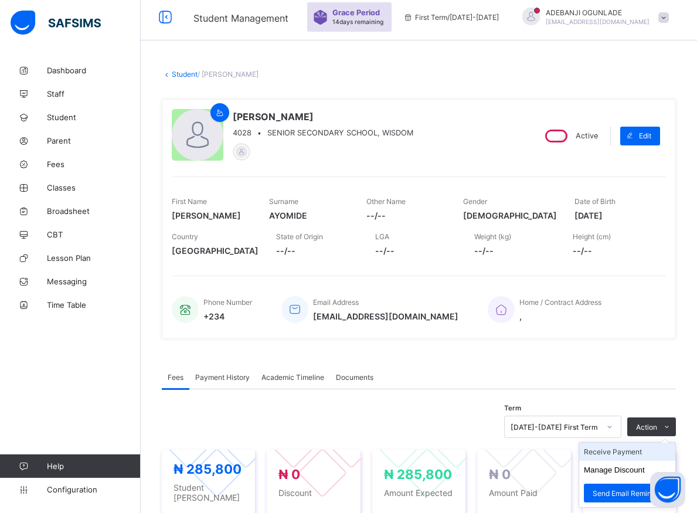
click at [623, 453] on li "Receive Payment" at bounding box center [627, 451] width 96 height 18
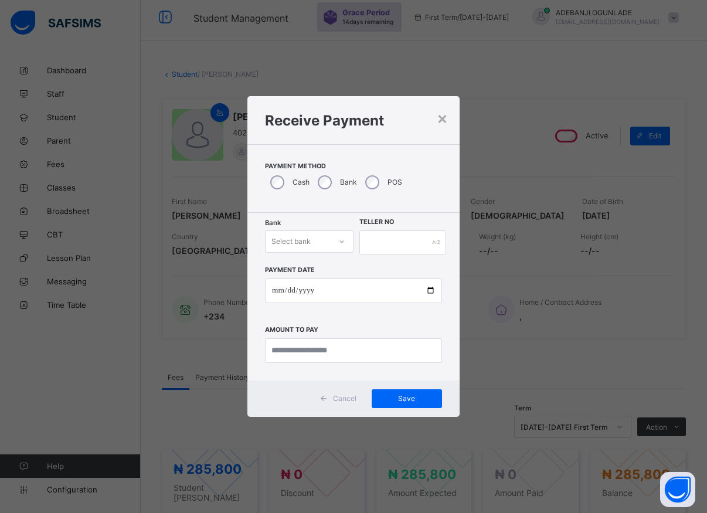
click at [342, 244] on icon at bounding box center [341, 242] width 7 height 12
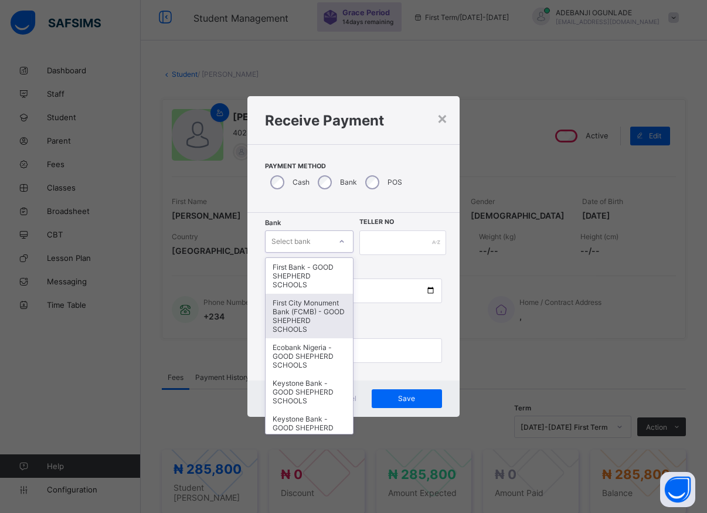
click at [299, 314] on div "First City Monument Bank (FCMB) - GOOD SHEPHERD SCHOOLS" at bounding box center [308, 316] width 87 height 45
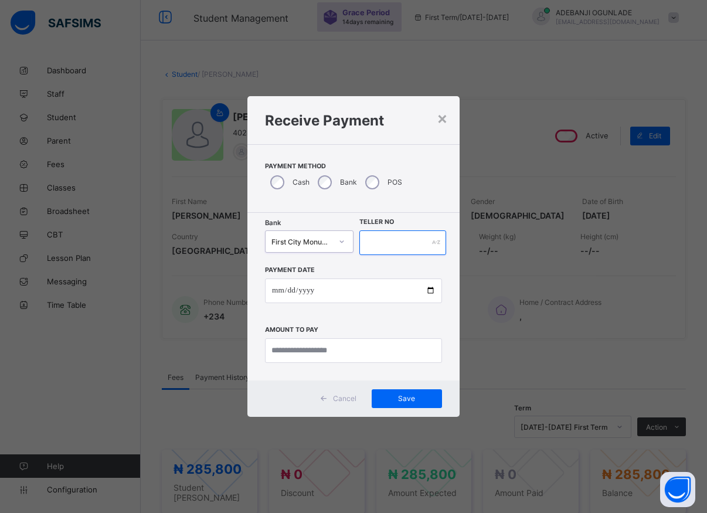
click at [368, 241] on input "text" at bounding box center [402, 242] width 87 height 25
type input "*****"
click at [430, 294] on input "date" at bounding box center [353, 290] width 177 height 25
type input "**********"
click at [292, 346] on input "currency" at bounding box center [353, 350] width 177 height 25
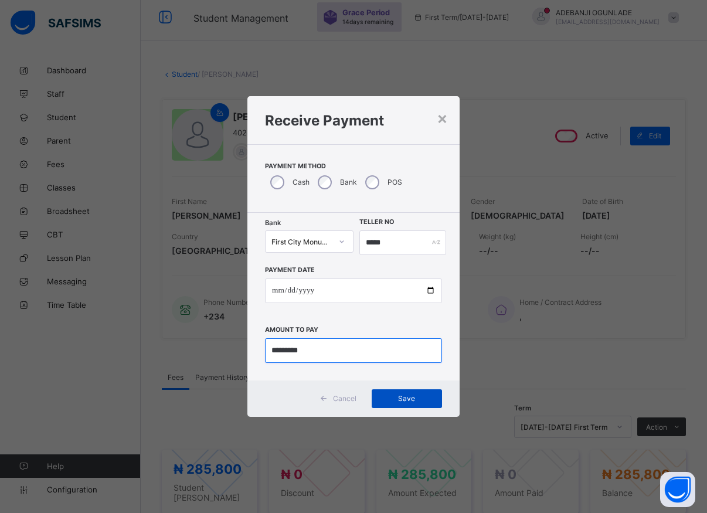
type input "*********"
click at [400, 396] on span "Save" at bounding box center [406, 398] width 53 height 9
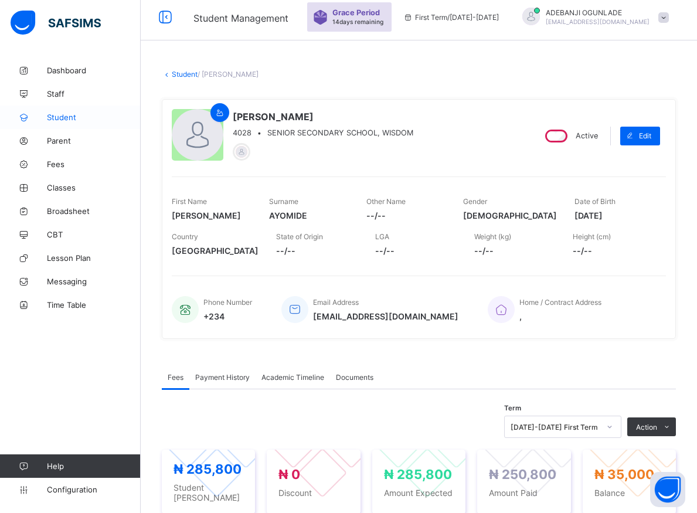
click at [54, 118] on span "Student" at bounding box center [94, 117] width 94 height 9
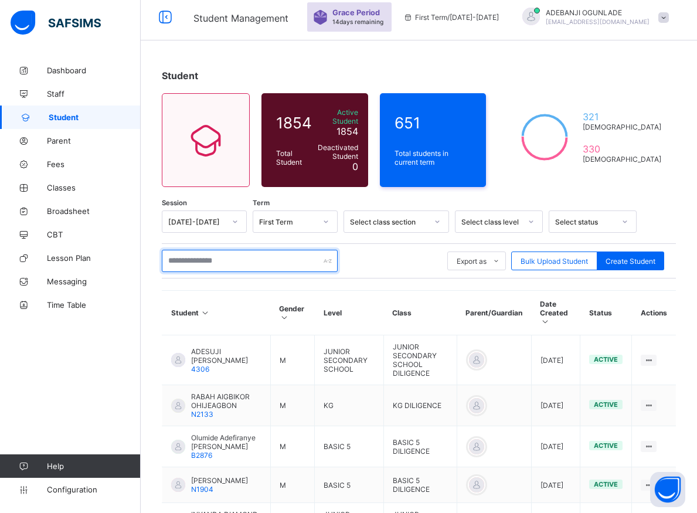
click at [236, 256] on input "text" at bounding box center [250, 261] width 176 height 22
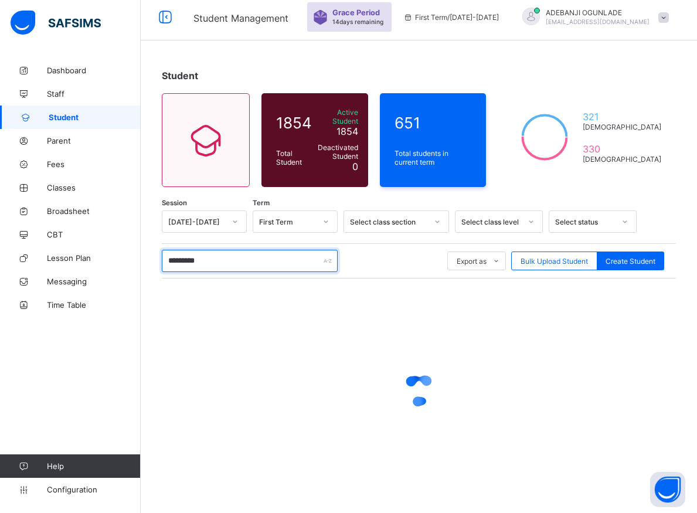
type input "**********"
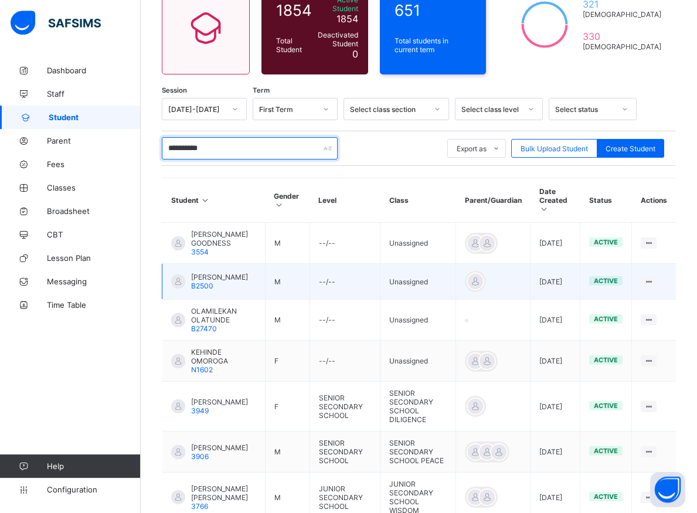
scroll to position [126, 0]
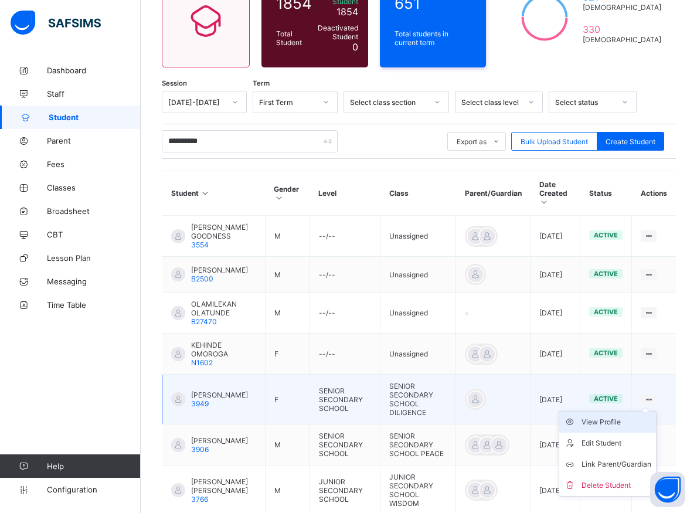
click at [611, 416] on div "View Profile" at bounding box center [616, 422] width 70 height 12
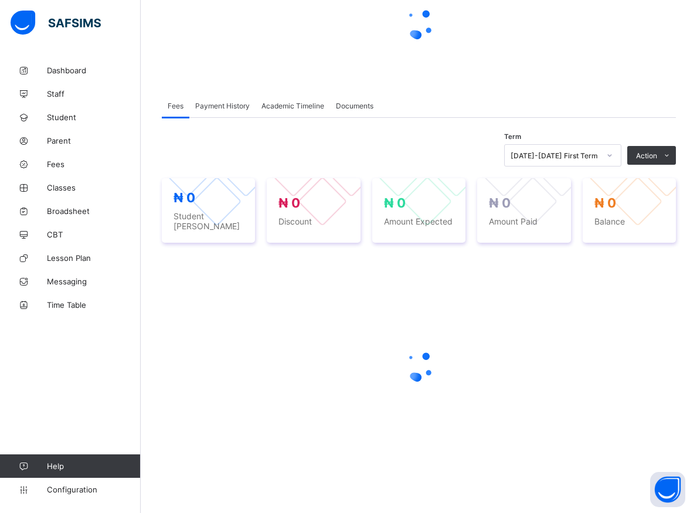
scroll to position [125, 0]
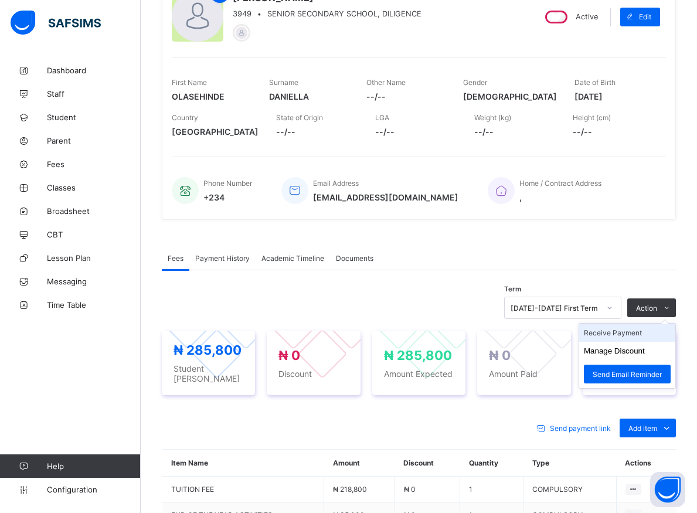
click at [632, 334] on li "Receive Payment" at bounding box center [627, 332] width 96 height 18
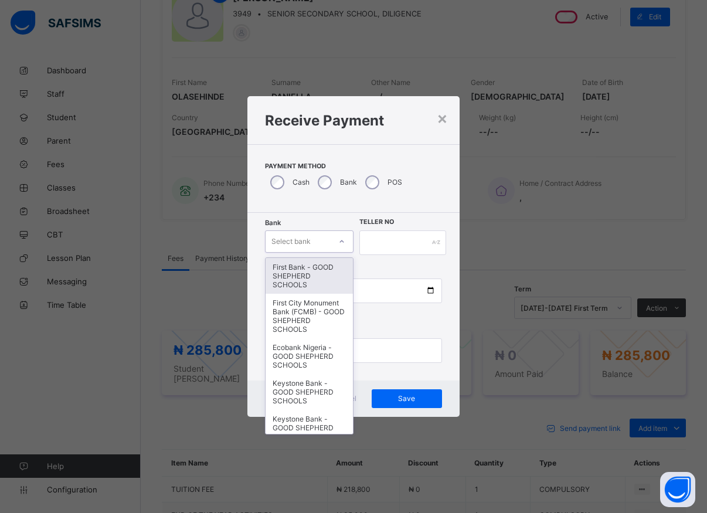
click at [335, 246] on div at bounding box center [342, 241] width 20 height 19
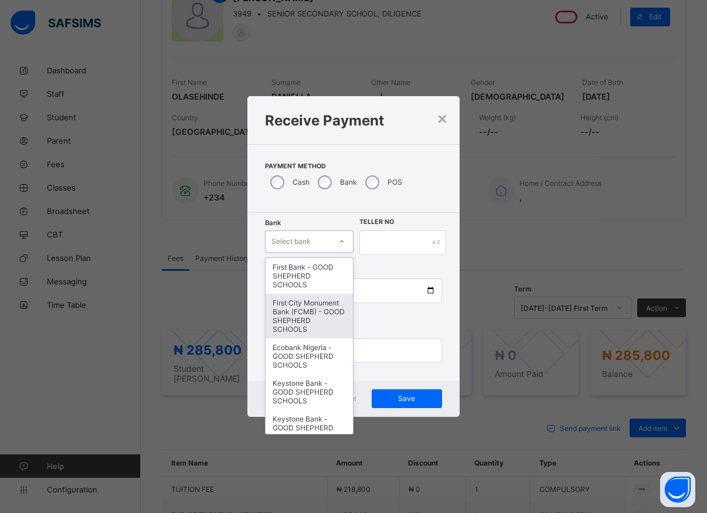
click at [281, 322] on div "First City Monument Bank (FCMB) - GOOD SHEPHERD SCHOOLS" at bounding box center [308, 316] width 87 height 45
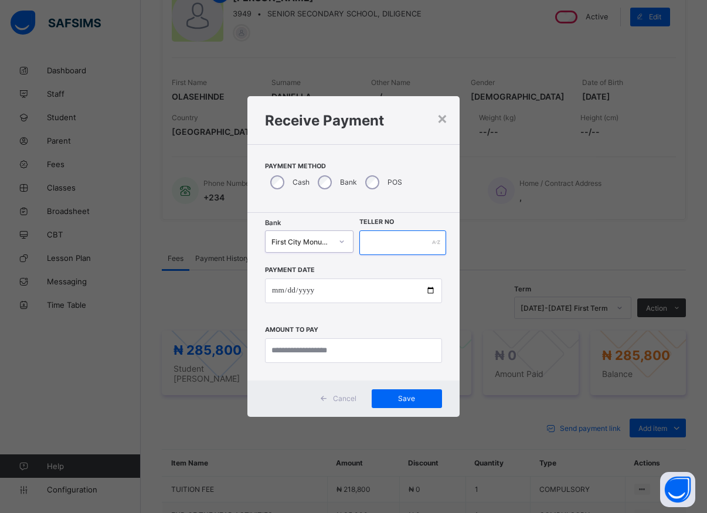
click at [370, 244] on input "text" at bounding box center [402, 242] width 87 height 25
type input "*"
type input "*****"
click at [430, 291] on input "date" at bounding box center [353, 290] width 177 height 25
type input "**********"
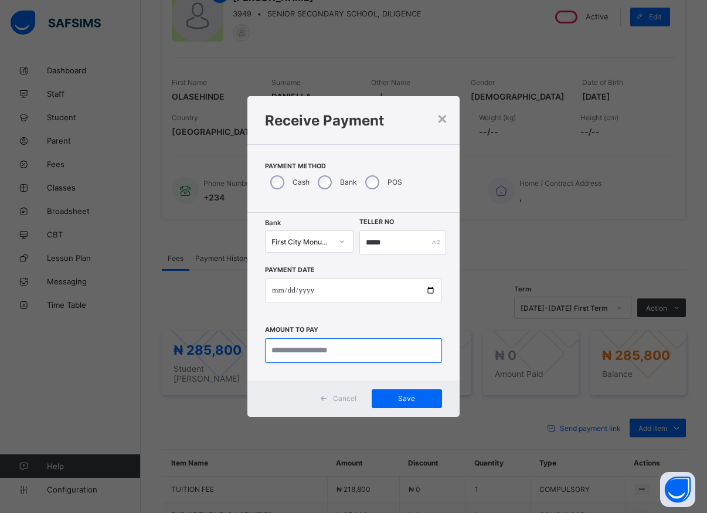
click at [308, 353] on input "currency" at bounding box center [353, 350] width 177 height 25
type input "*********"
click at [388, 394] on span "Save" at bounding box center [406, 398] width 53 height 9
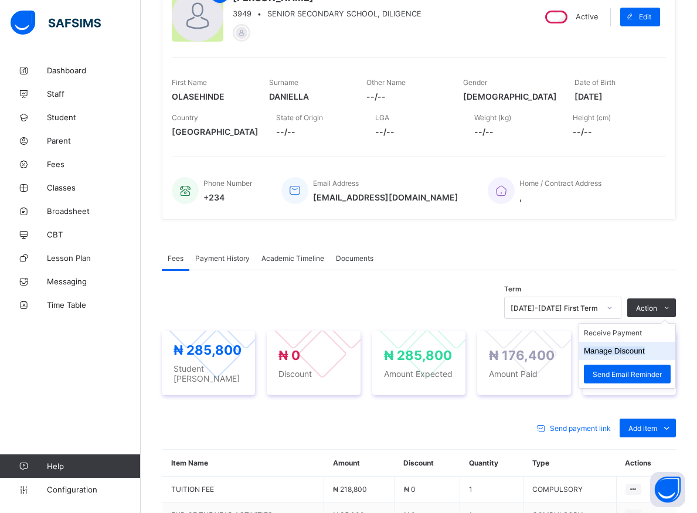
click at [613, 350] on button "Manage Discount" at bounding box center [614, 350] width 61 height 9
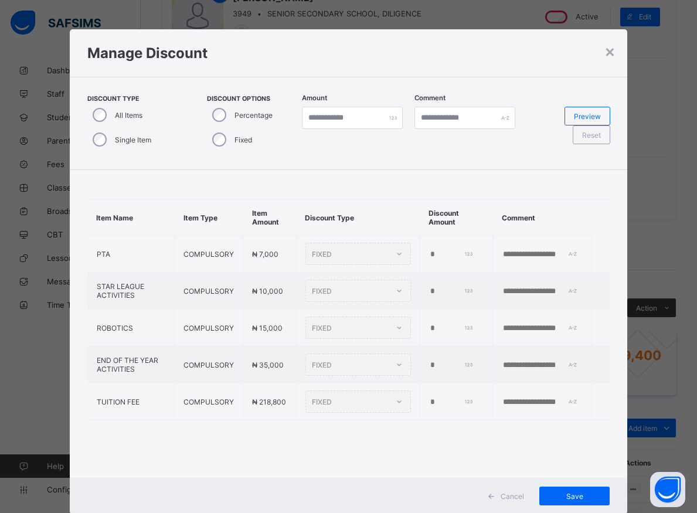
type input "*"
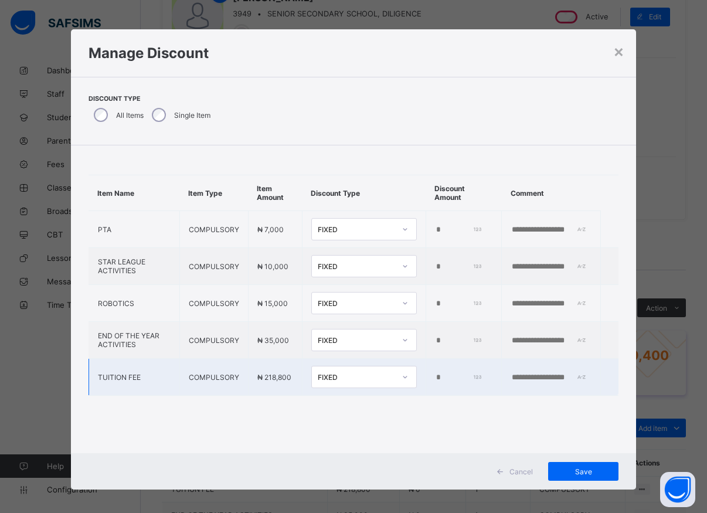
click at [435, 378] on input "*" at bounding box center [458, 377] width 47 height 9
type input "*"
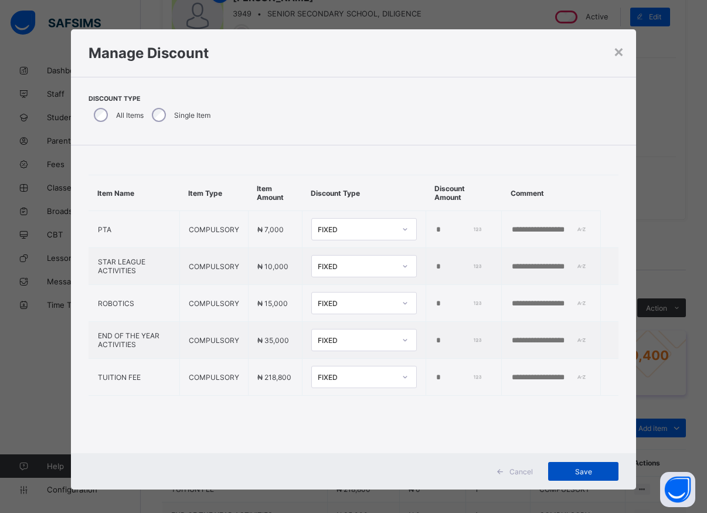
type input "******"
click at [573, 474] on span "Save" at bounding box center [583, 471] width 53 height 9
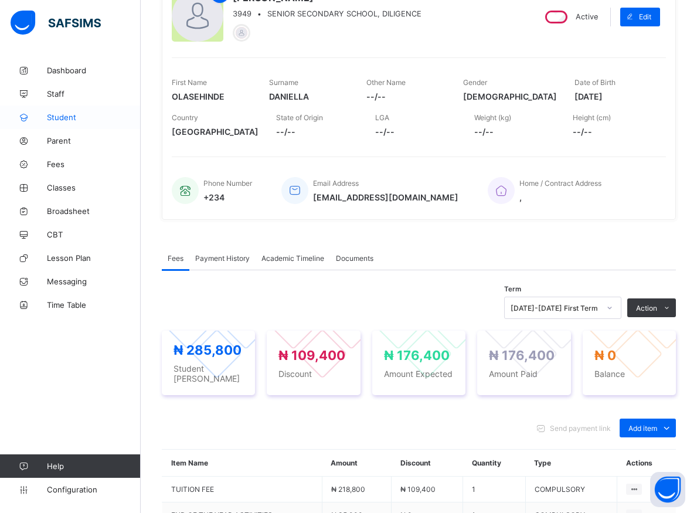
click at [68, 116] on span "Student" at bounding box center [94, 117] width 94 height 9
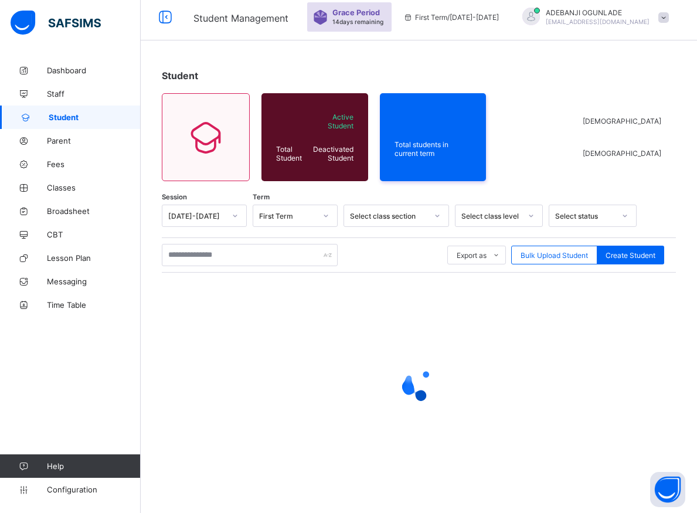
scroll to position [6, 0]
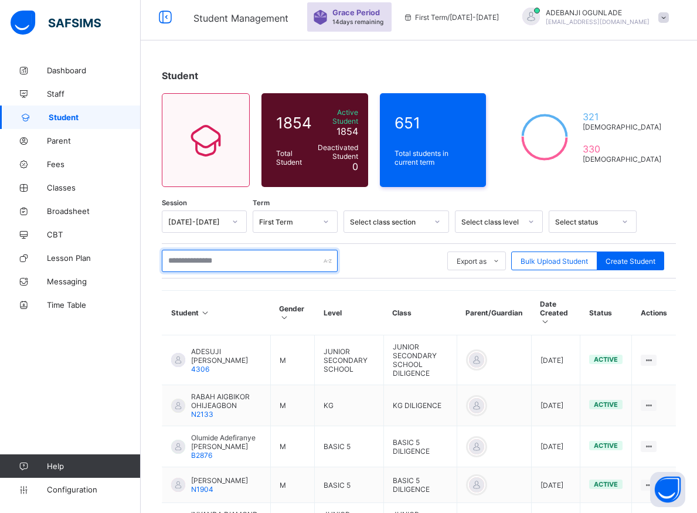
click at [189, 255] on input "text" at bounding box center [250, 261] width 176 height 22
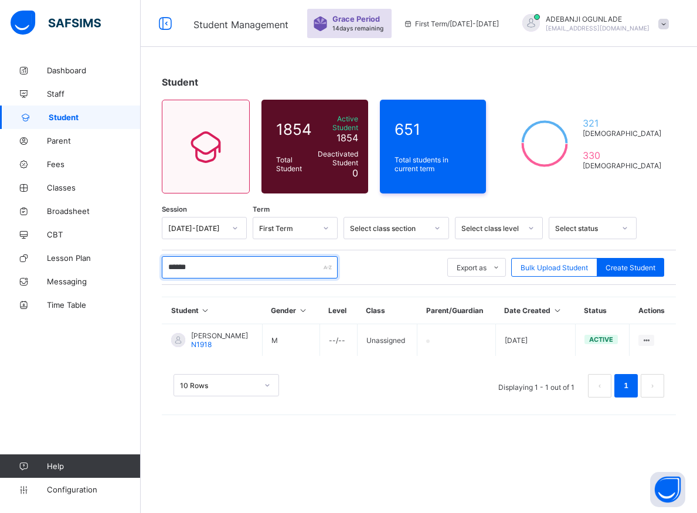
scroll to position [0, 0]
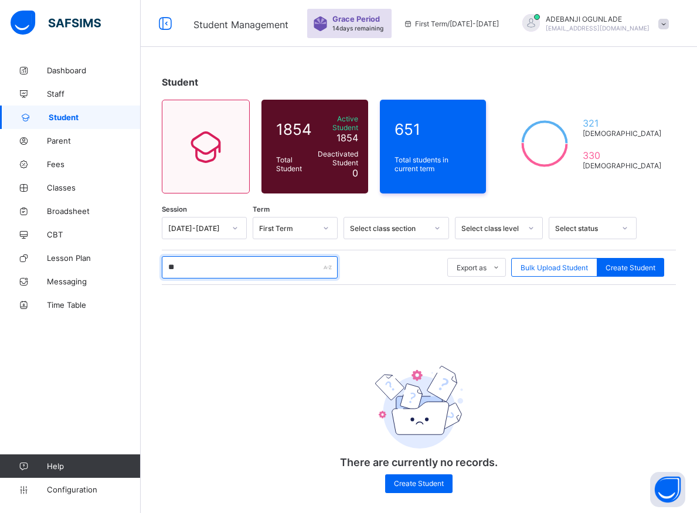
type input "*"
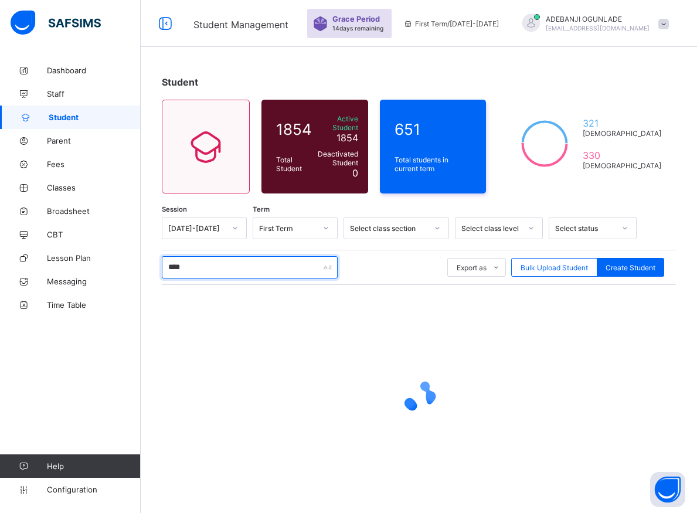
type input "*****"
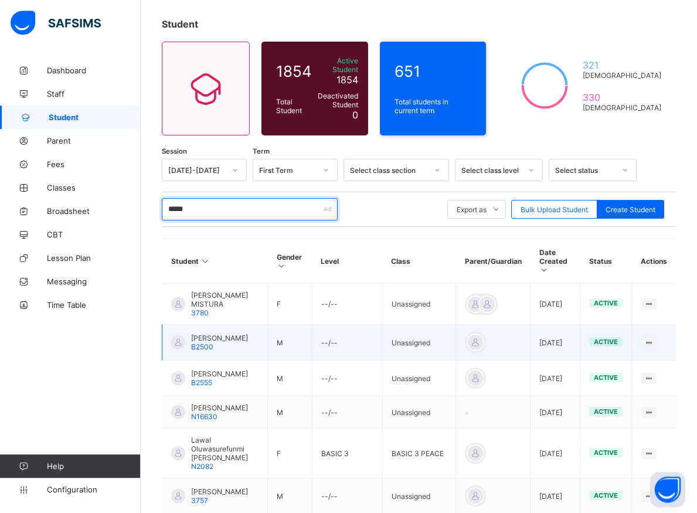
scroll to position [120, 0]
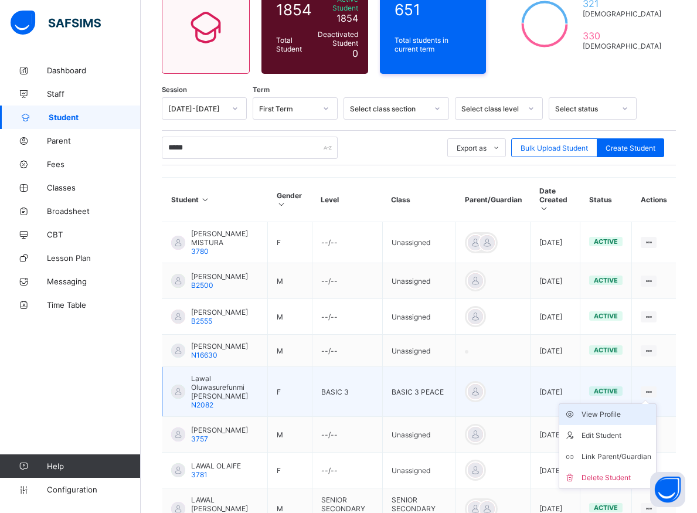
click at [621, 420] on div "View Profile" at bounding box center [616, 414] width 70 height 12
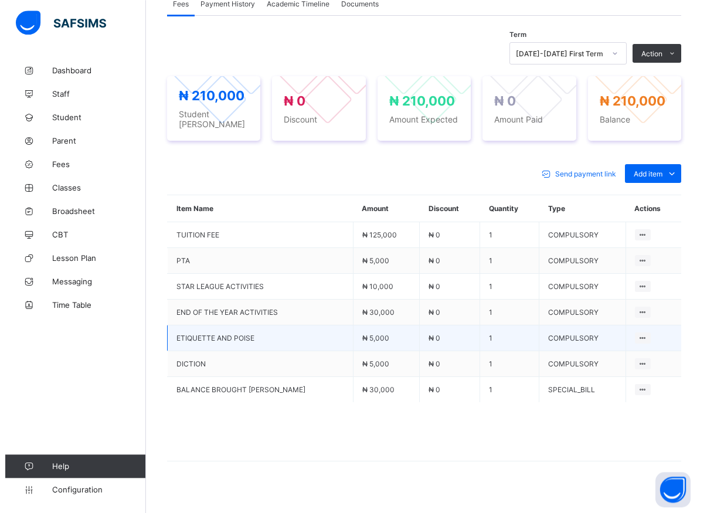
scroll to position [387, 0]
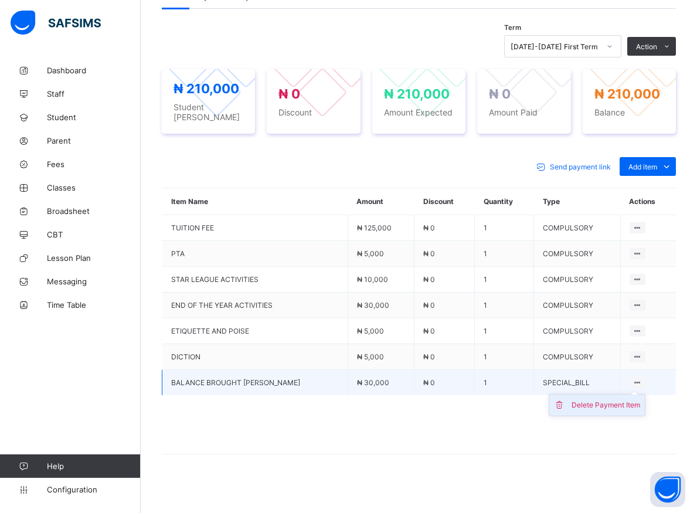
click at [583, 401] on div "Delete Payment Item" at bounding box center [605, 405] width 69 height 12
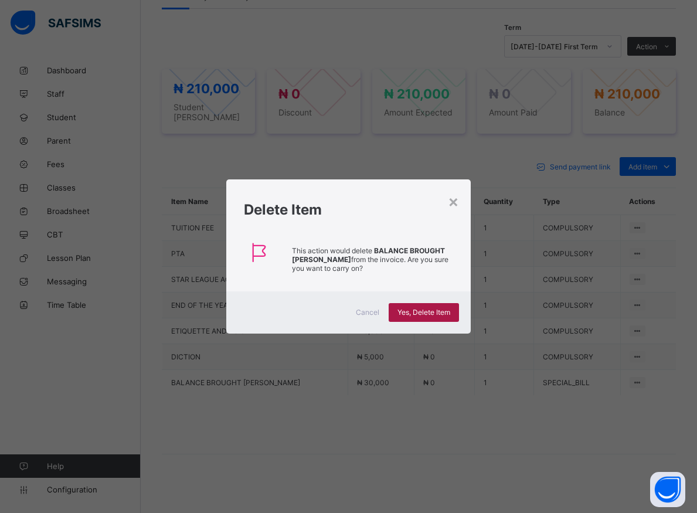
click at [427, 312] on span "Yes, Delete Item" at bounding box center [423, 312] width 53 height 9
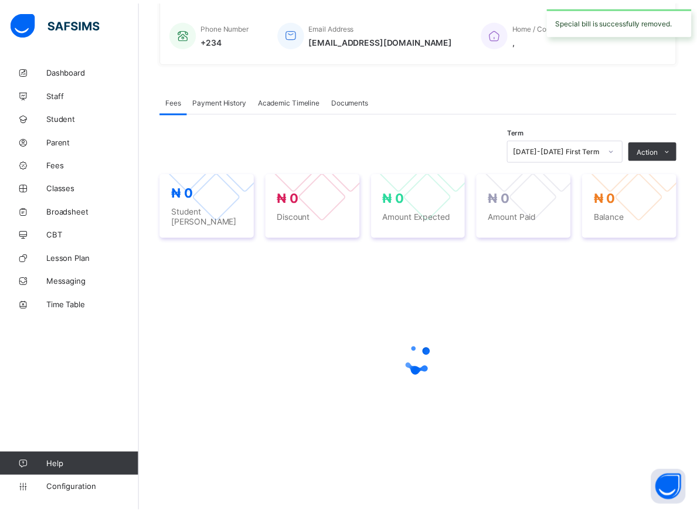
scroll to position [277, 0]
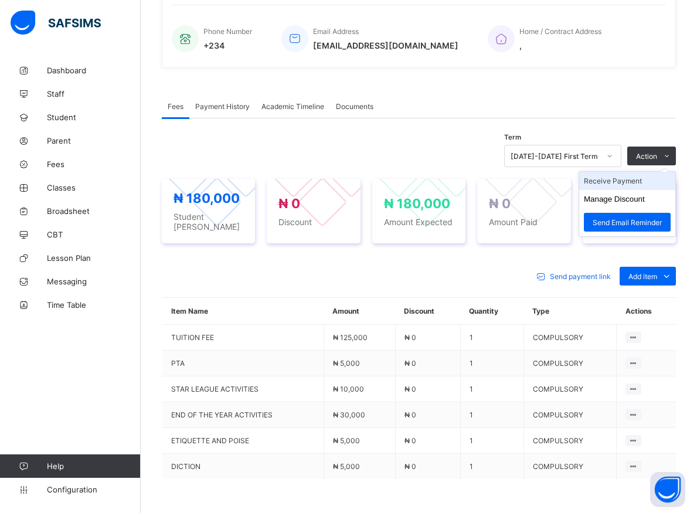
click at [630, 184] on li "Receive Payment" at bounding box center [627, 181] width 96 height 18
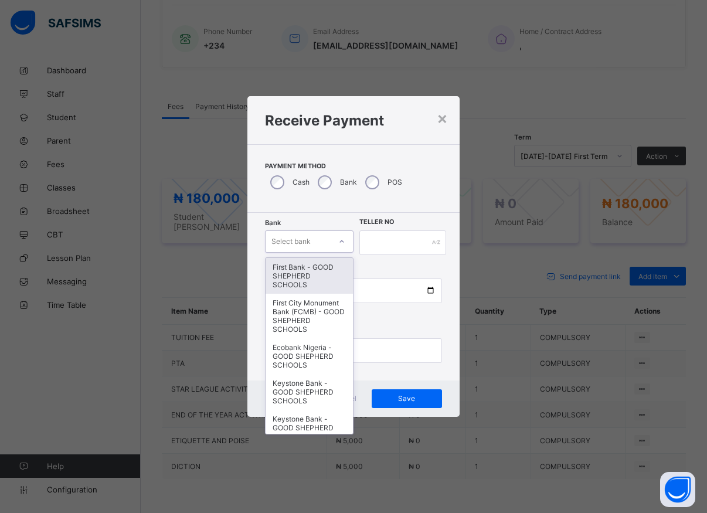
click at [342, 238] on icon at bounding box center [341, 242] width 7 height 12
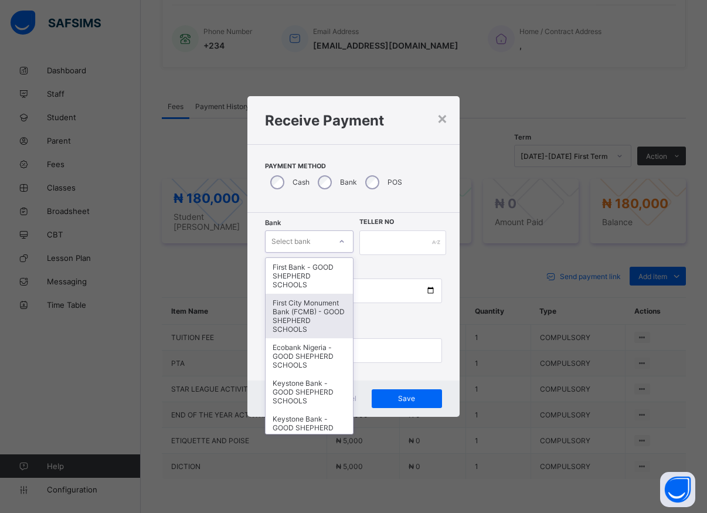
click at [297, 328] on div "First City Monument Bank (FCMB) - GOOD SHEPHERD SCHOOLS" at bounding box center [308, 316] width 87 height 45
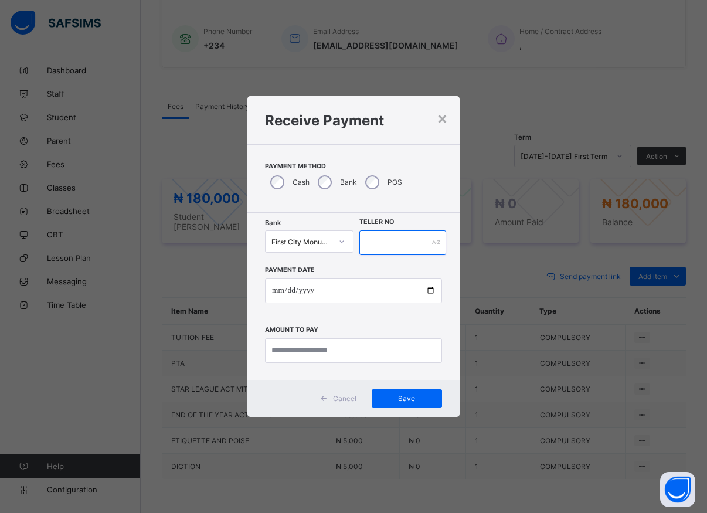
click at [366, 243] on input "text" at bounding box center [402, 242] width 87 height 25
type input "*****"
click at [430, 293] on input "date" at bounding box center [353, 290] width 177 height 25
type input "**********"
click at [308, 345] on input "currency" at bounding box center [353, 350] width 177 height 25
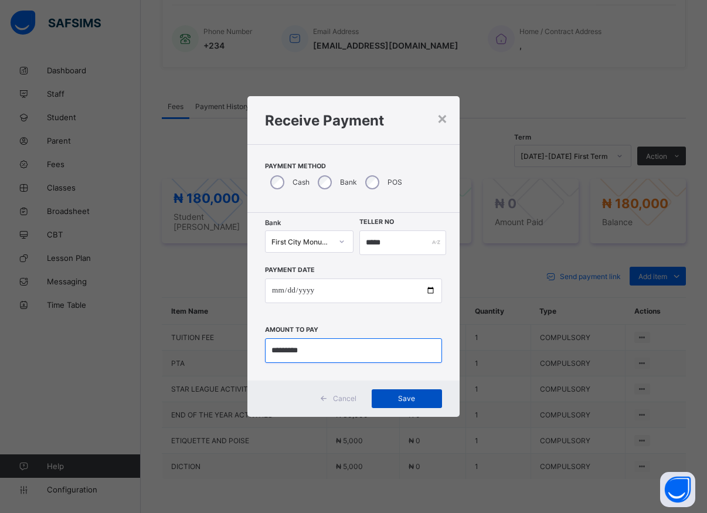
type input "*********"
click at [397, 397] on span "Save" at bounding box center [406, 398] width 53 height 9
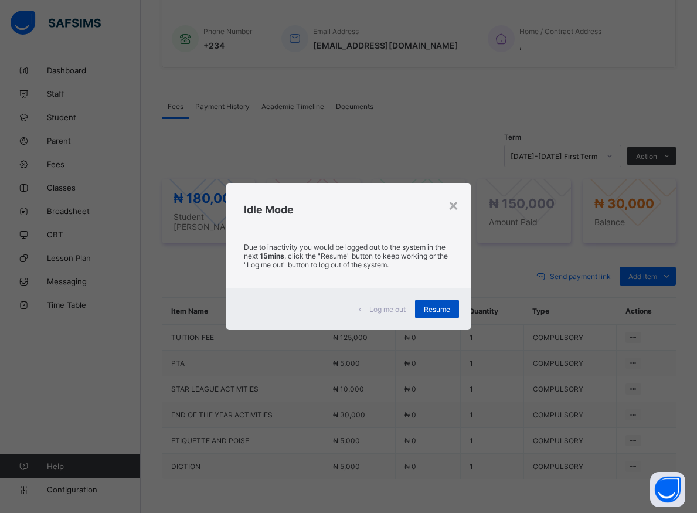
click at [450, 306] on span "Resume" at bounding box center [437, 309] width 26 height 9
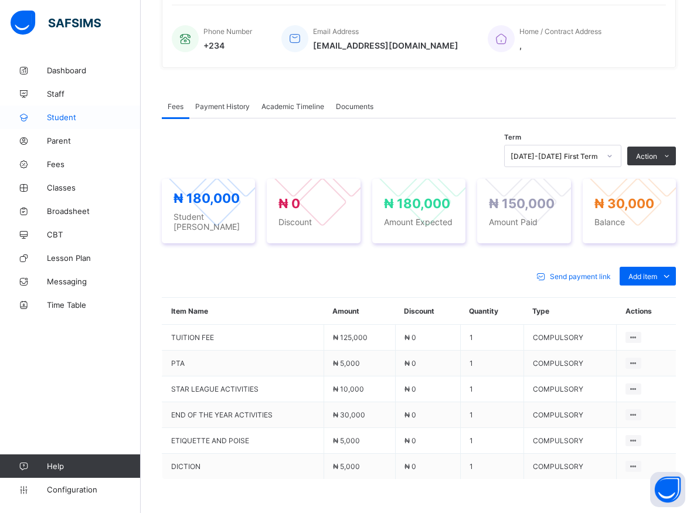
click at [56, 115] on span "Student" at bounding box center [94, 117] width 94 height 9
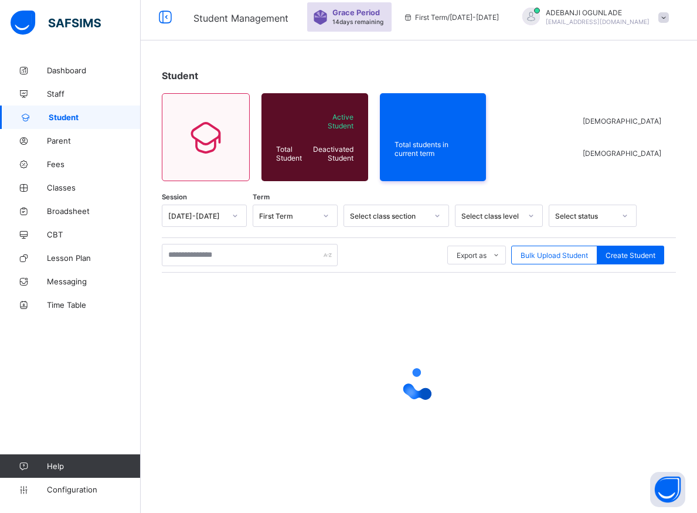
scroll to position [6, 0]
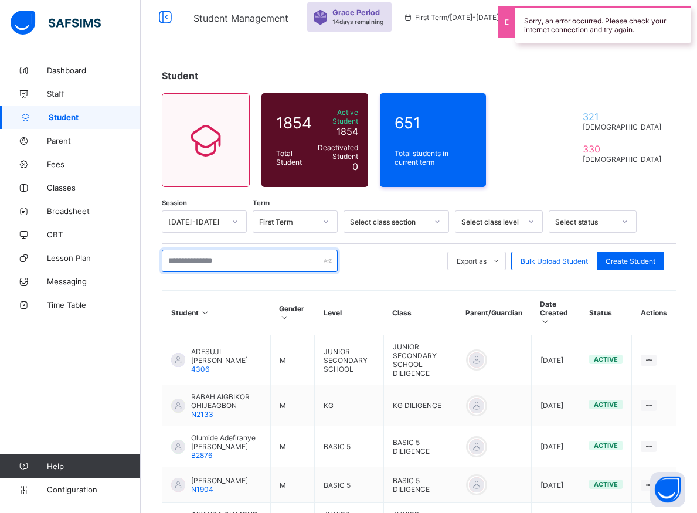
click at [172, 254] on input "text" at bounding box center [250, 261] width 176 height 22
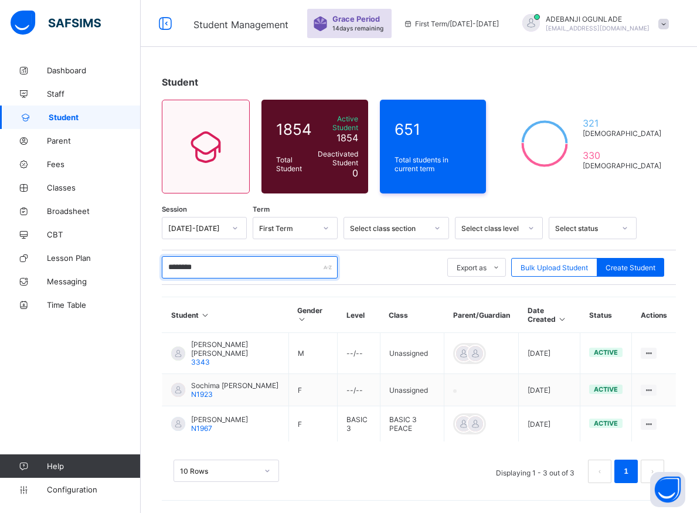
scroll to position [0, 0]
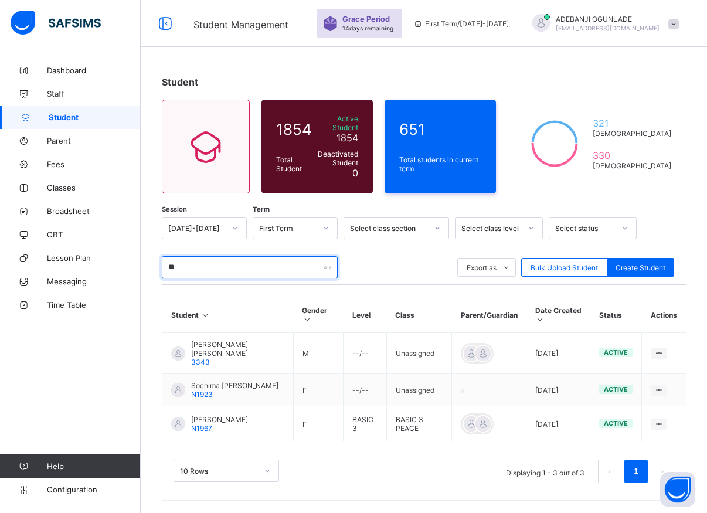
type input "*"
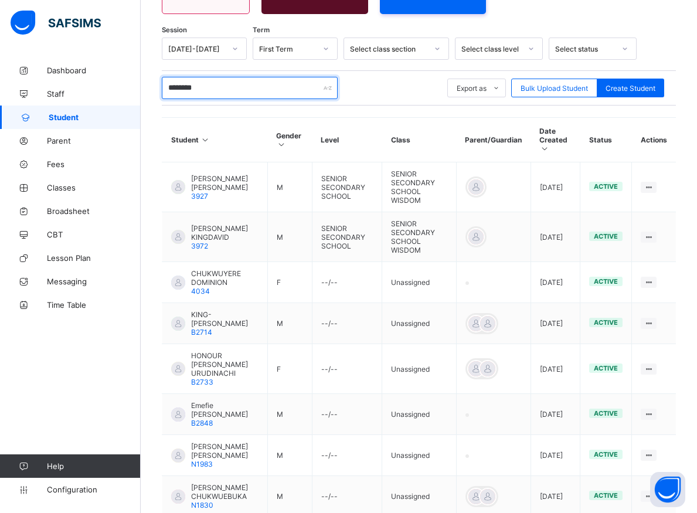
scroll to position [299, 0]
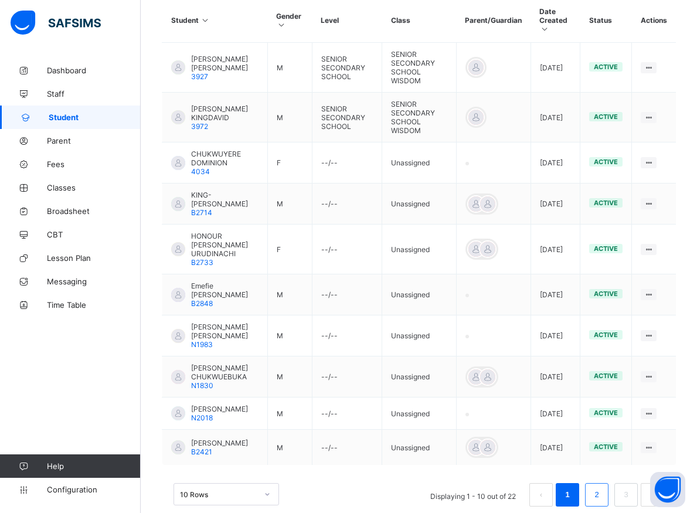
type input "********"
click at [602, 496] on link "2" at bounding box center [596, 494] width 11 height 15
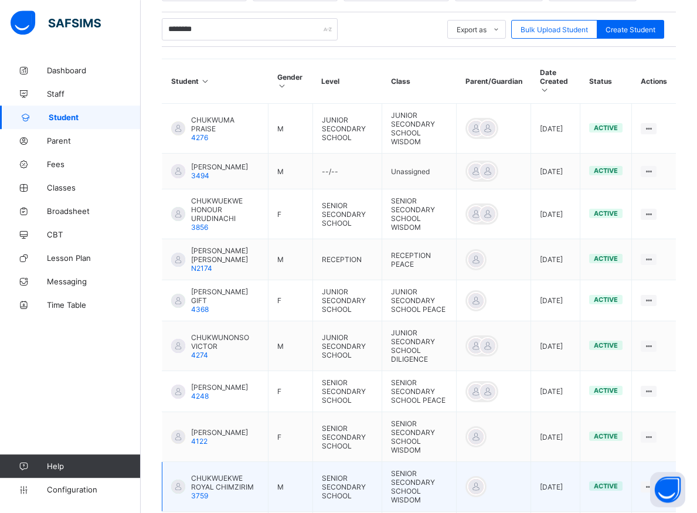
scroll to position [237, 0]
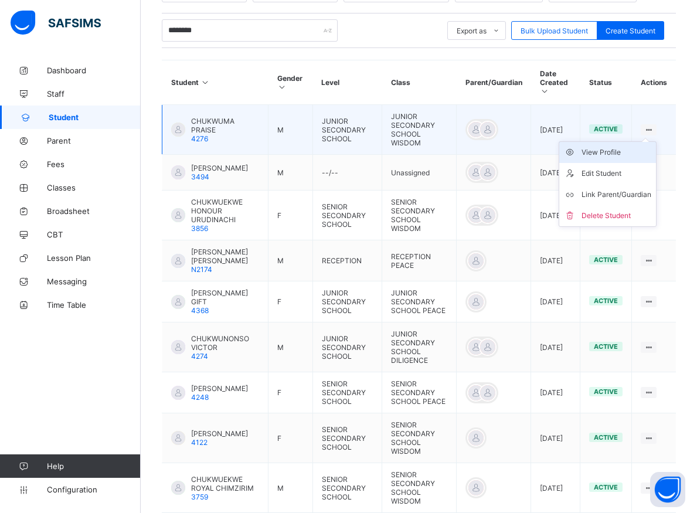
click at [623, 146] on div "View Profile" at bounding box center [616, 152] width 70 height 12
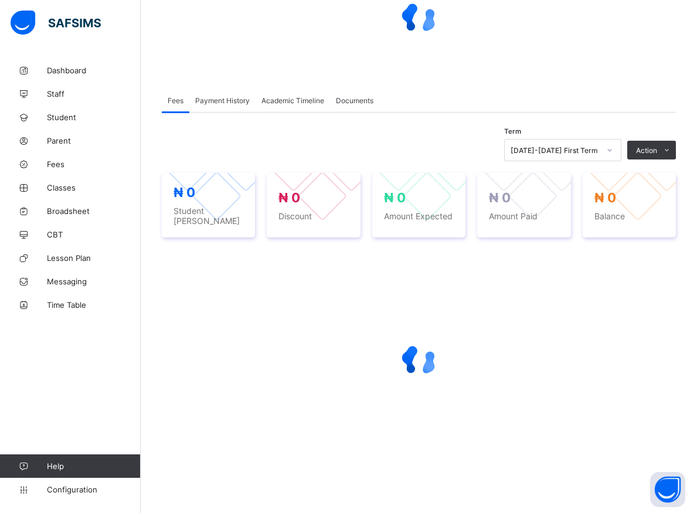
scroll to position [125, 0]
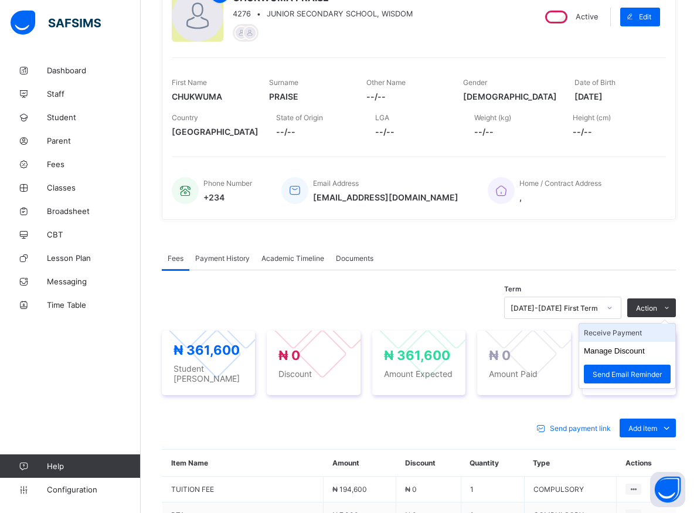
click at [623, 333] on li "Receive Payment" at bounding box center [627, 332] width 96 height 18
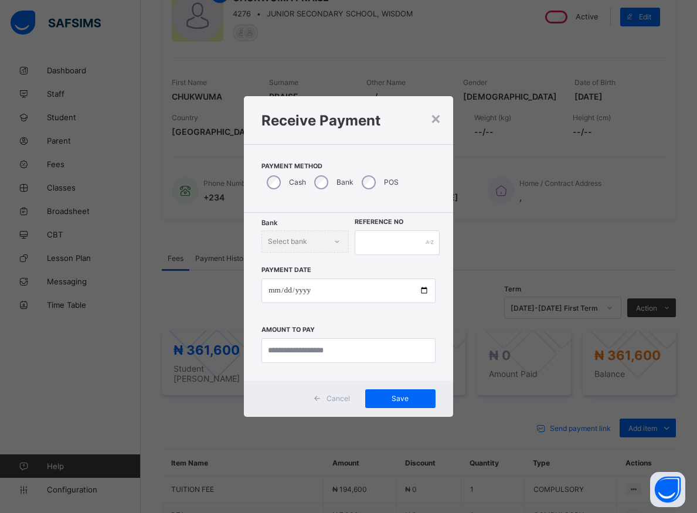
click at [332, 243] on div "Bank Select bank" at bounding box center [304, 241] width 87 height 22
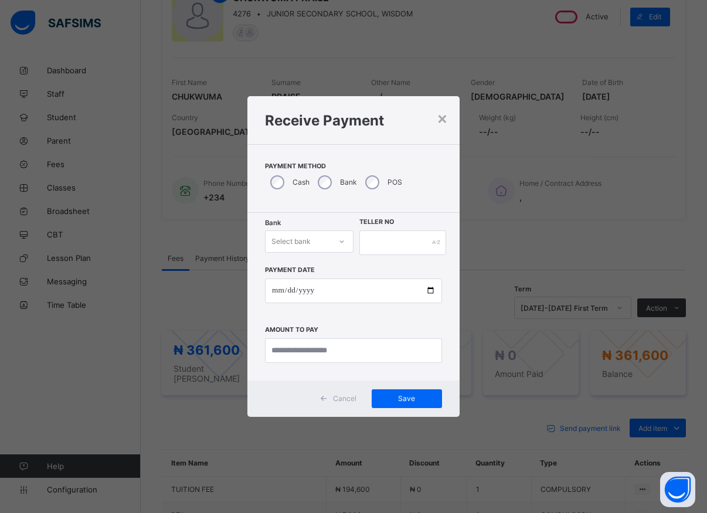
click at [343, 238] on icon at bounding box center [341, 242] width 7 height 12
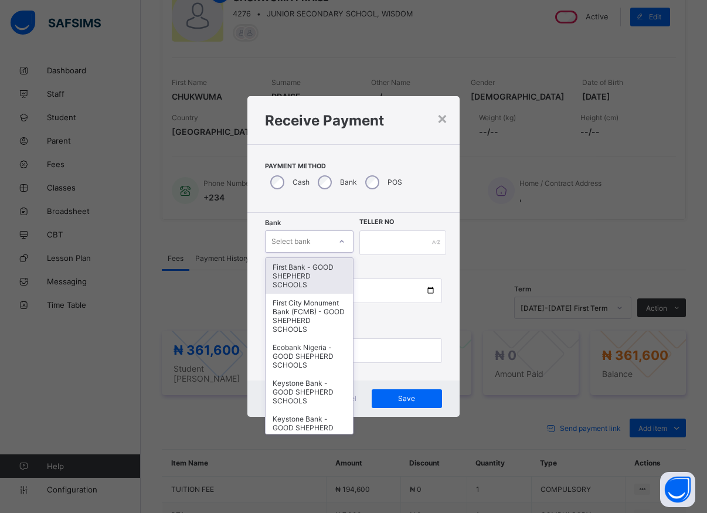
click at [302, 281] on div "First Bank - GOOD SHEPHERD SCHOOLS" at bounding box center [308, 276] width 87 height 36
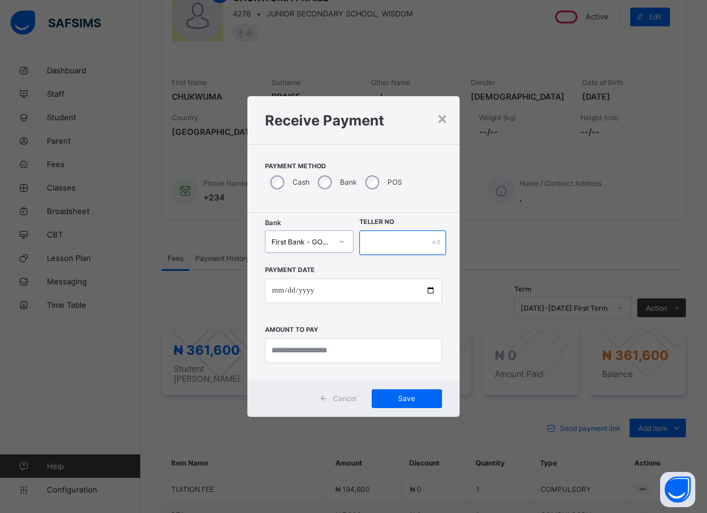
click at [360, 246] on input "text" at bounding box center [402, 242] width 87 height 25
type input "*****"
click at [428, 291] on input "date" at bounding box center [353, 290] width 177 height 25
type input "**********"
click at [312, 354] on input "currency" at bounding box center [353, 350] width 177 height 25
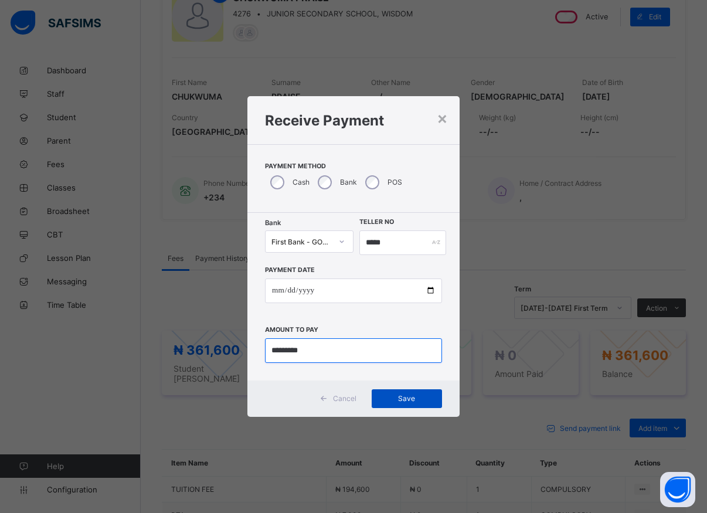
type input "*********"
click at [410, 401] on span "Save" at bounding box center [406, 398] width 53 height 9
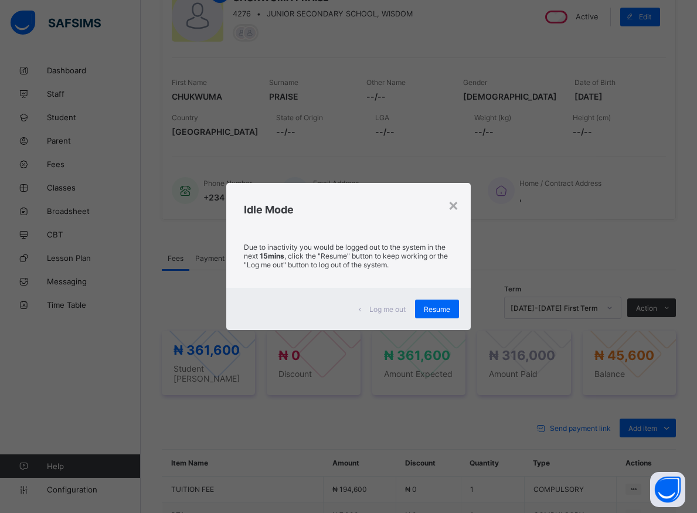
click at [269, 288] on div "Log me out Resume" at bounding box center [348, 309] width 244 height 42
click at [447, 313] on span "Resume" at bounding box center [437, 309] width 26 height 9
click at [447, 313] on div "Term [DATE]-[DATE] First Term Action Receive Payment Manage Discount Send Email…" at bounding box center [419, 308] width 514 height 22
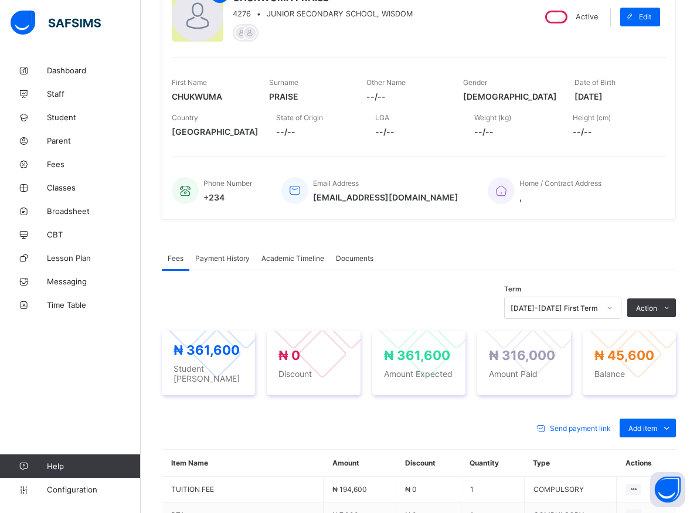
click at [447, 312] on div "Term [DATE]-[DATE] First Term Action Receive Payment Manage Discount Send Email…" at bounding box center [419, 308] width 514 height 22
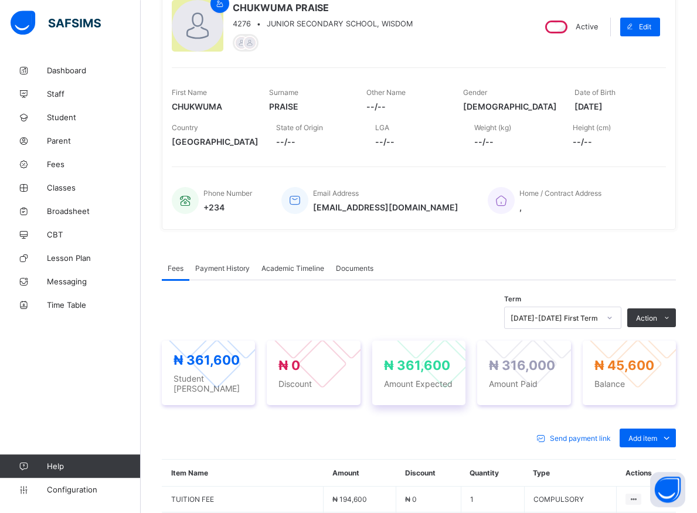
scroll to position [122, 0]
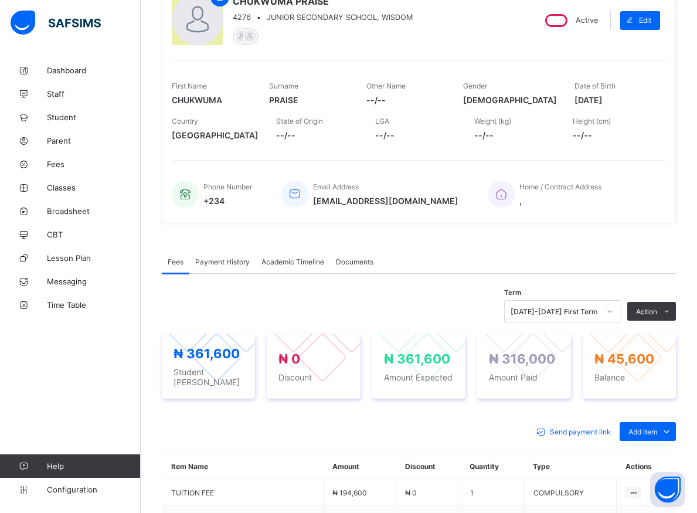
click at [120, 349] on div "Dashboard Staff Student Parent Fees Classes Broadsheet CBT Lesson Plan Messagin…" at bounding box center [70, 280] width 141 height 466
click at [53, 115] on span "Student" at bounding box center [94, 117] width 94 height 9
click at [60, 117] on span "Student" at bounding box center [94, 117] width 94 height 9
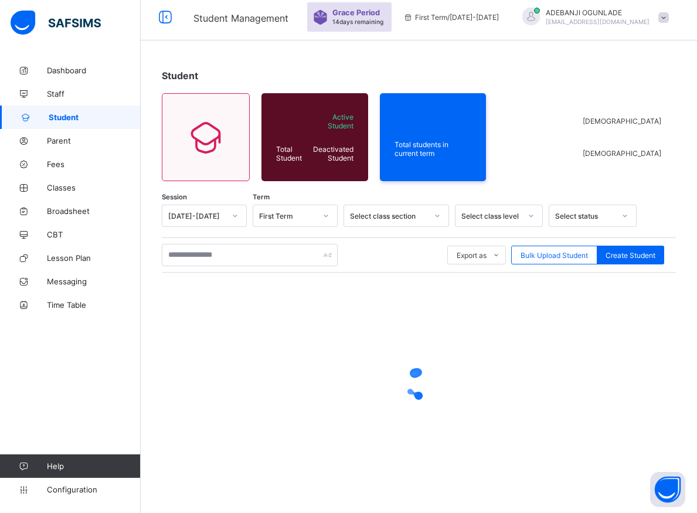
click at [60, 117] on span "Student" at bounding box center [95, 117] width 92 height 9
click at [60, 116] on span "Student" at bounding box center [95, 117] width 92 height 9
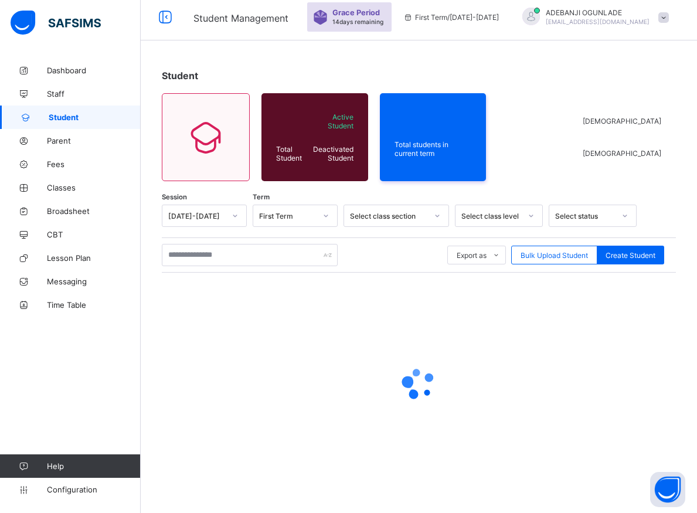
click at [60, 116] on span "Student" at bounding box center [95, 117] width 92 height 9
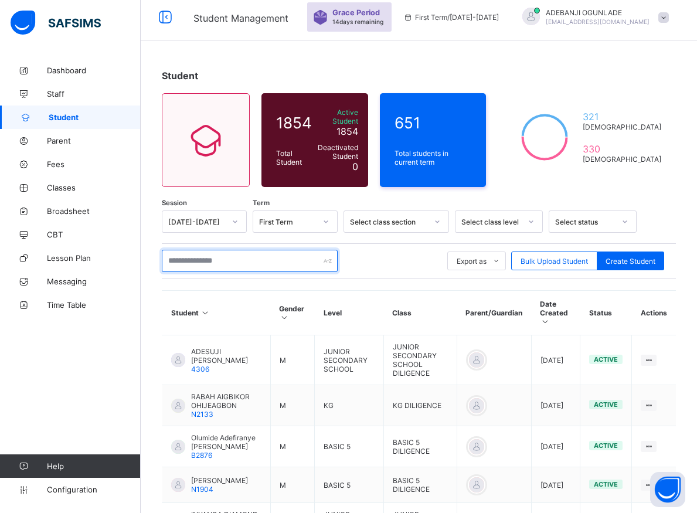
click at [212, 253] on input "text" at bounding box center [250, 261] width 176 height 22
click at [211, 253] on input "text" at bounding box center [250, 261] width 176 height 22
click at [212, 260] on input "text" at bounding box center [250, 261] width 176 height 22
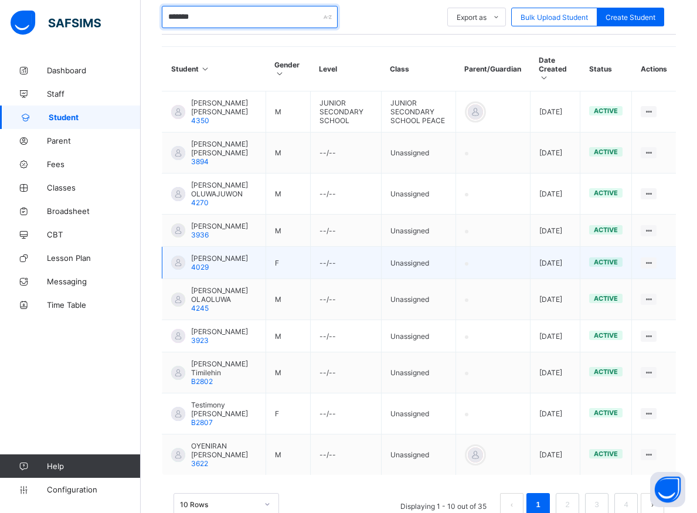
scroll to position [304, 0]
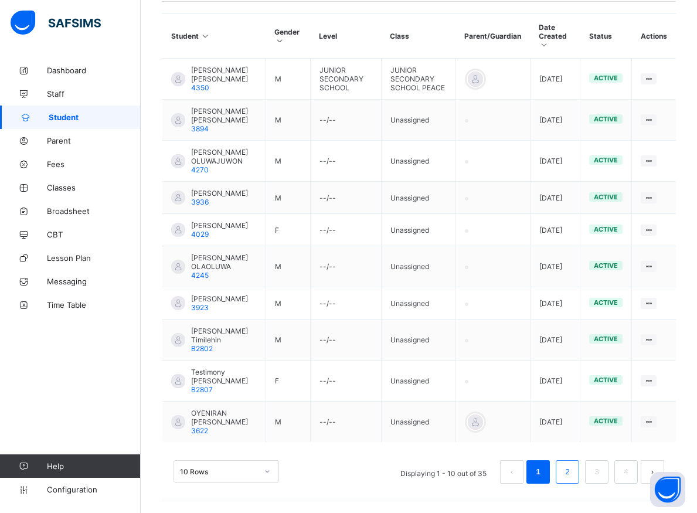
type input "*******"
click at [573, 475] on link "2" at bounding box center [566, 471] width 11 height 15
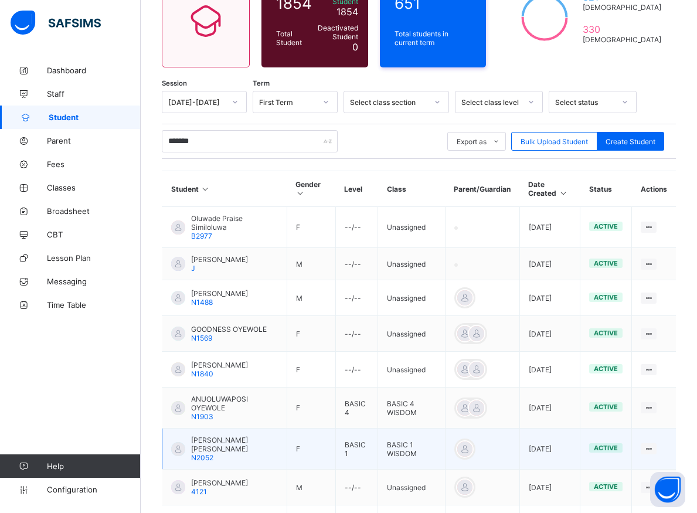
scroll to position [260, 0]
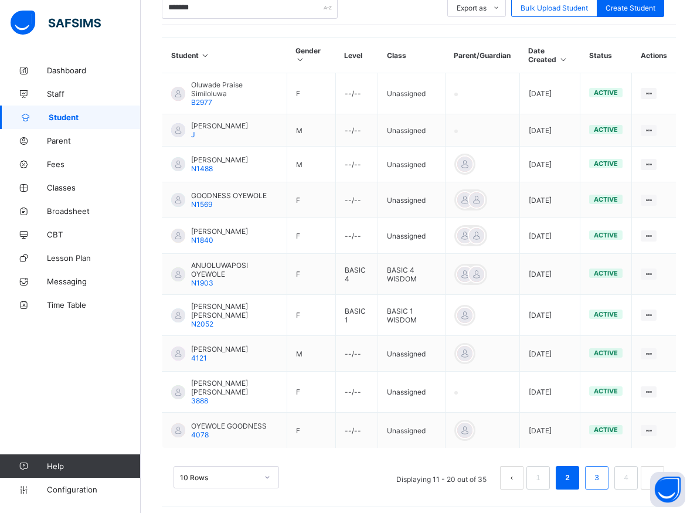
click at [602, 473] on link "3" at bounding box center [596, 477] width 11 height 15
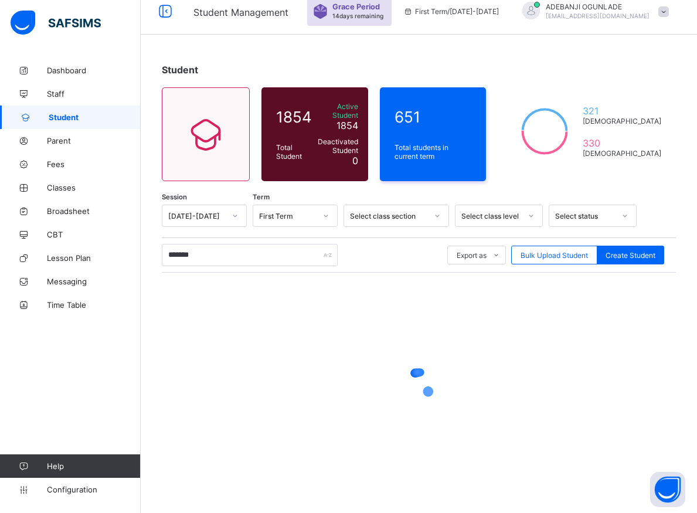
scroll to position [6, 0]
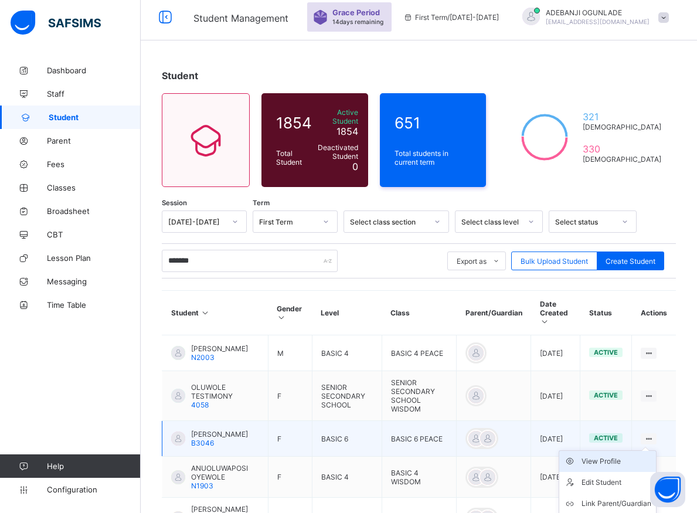
click at [611, 459] on div "View Profile" at bounding box center [616, 461] width 70 height 12
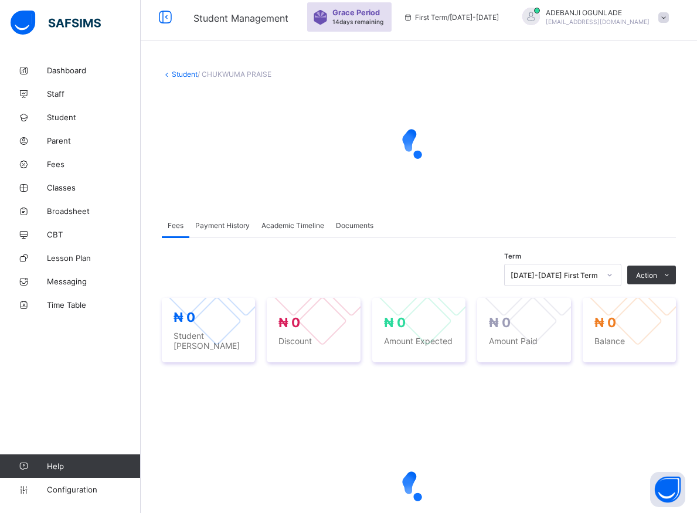
click at [609, 449] on div at bounding box center [419, 485] width 514 height 223
click at [608, 462] on div at bounding box center [419, 485] width 514 height 47
click at [608, 485] on div at bounding box center [419, 485] width 514 height 47
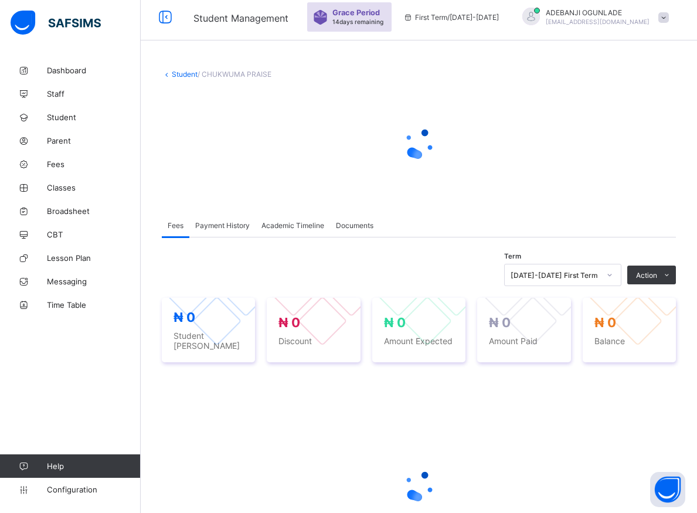
click at [608, 485] on div at bounding box center [419, 485] width 514 height 47
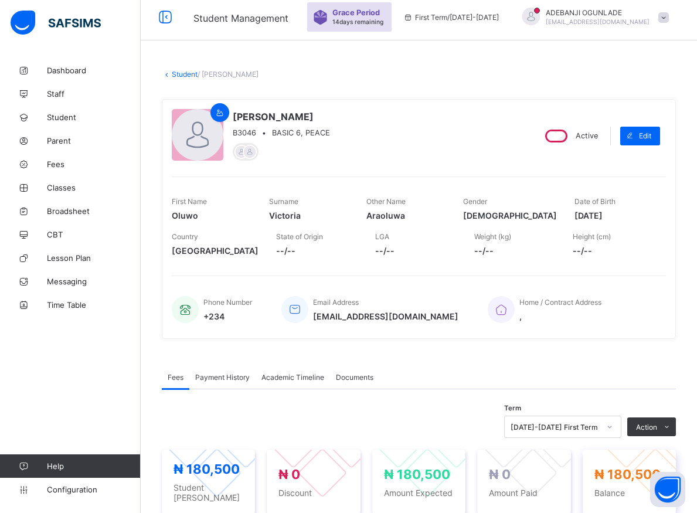
scroll to position [66, 0]
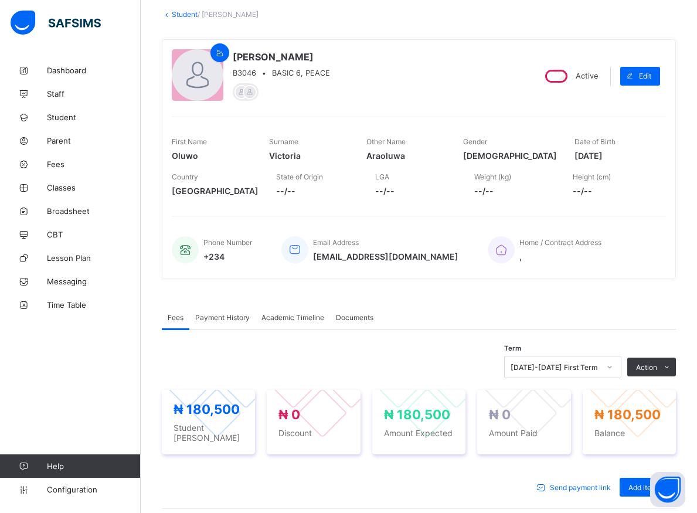
click at [619, 367] on div at bounding box center [609, 366] width 22 height 21
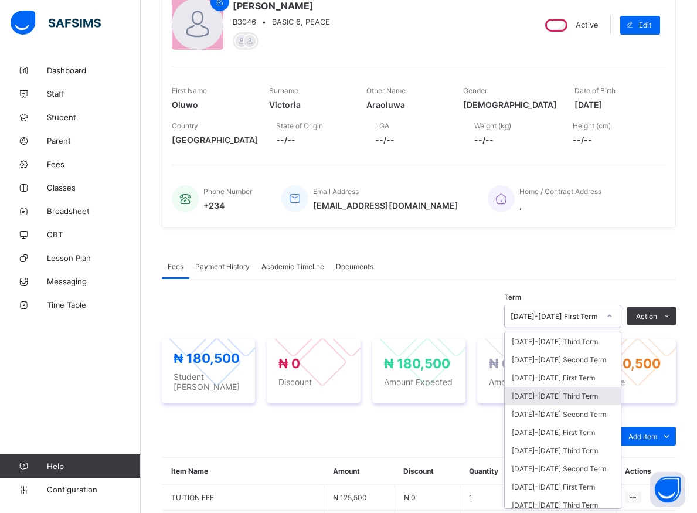
scroll to position [118, 0]
click at [548, 397] on div "[DATE]-[DATE] Third Term" at bounding box center [563, 395] width 116 height 18
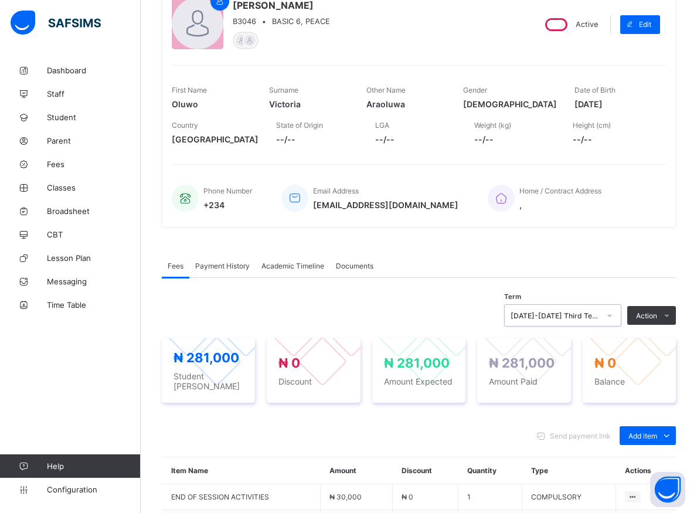
click at [613, 314] on icon at bounding box center [609, 315] width 7 height 12
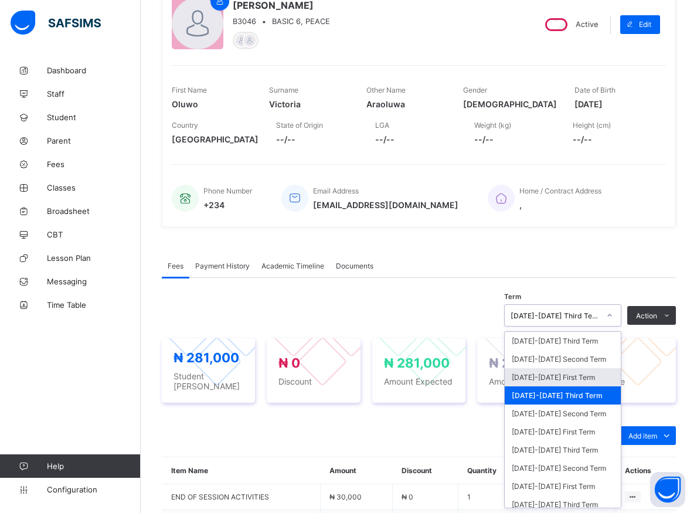
click at [560, 379] on div "[DATE]-[DATE] First Term" at bounding box center [563, 377] width 116 height 18
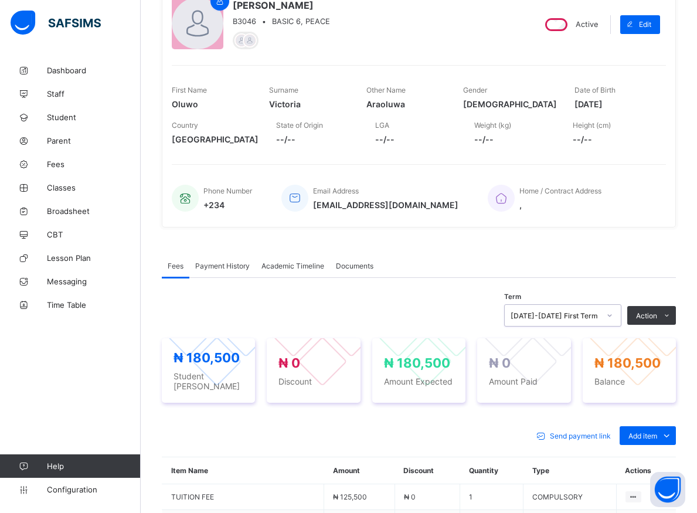
scroll to position [297, 0]
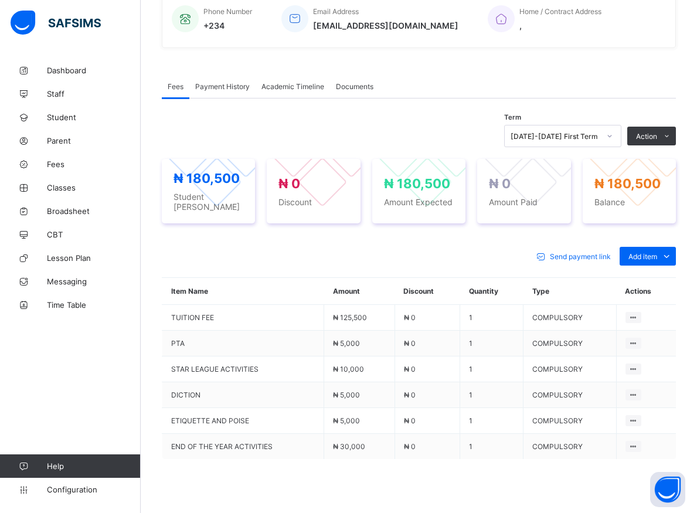
click at [171, 88] on span "Fees" at bounding box center [176, 86] width 16 height 9
click at [217, 90] on span "Payment History" at bounding box center [222, 86] width 54 height 9
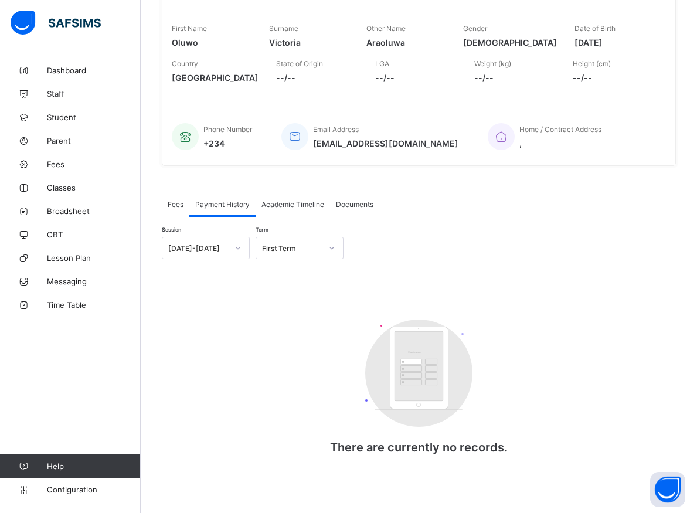
scroll to position [180, 0]
click at [171, 201] on span "Fees" at bounding box center [176, 204] width 16 height 9
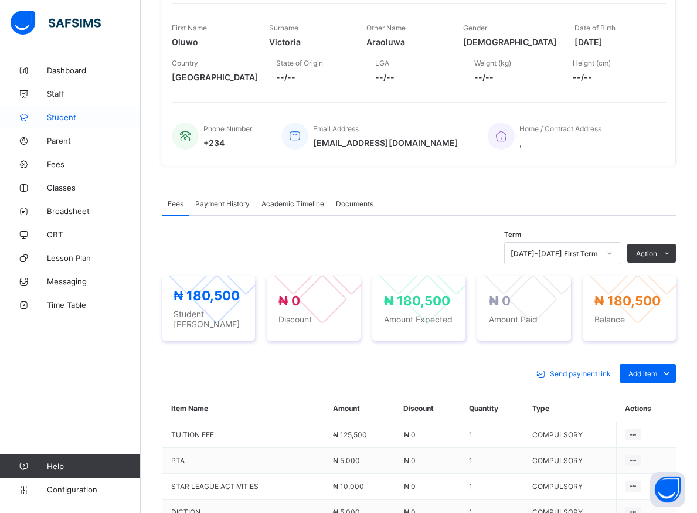
click at [61, 117] on span "Student" at bounding box center [94, 117] width 94 height 9
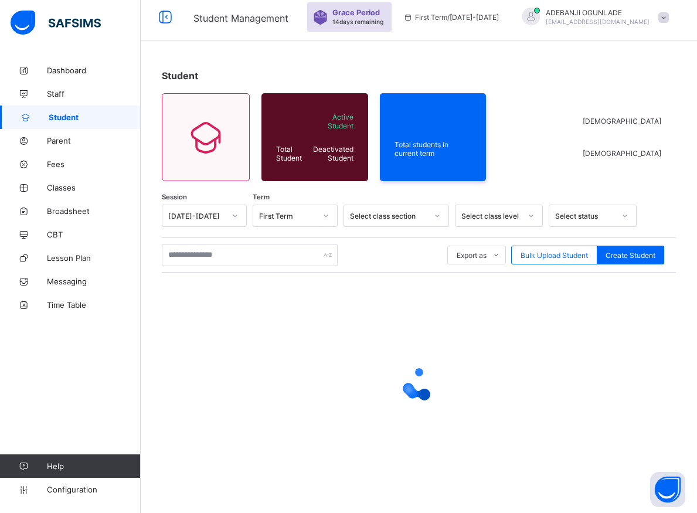
scroll to position [6, 0]
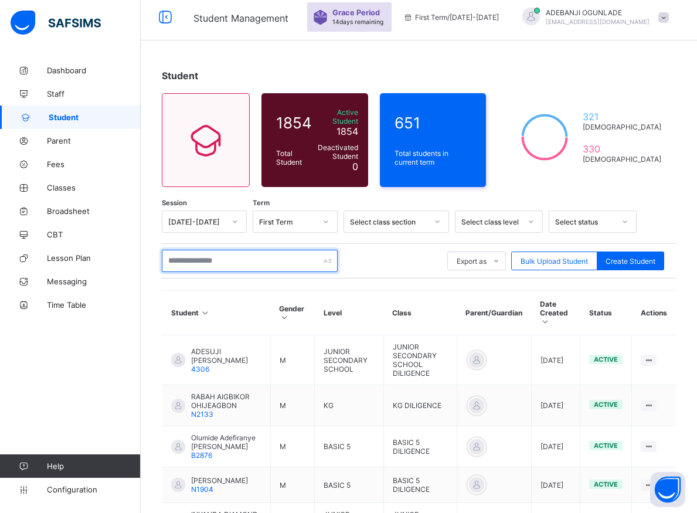
click at [181, 255] on input "text" at bounding box center [250, 261] width 176 height 22
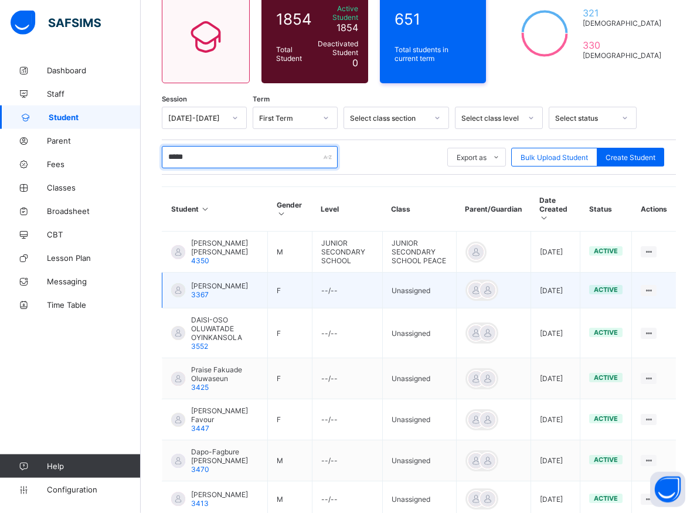
scroll to position [126, 0]
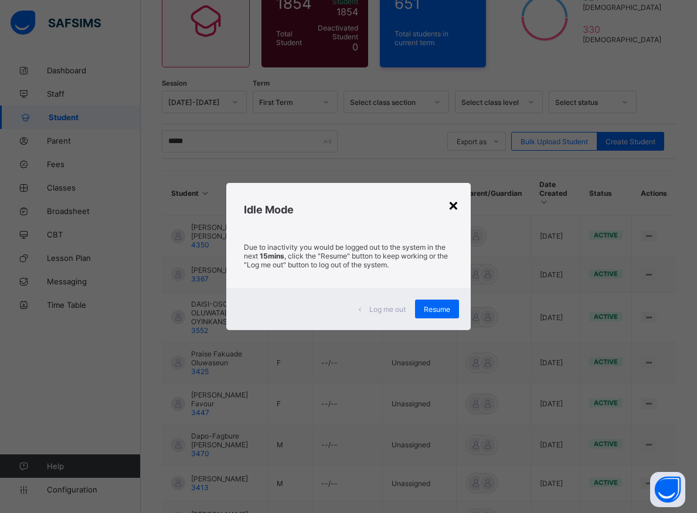
click at [456, 202] on div "×" at bounding box center [453, 205] width 11 height 20
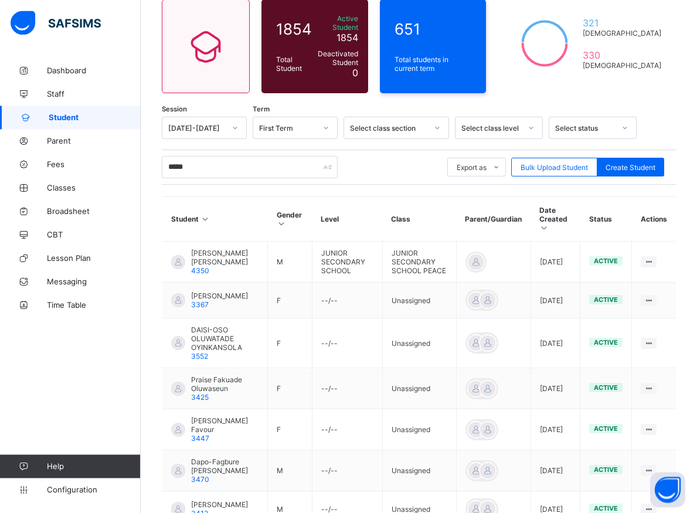
scroll to position [0, 0]
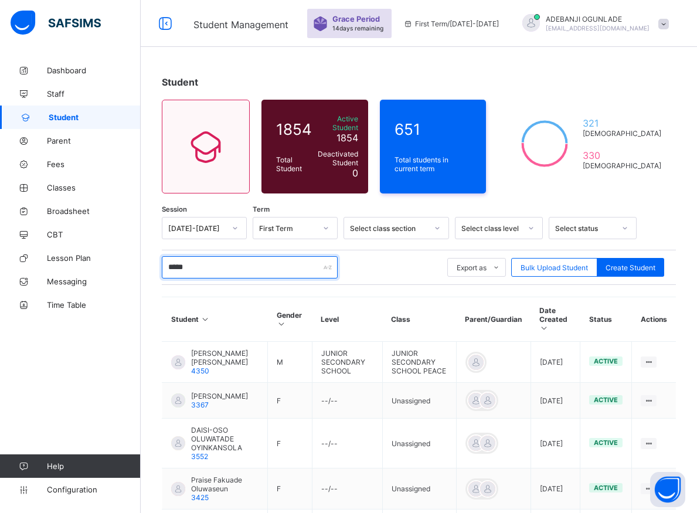
click at [202, 271] on input "*****" at bounding box center [250, 267] width 176 height 22
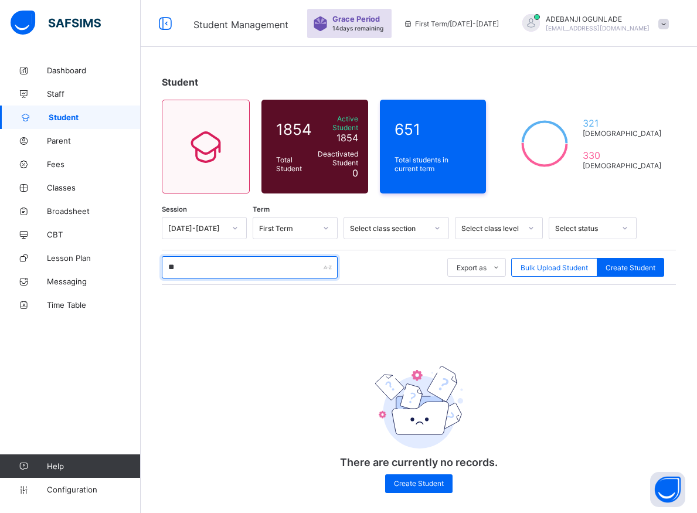
type input "*"
